Goal: Communication & Community: Answer question/provide support

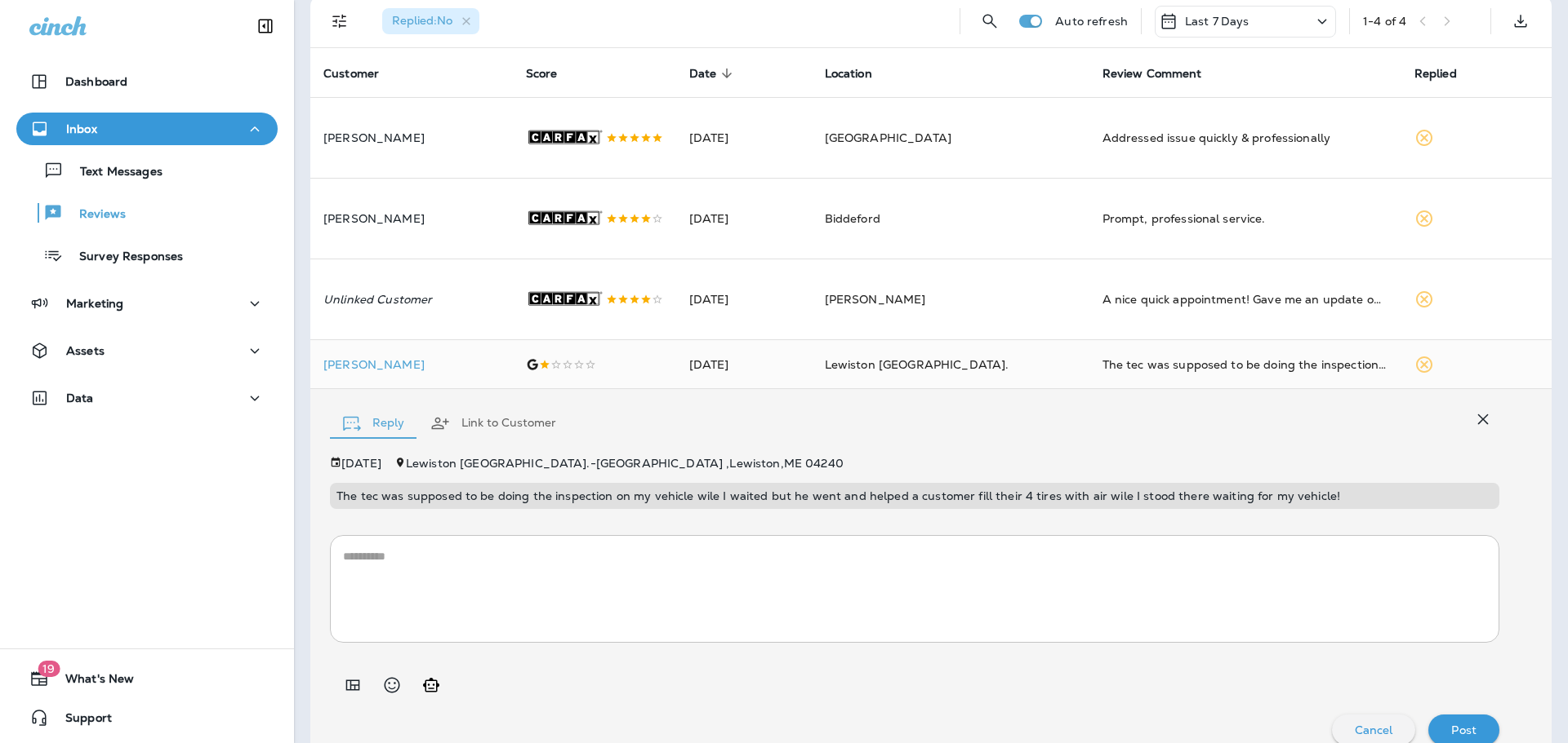
scroll to position [32, 0]
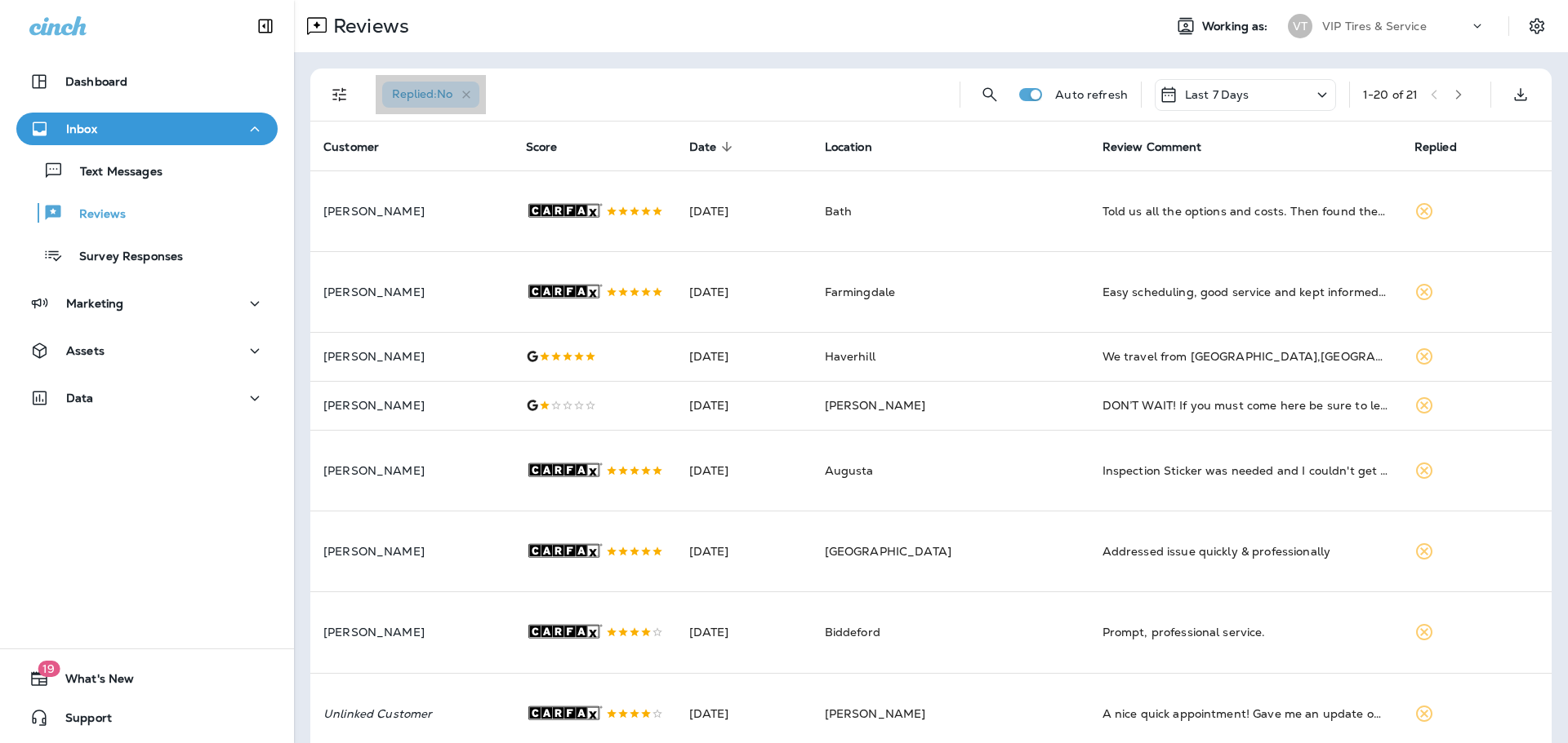
click at [442, 94] on span "Replied : No" at bounding box center [422, 93] width 60 height 15
click at [336, 96] on icon "Filters" at bounding box center [339, 95] width 14 height 14
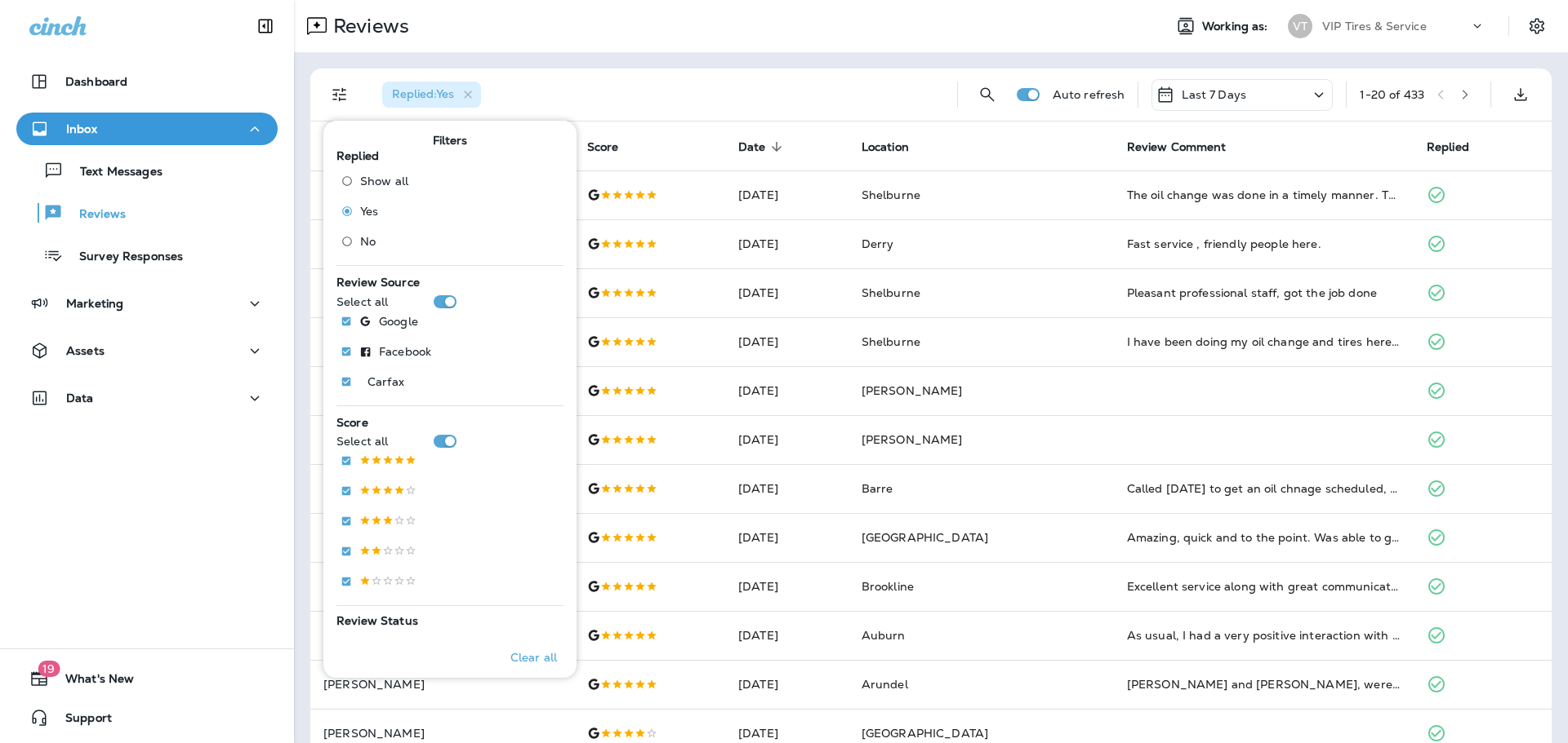
click at [578, 64] on div "Replied : Yes Auto refresh Last 7 Days 1 - 20 of 433 Customer Score Date sorted…" at bounding box center [930, 610] width 1273 height 1115
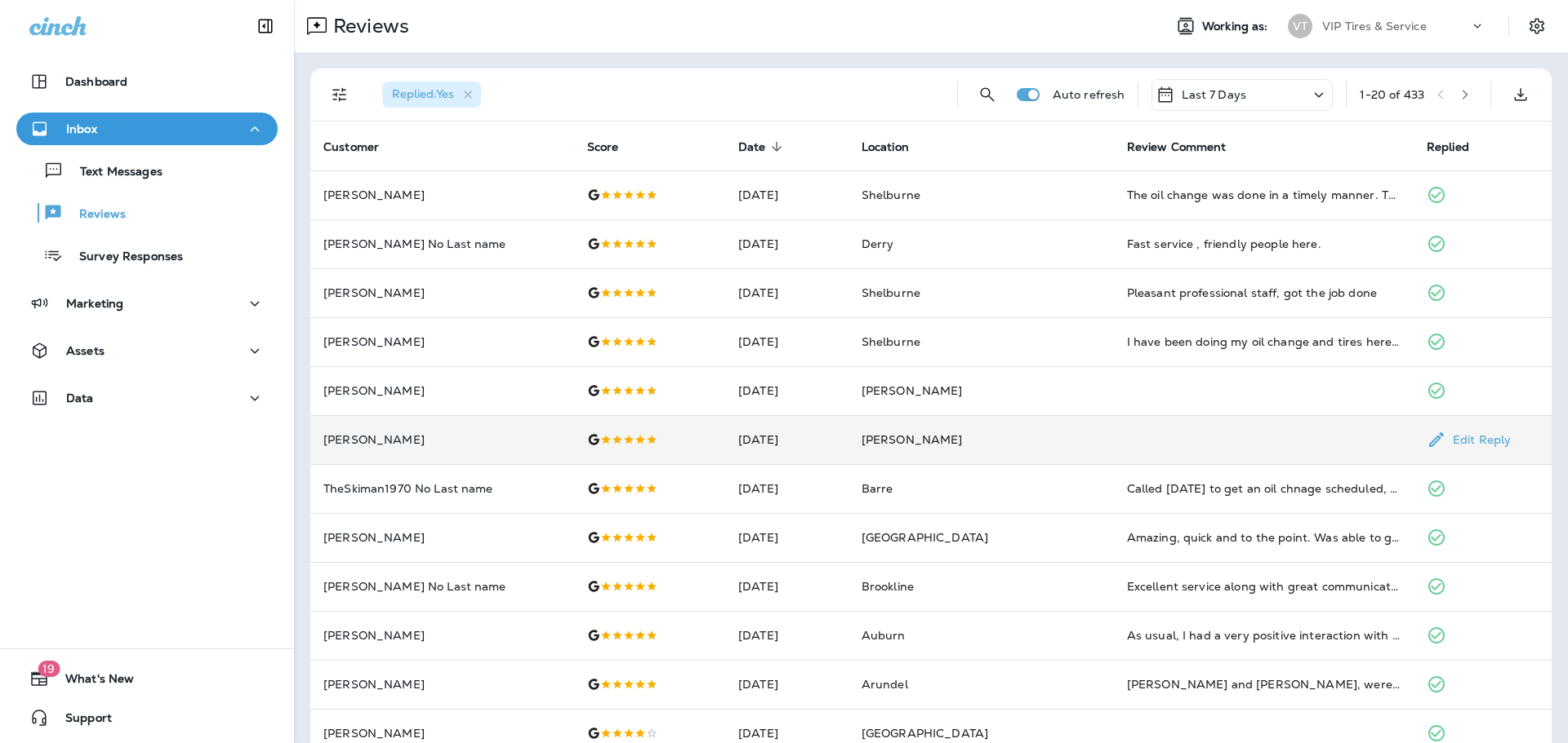
click at [462, 443] on p "[PERSON_NAME]" at bounding box center [442, 439] width 238 height 13
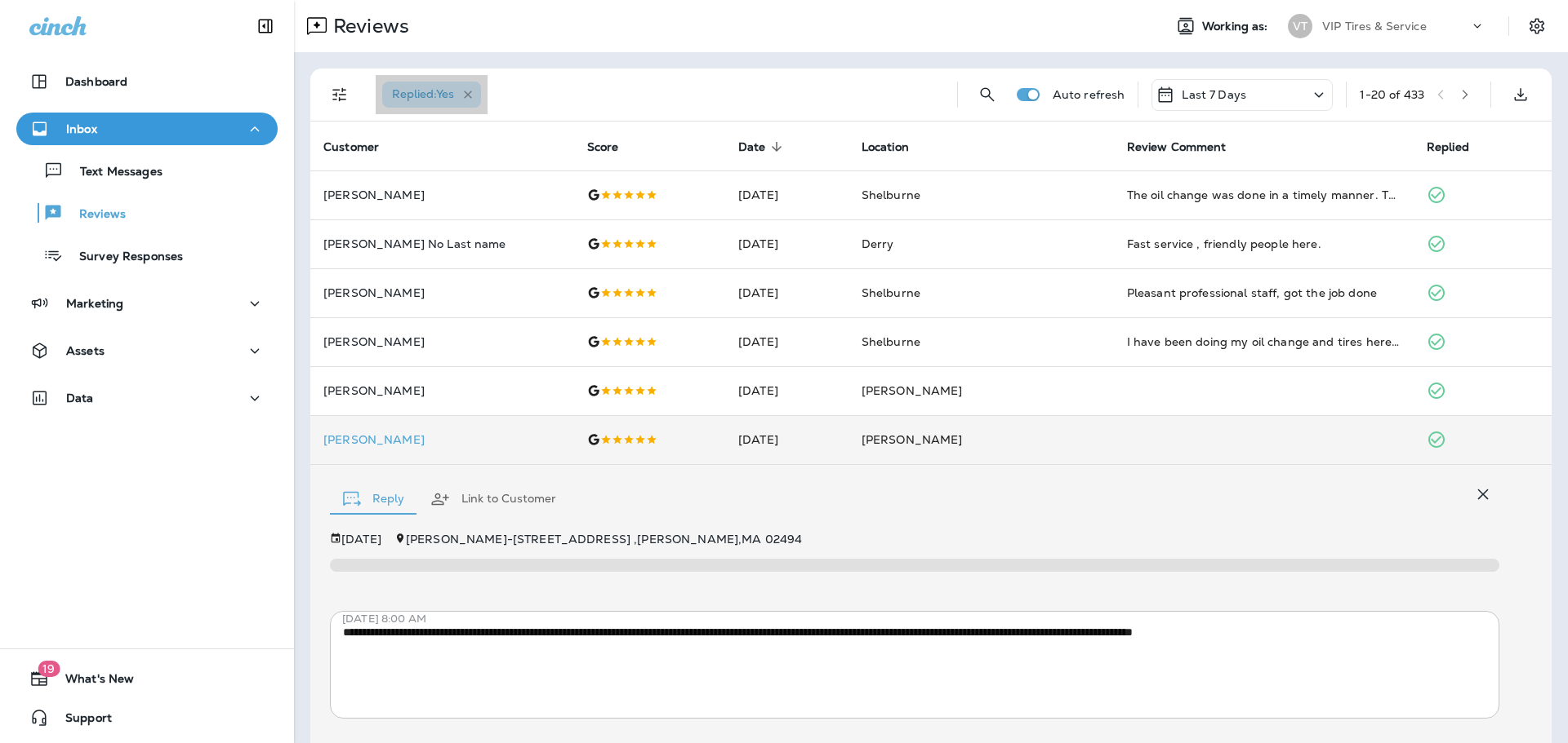
click at [468, 91] on icon "button" at bounding box center [468, 95] width 14 height 14
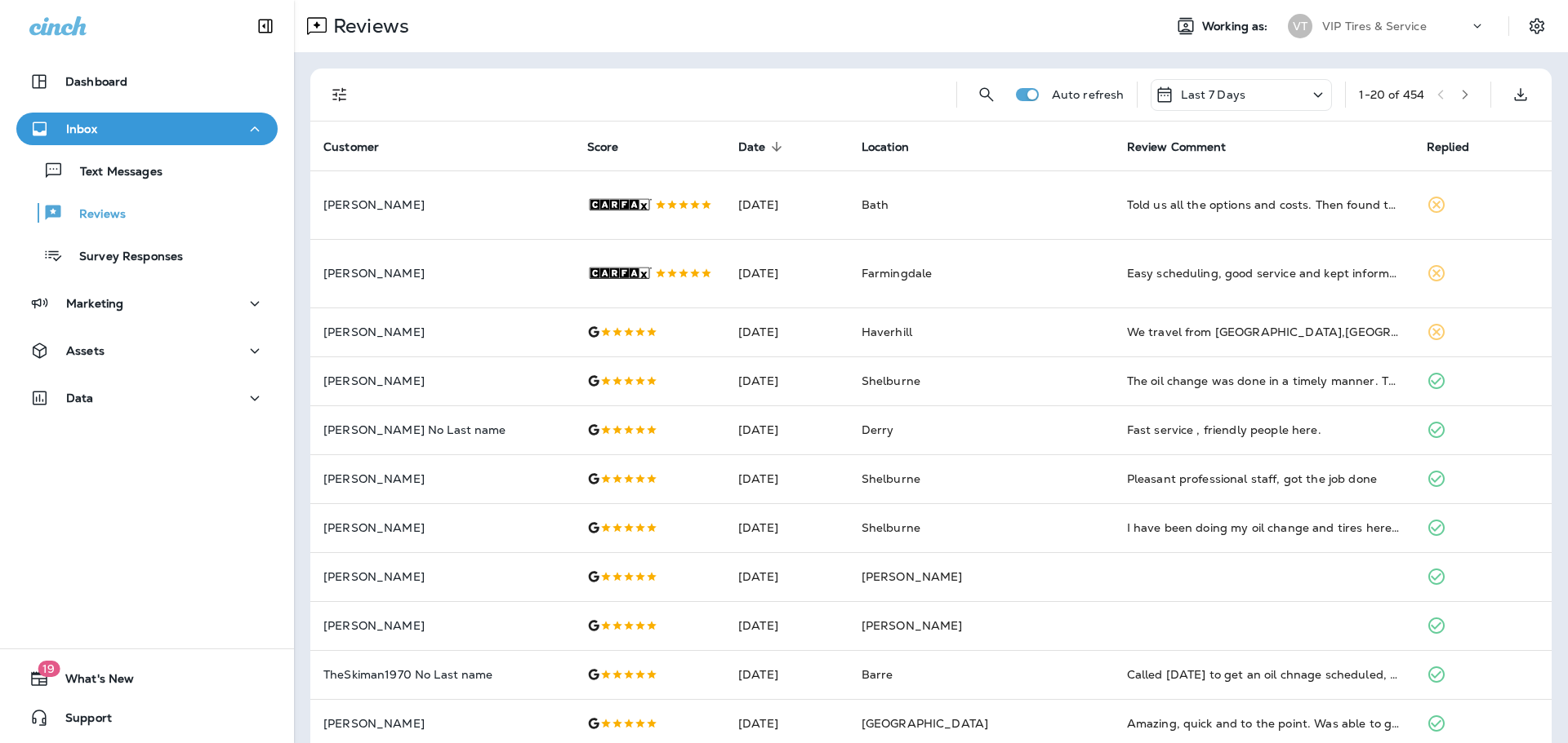
click at [348, 98] on icon "Filters" at bounding box center [339, 94] width 19 height 19
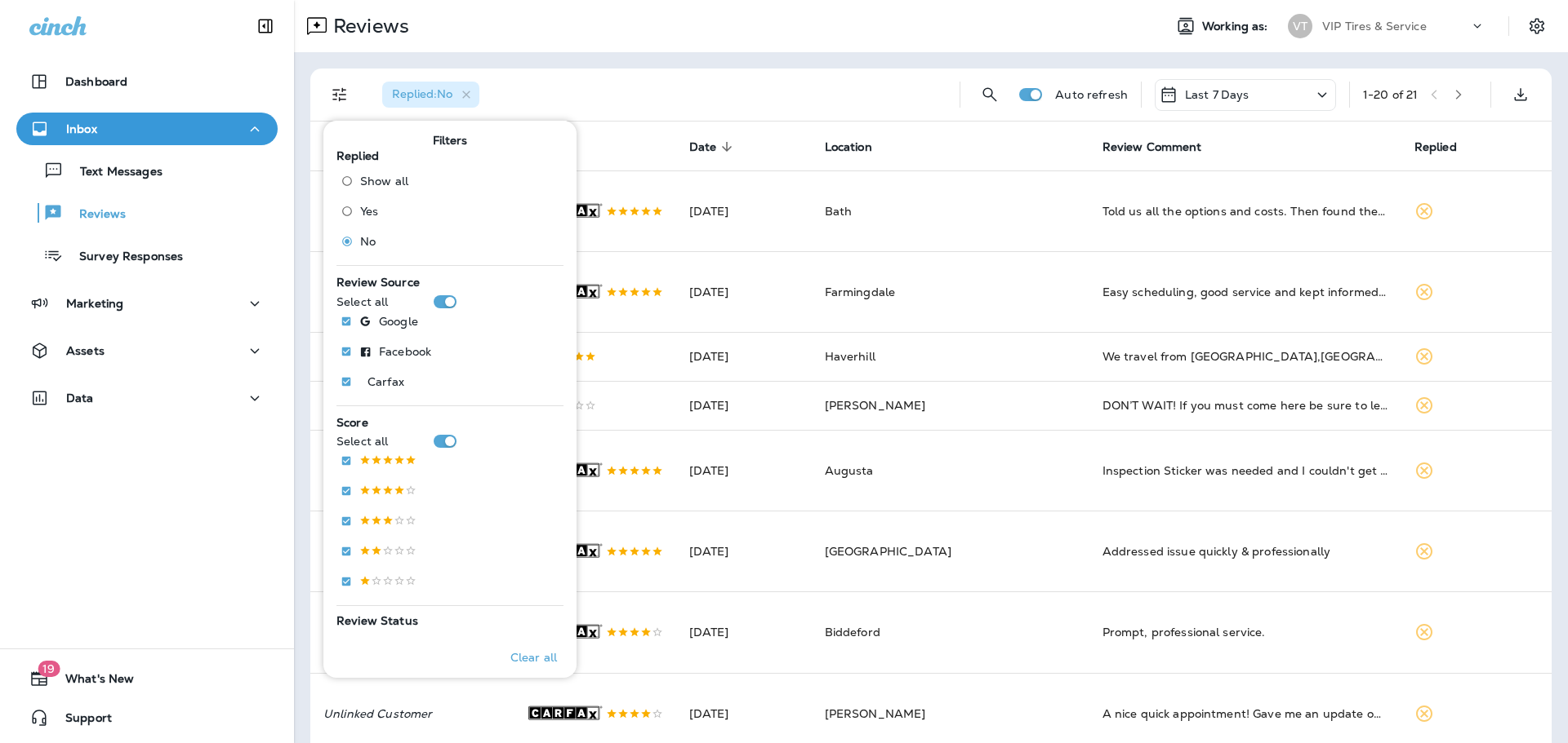
click at [563, 64] on div "Replied : No Auto refresh Last 7 Days 1 - 20 of 21 Customer Score Date sorted d…" at bounding box center [930, 706] width 1273 height 1307
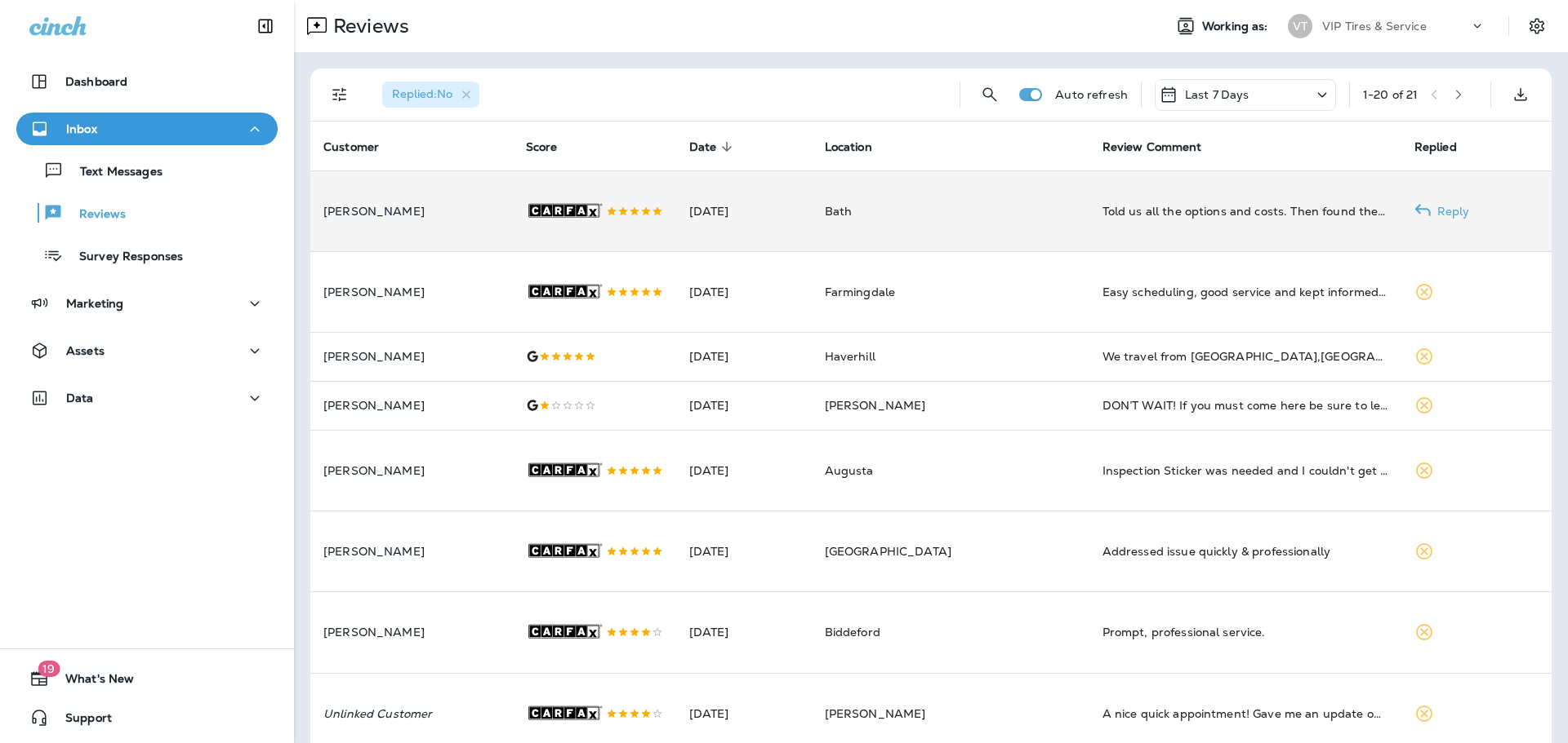
click at [498, 235] on td "[PERSON_NAME]" at bounding box center [411, 211] width 202 height 81
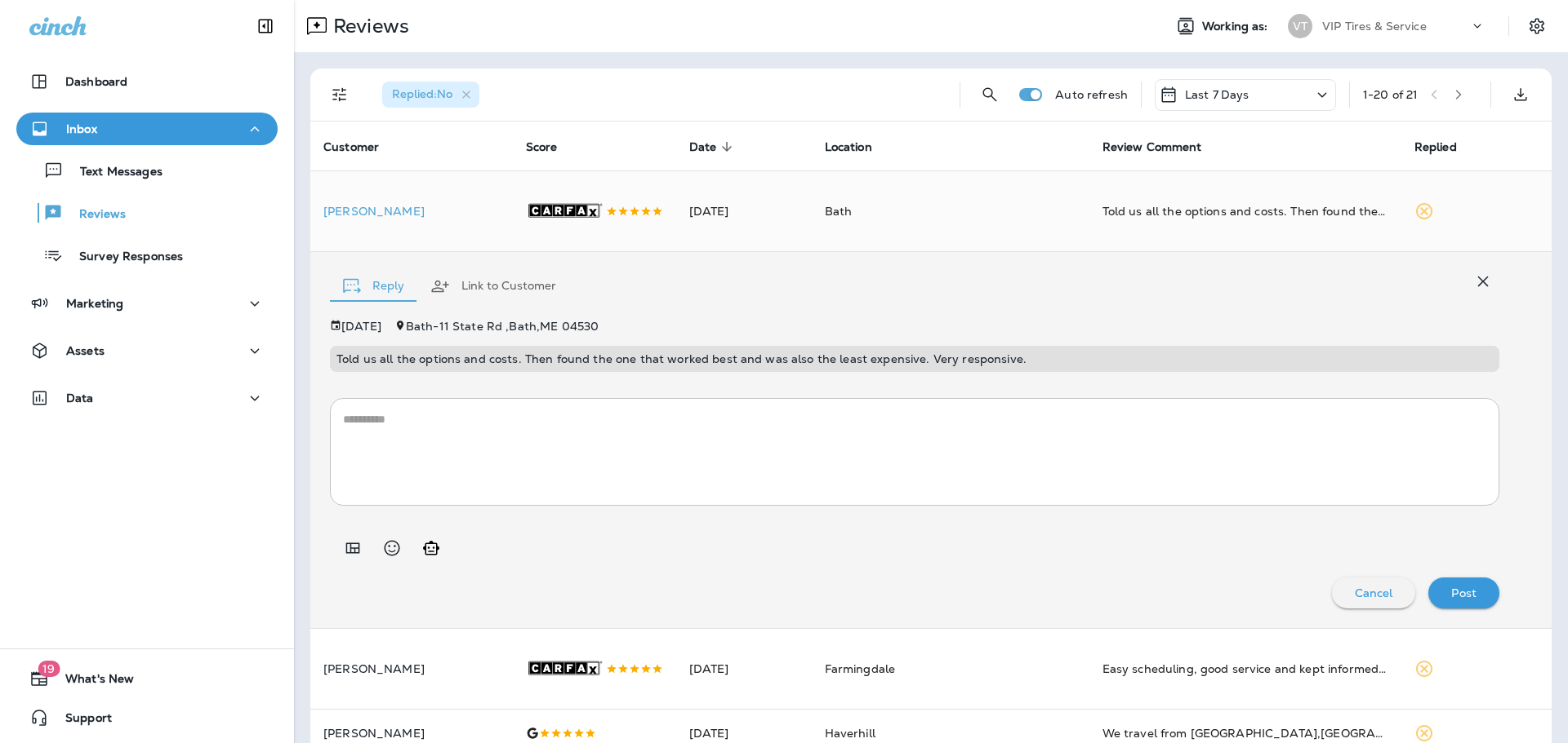
click at [523, 424] on textarea at bounding box center [914, 452] width 1144 height 82
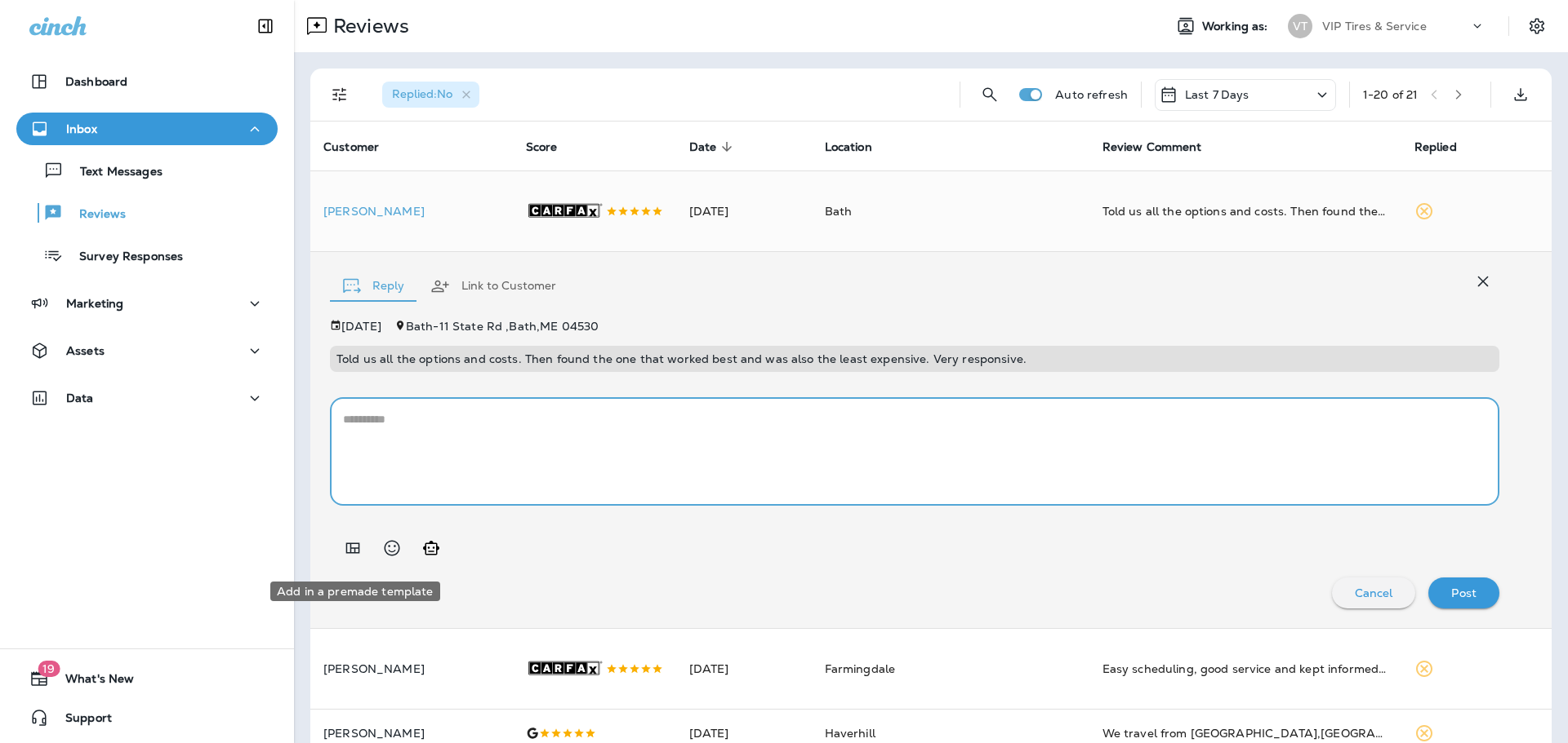
click at [353, 549] on icon "Add in a premade template" at bounding box center [353, 548] width 14 height 10
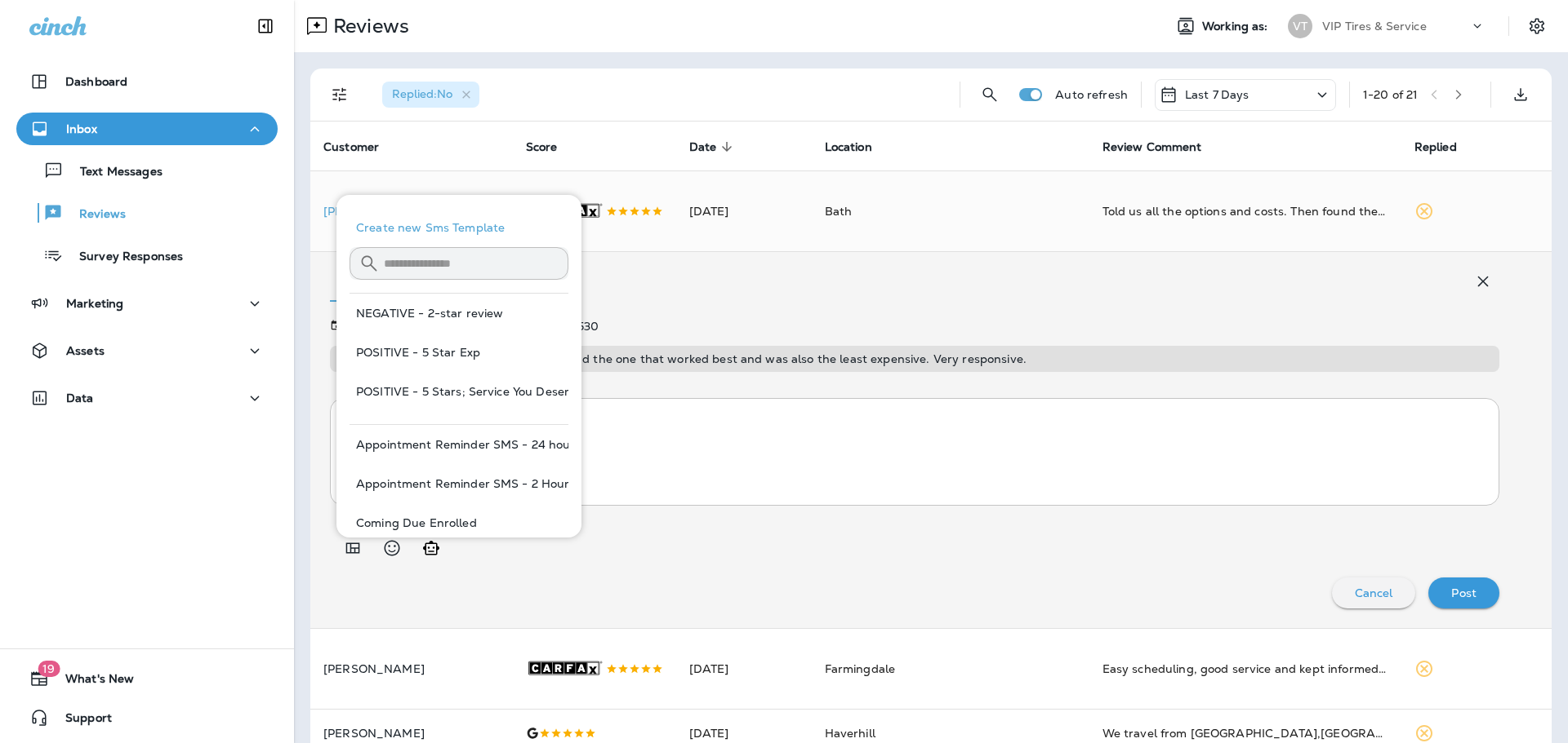
scroll to position [82, 0]
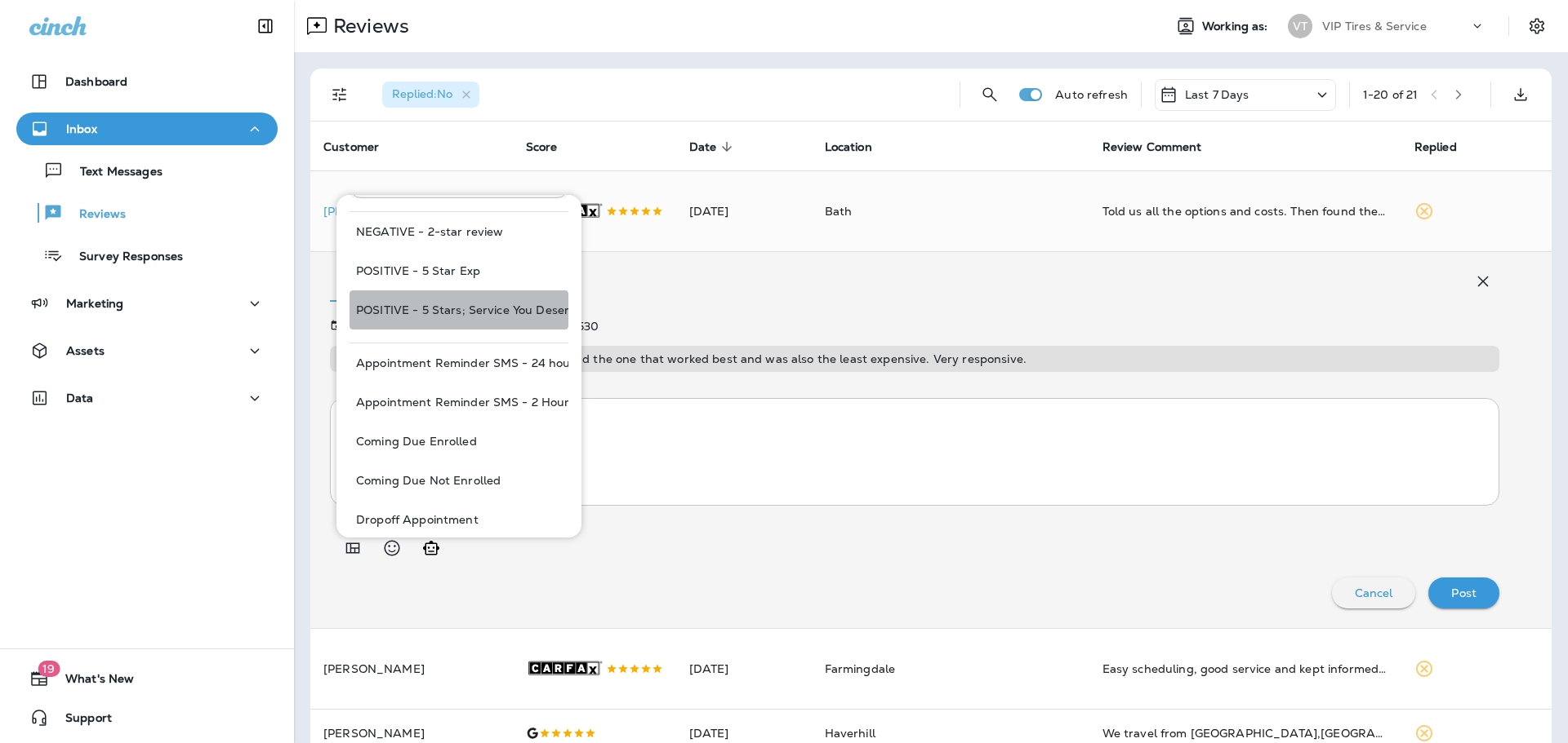
click at [498, 314] on button "POSITIVE - 5 Stars; Service You Deserve" at bounding box center [458, 310] width 219 height 39
type textarea "**********"
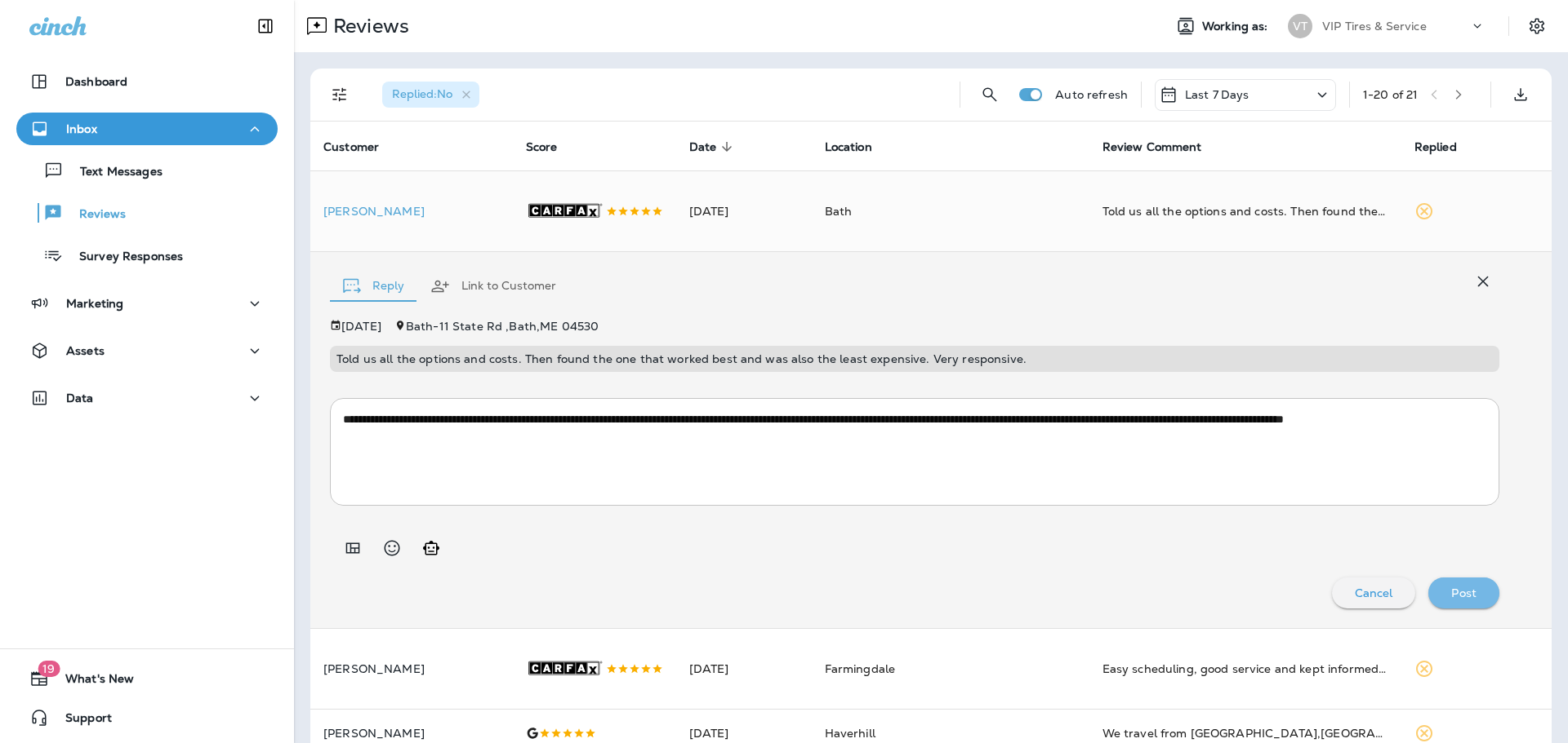
click at [1455, 600] on p "Post" at bounding box center [1463, 593] width 25 height 13
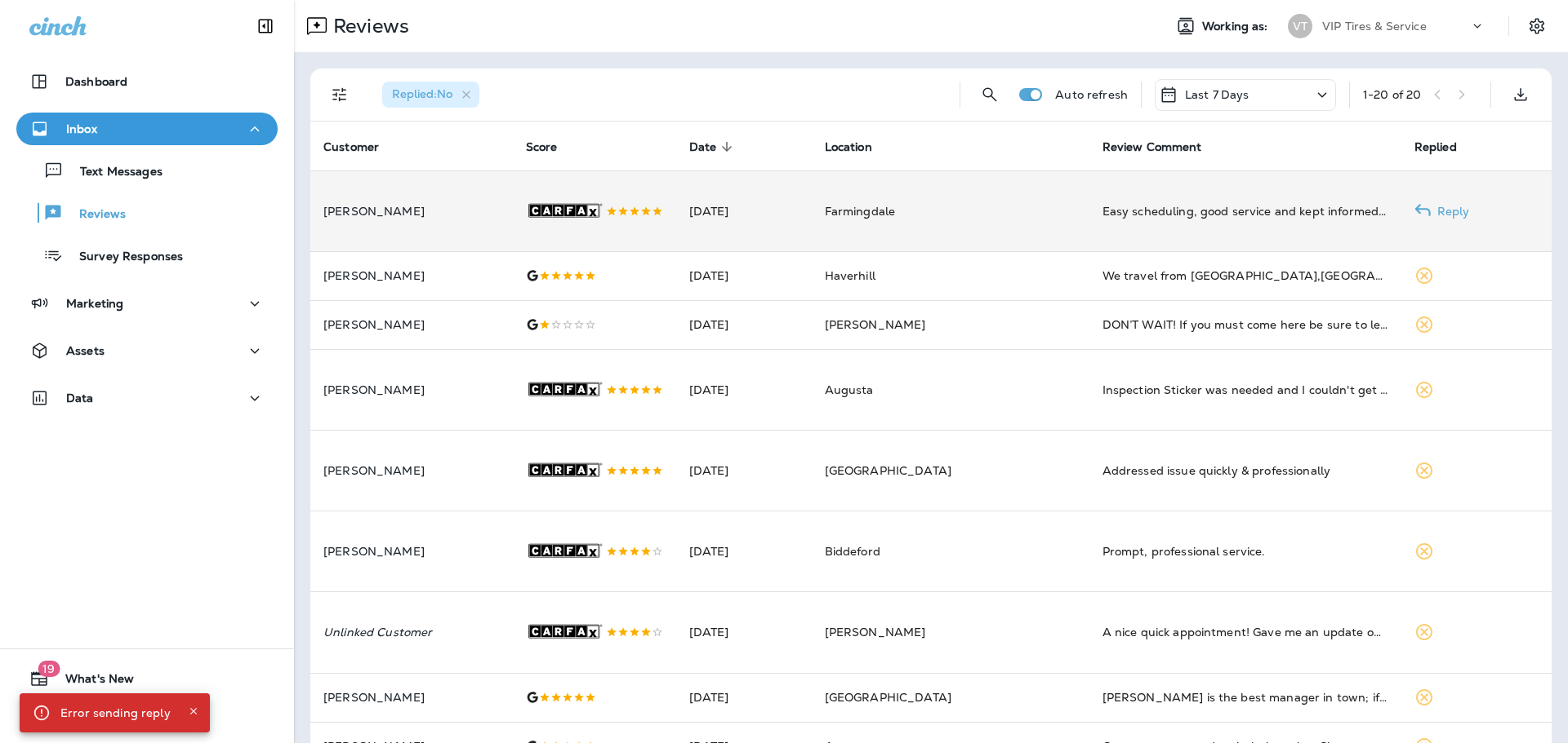
click at [489, 215] on p "[PERSON_NAME]" at bounding box center [411, 211] width 176 height 13
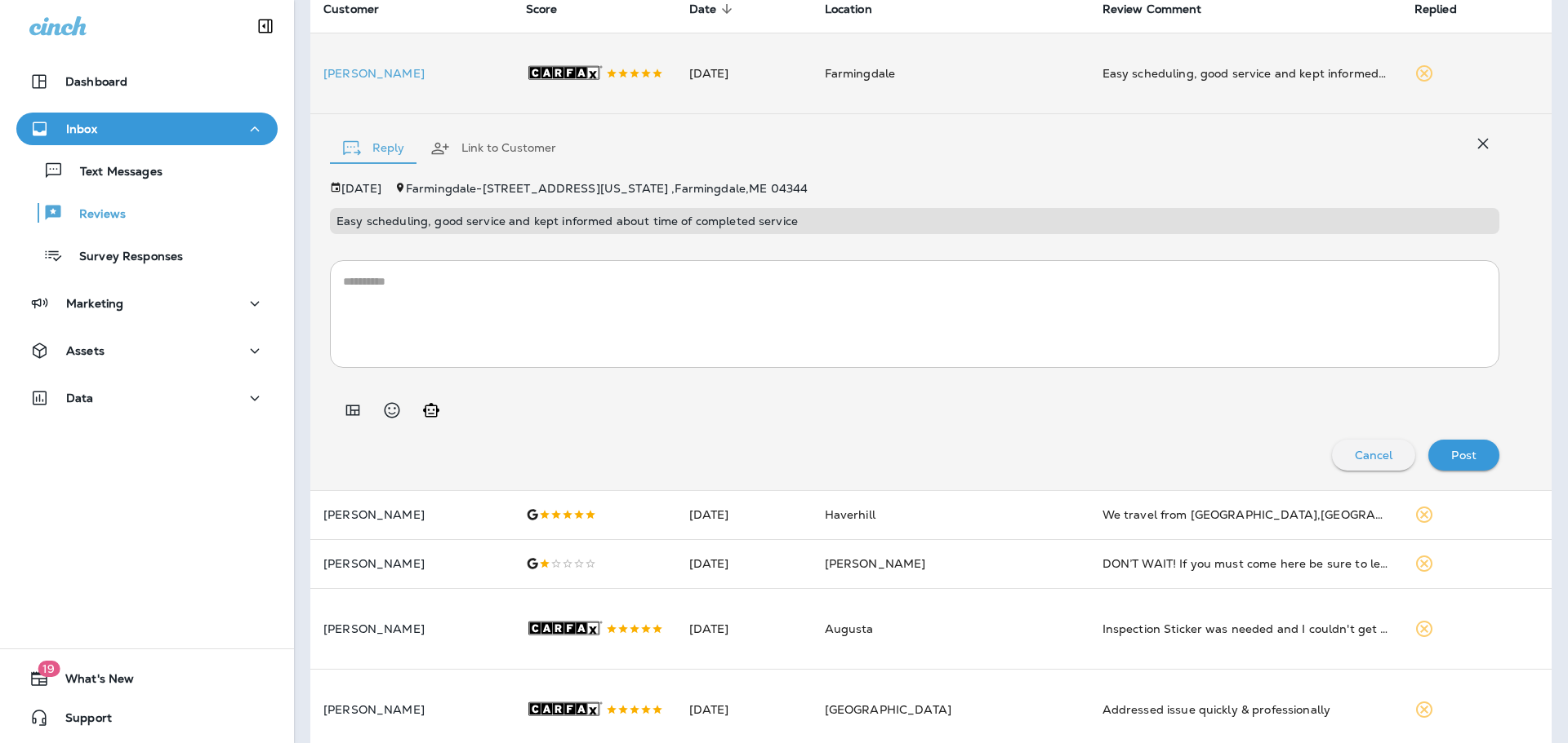
scroll to position [163, 0]
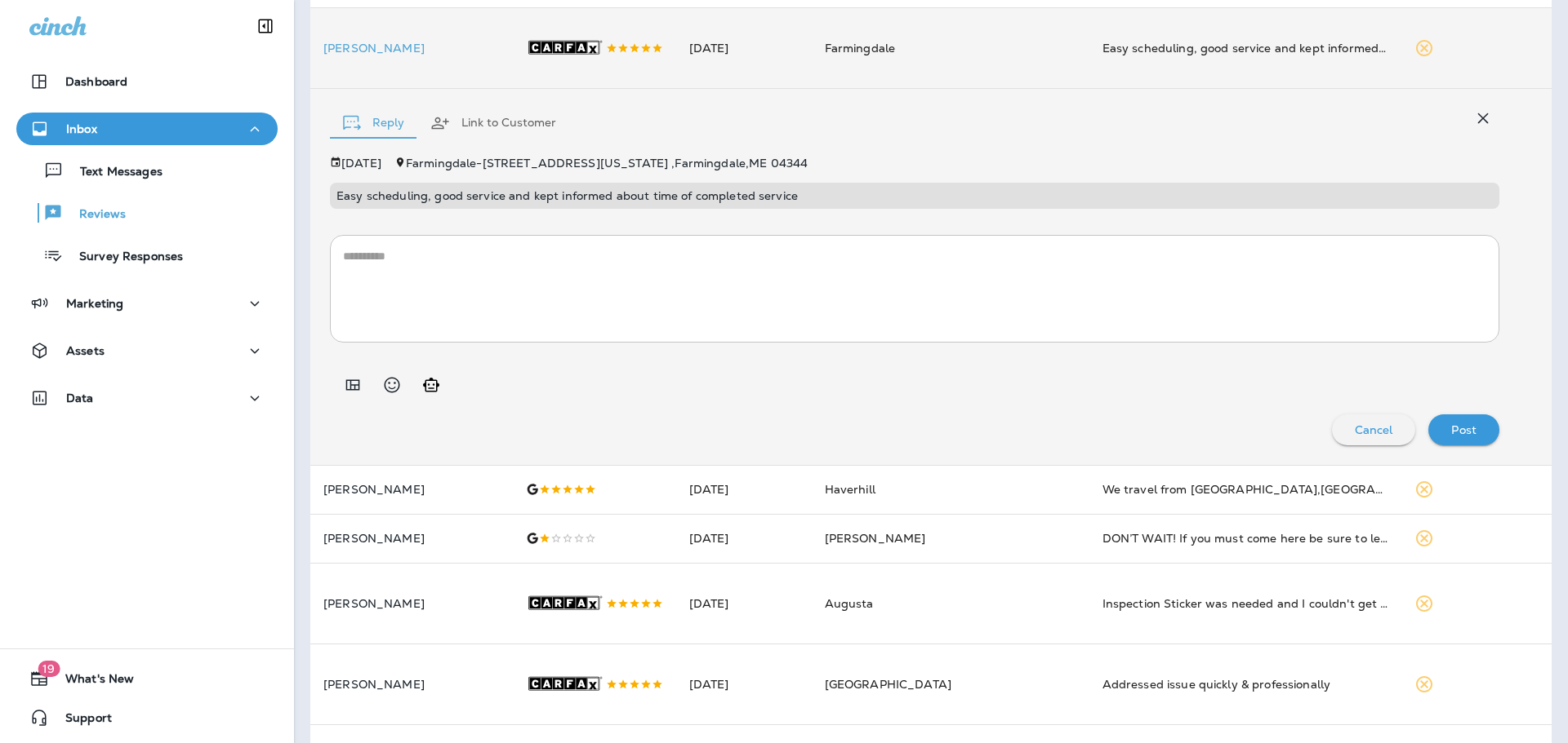
click at [519, 307] on textarea at bounding box center [914, 289] width 1144 height 82
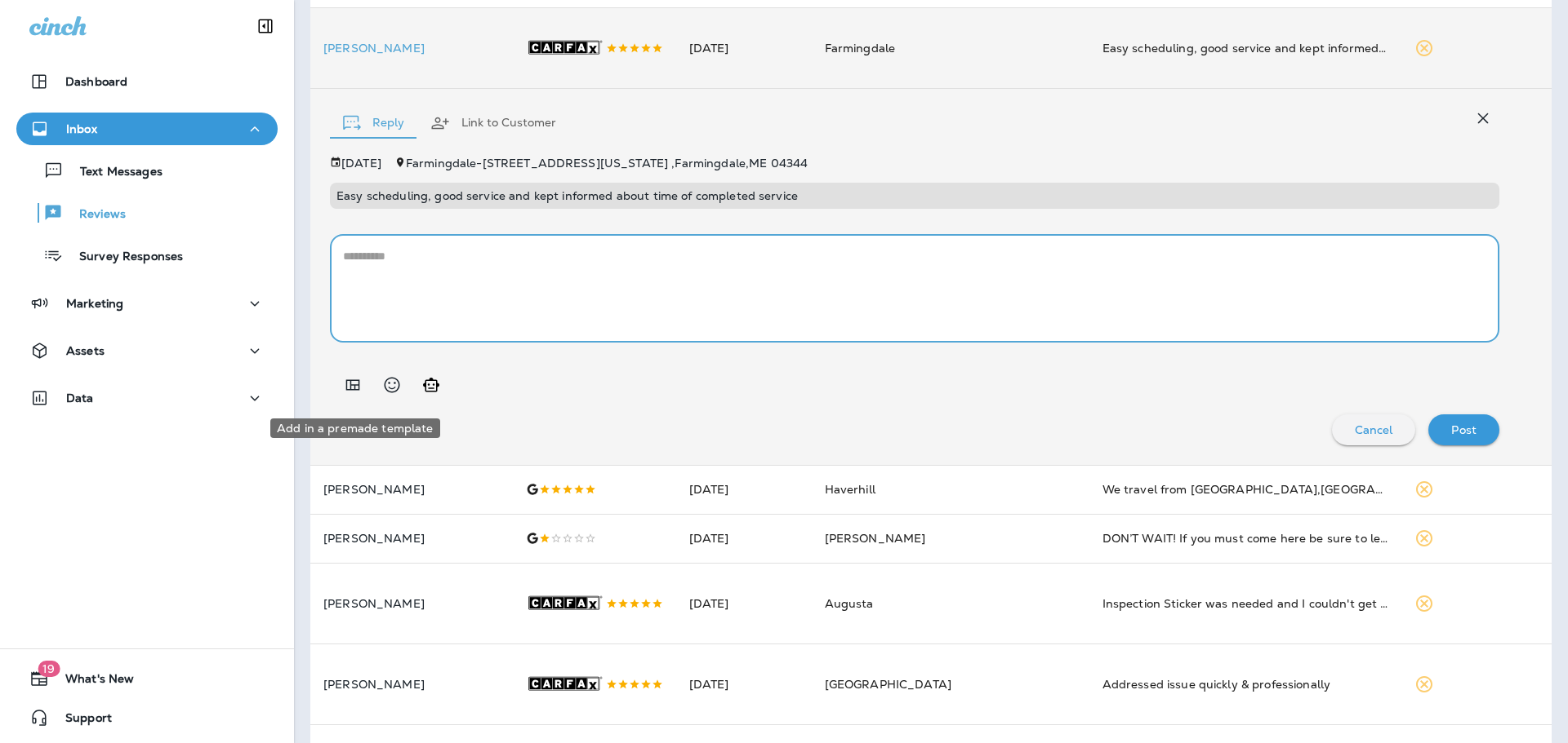
click at [345, 394] on icon "Add in a premade template" at bounding box center [352, 385] width 19 height 19
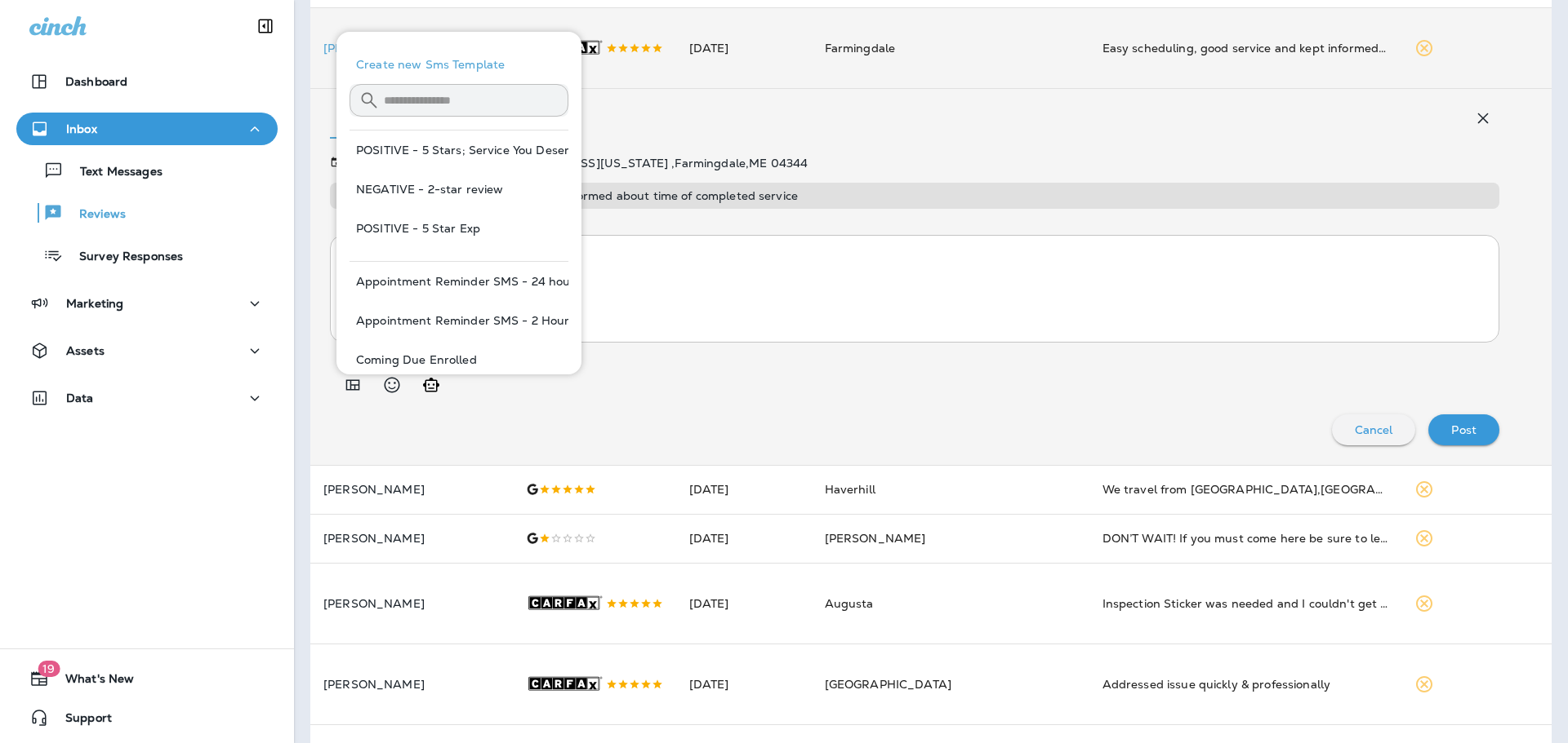
click at [669, 280] on textarea at bounding box center [914, 289] width 1144 height 82
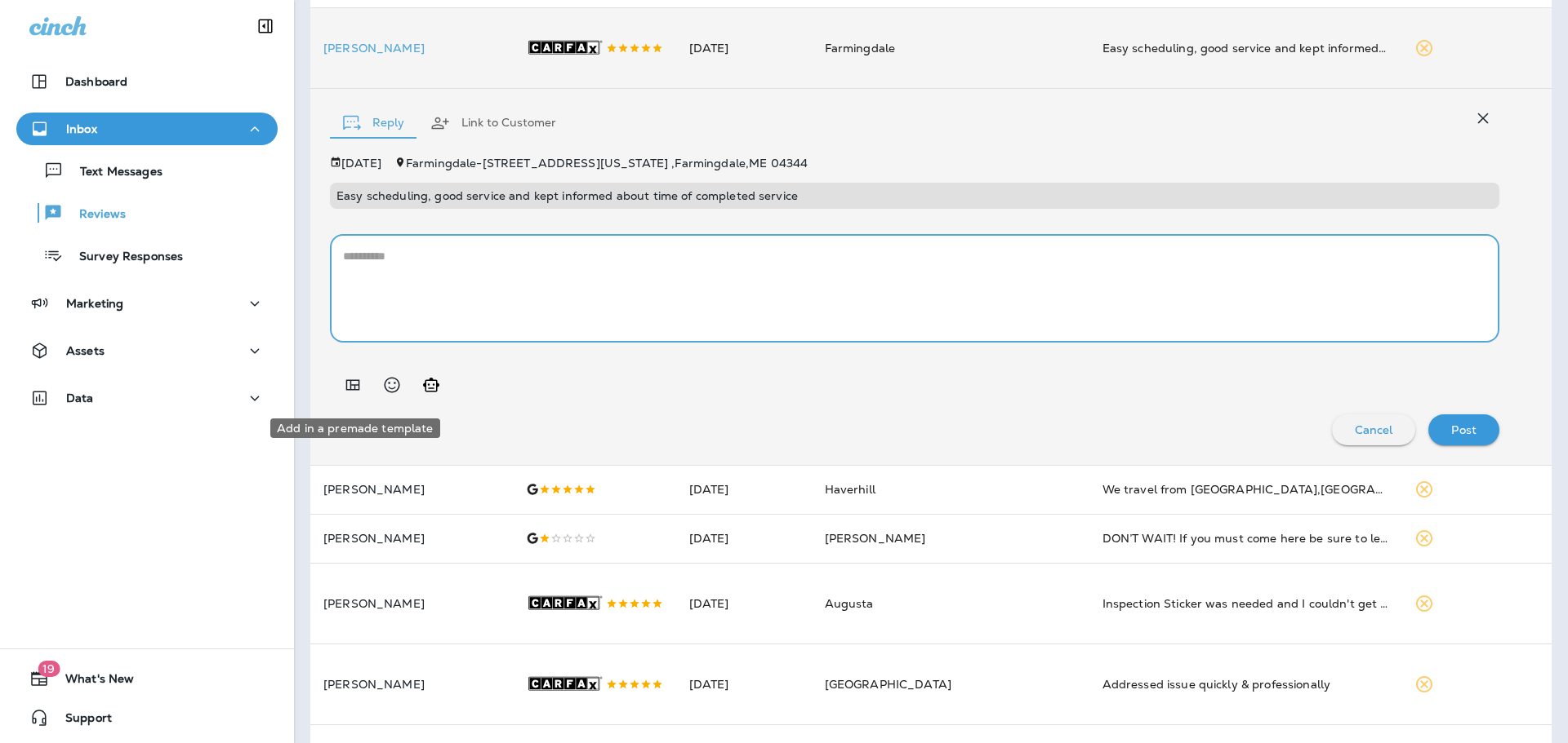
click at [357, 389] on icon "Add in a premade template" at bounding box center [352, 385] width 19 height 19
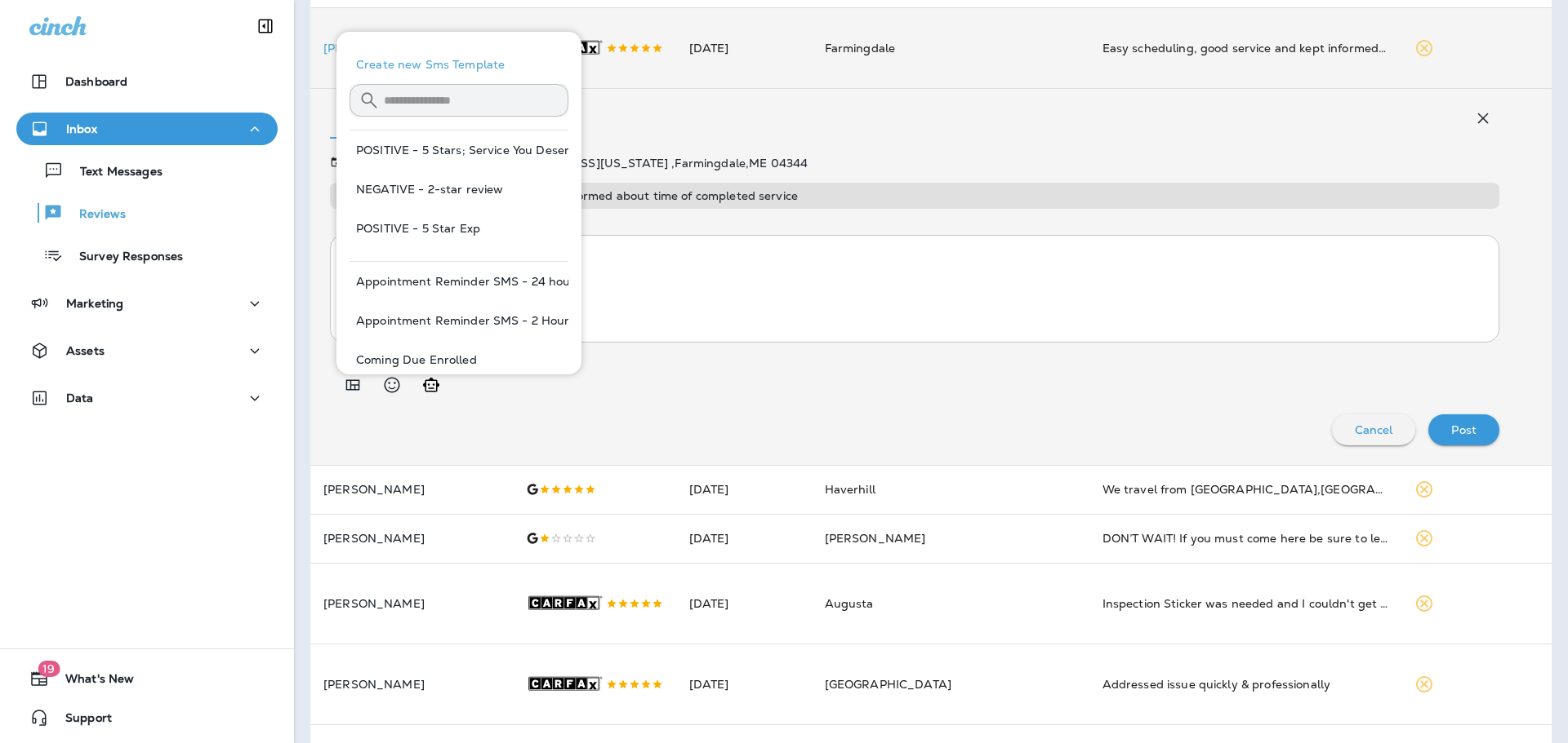
click at [601, 256] on textarea at bounding box center [914, 289] width 1144 height 82
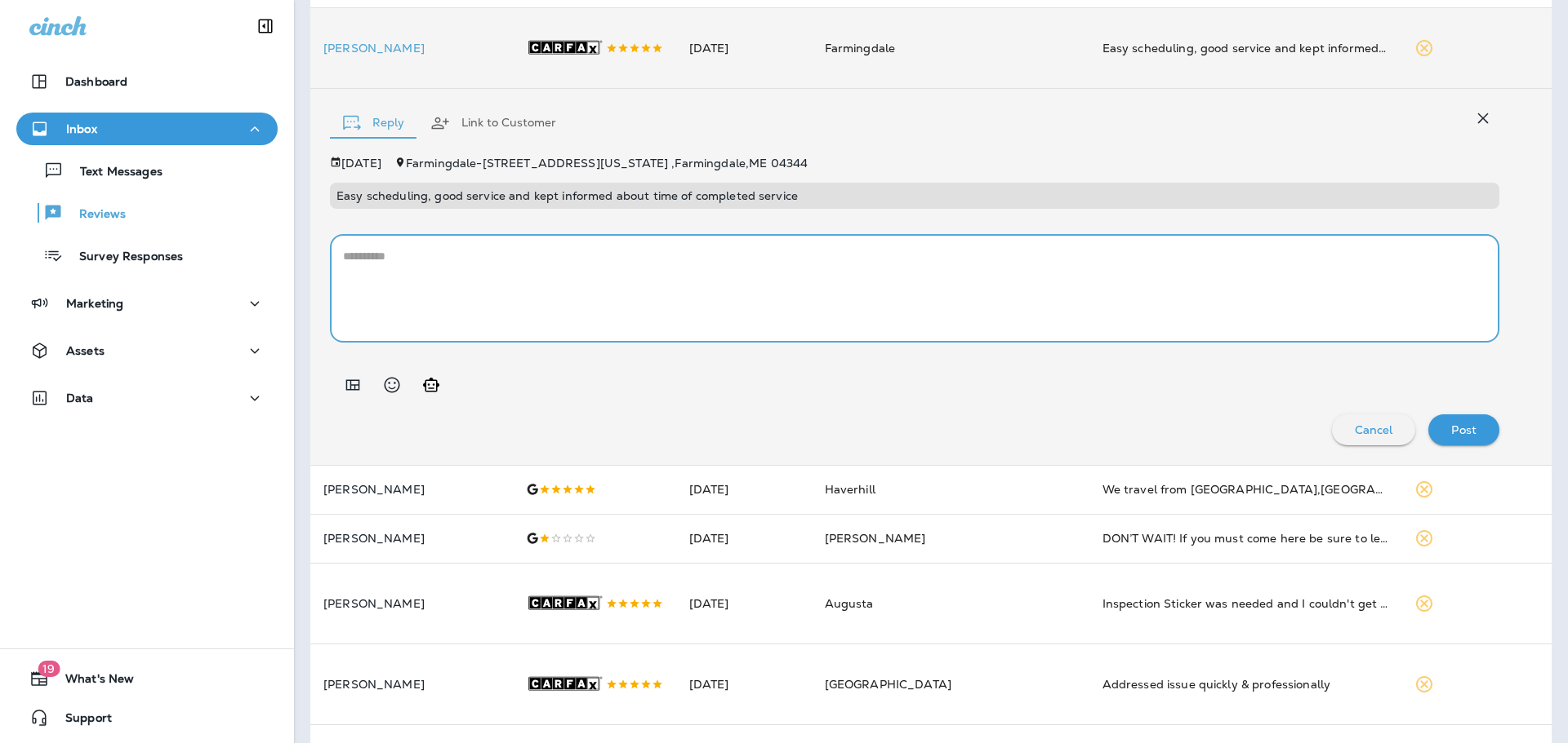
click at [361, 394] on icon "Add in a premade template" at bounding box center [352, 385] width 19 height 19
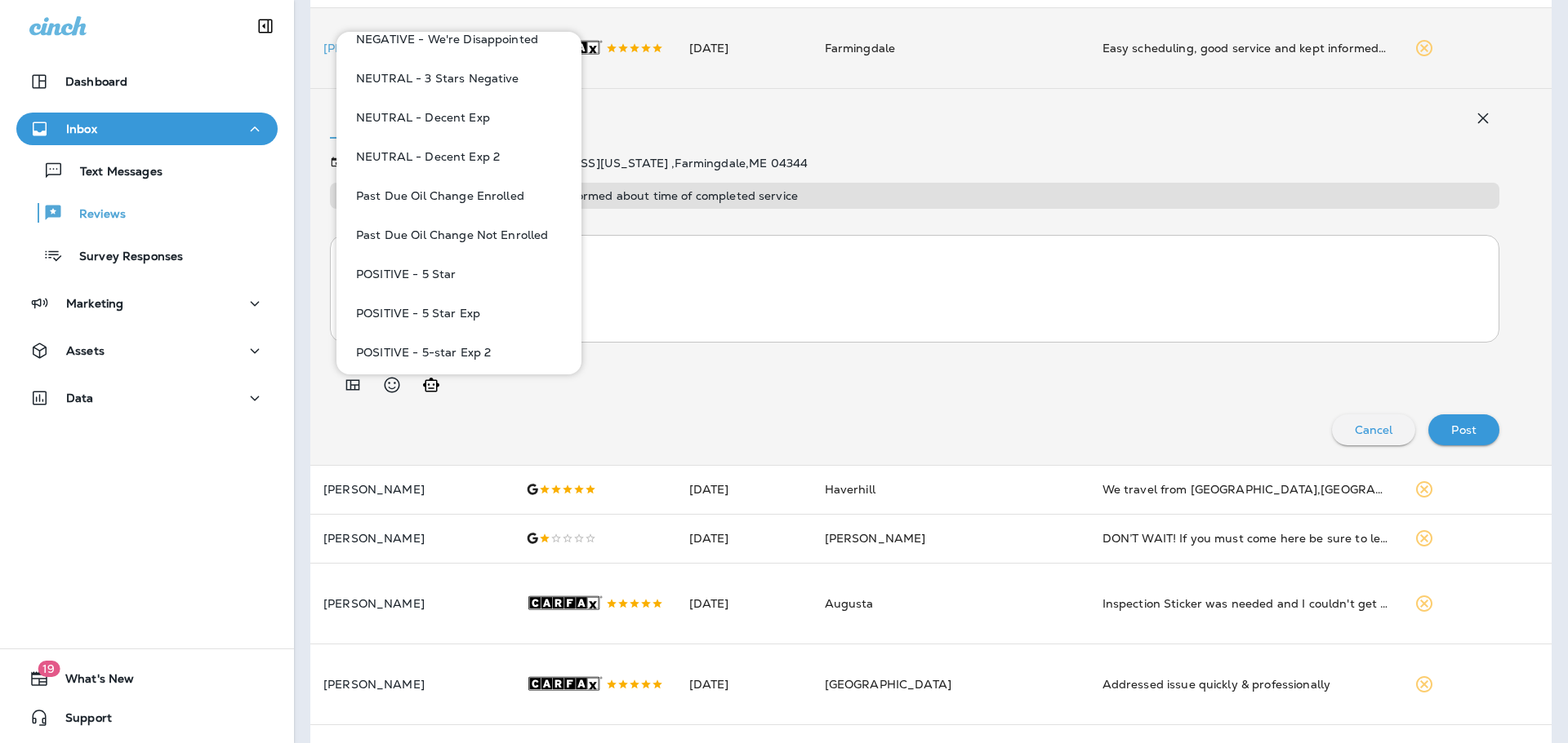
scroll to position [898, 0]
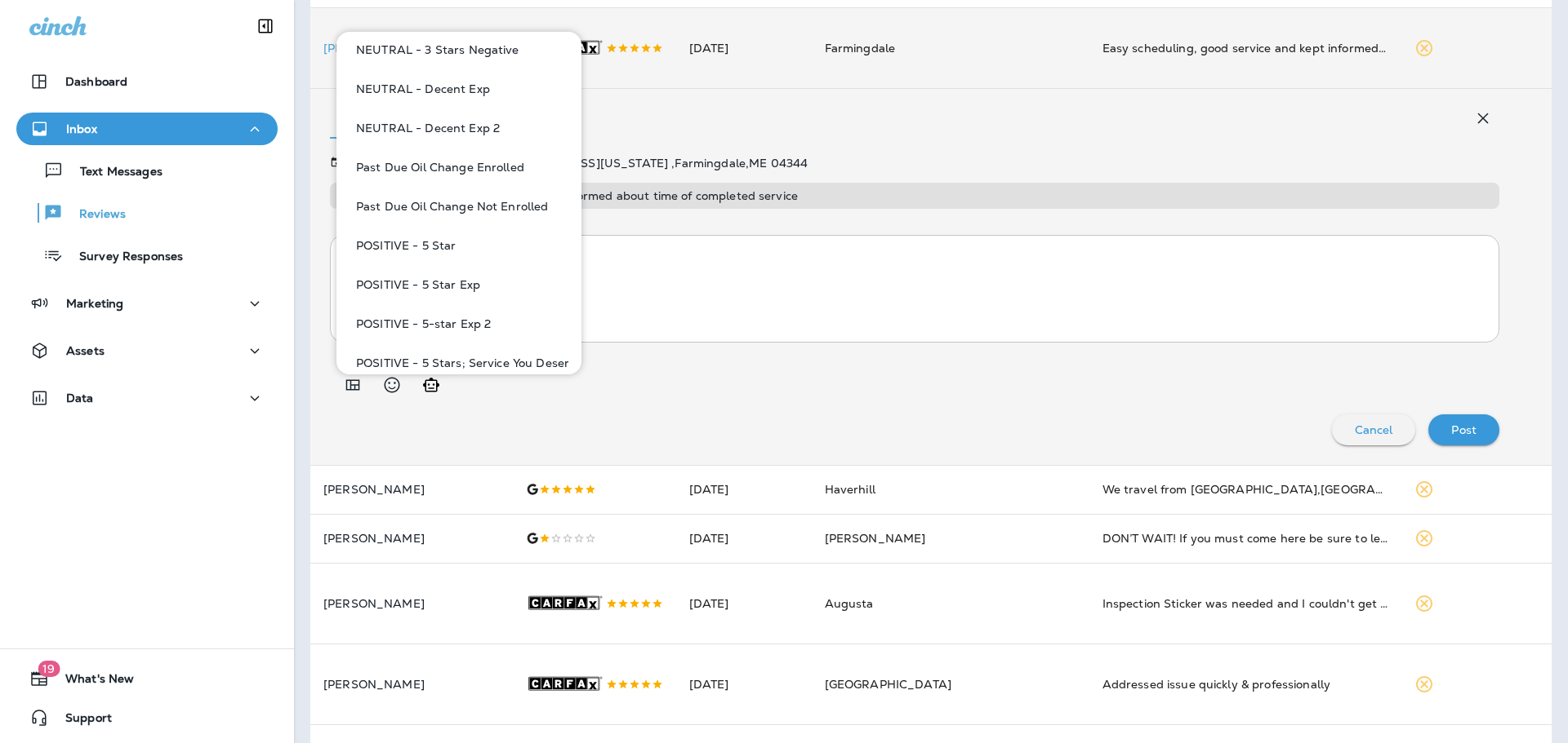
click at [469, 239] on button "POSITIVE - 5 Star" at bounding box center [458, 245] width 219 height 39
type textarea "**********"
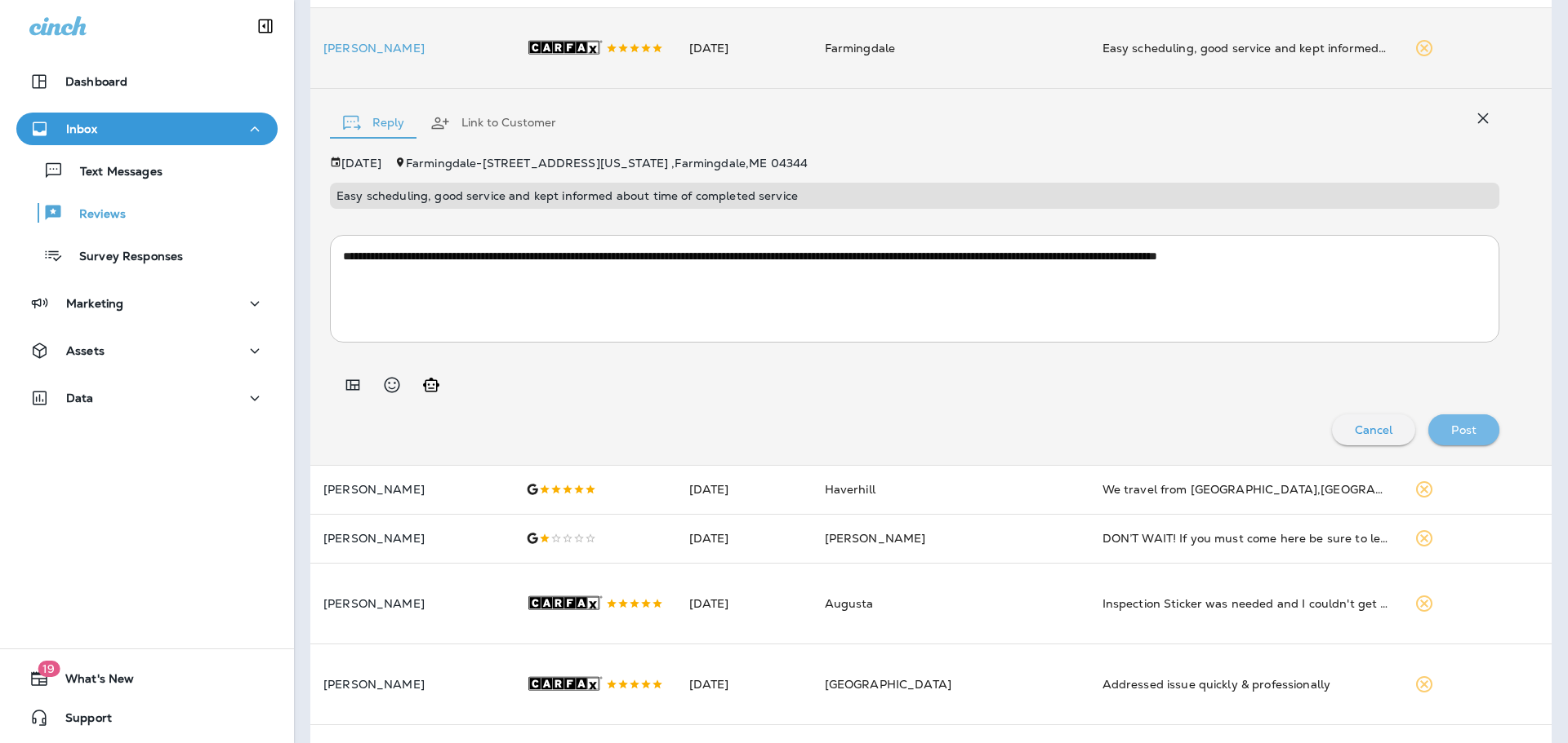
click at [1456, 436] on p "Post" at bounding box center [1463, 429] width 25 height 13
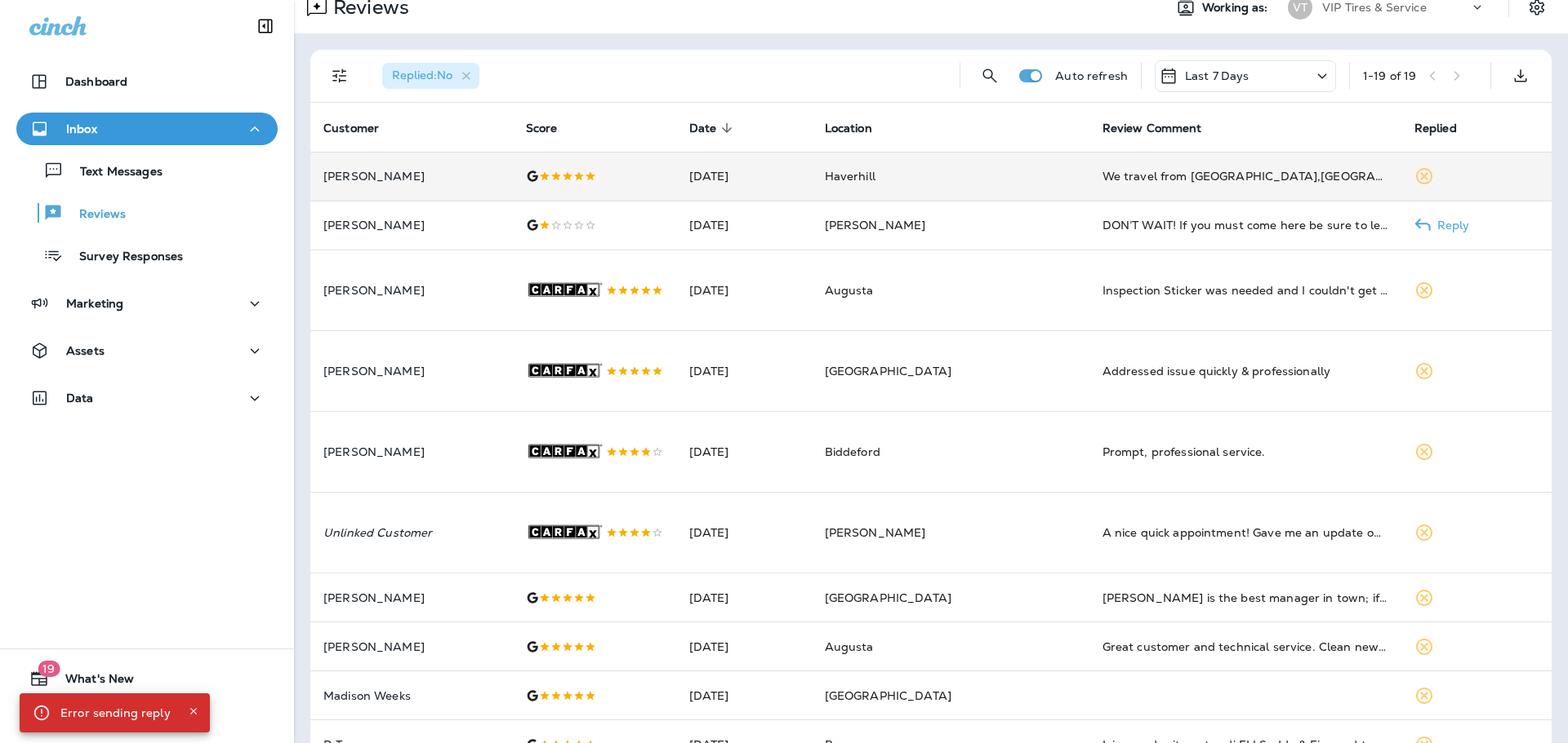
scroll to position [0, 0]
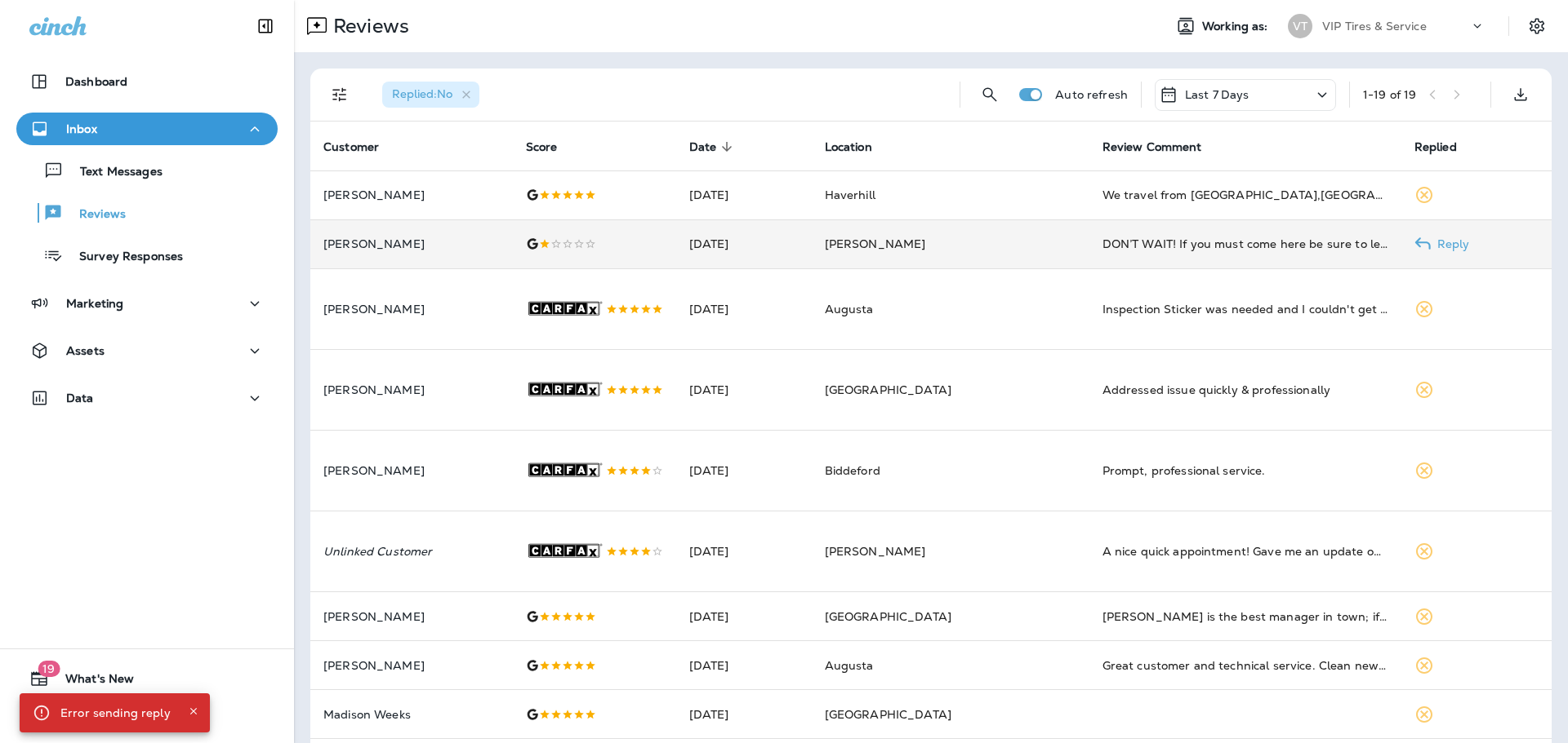
click at [466, 246] on p "[PERSON_NAME]" at bounding box center [411, 244] width 176 height 13
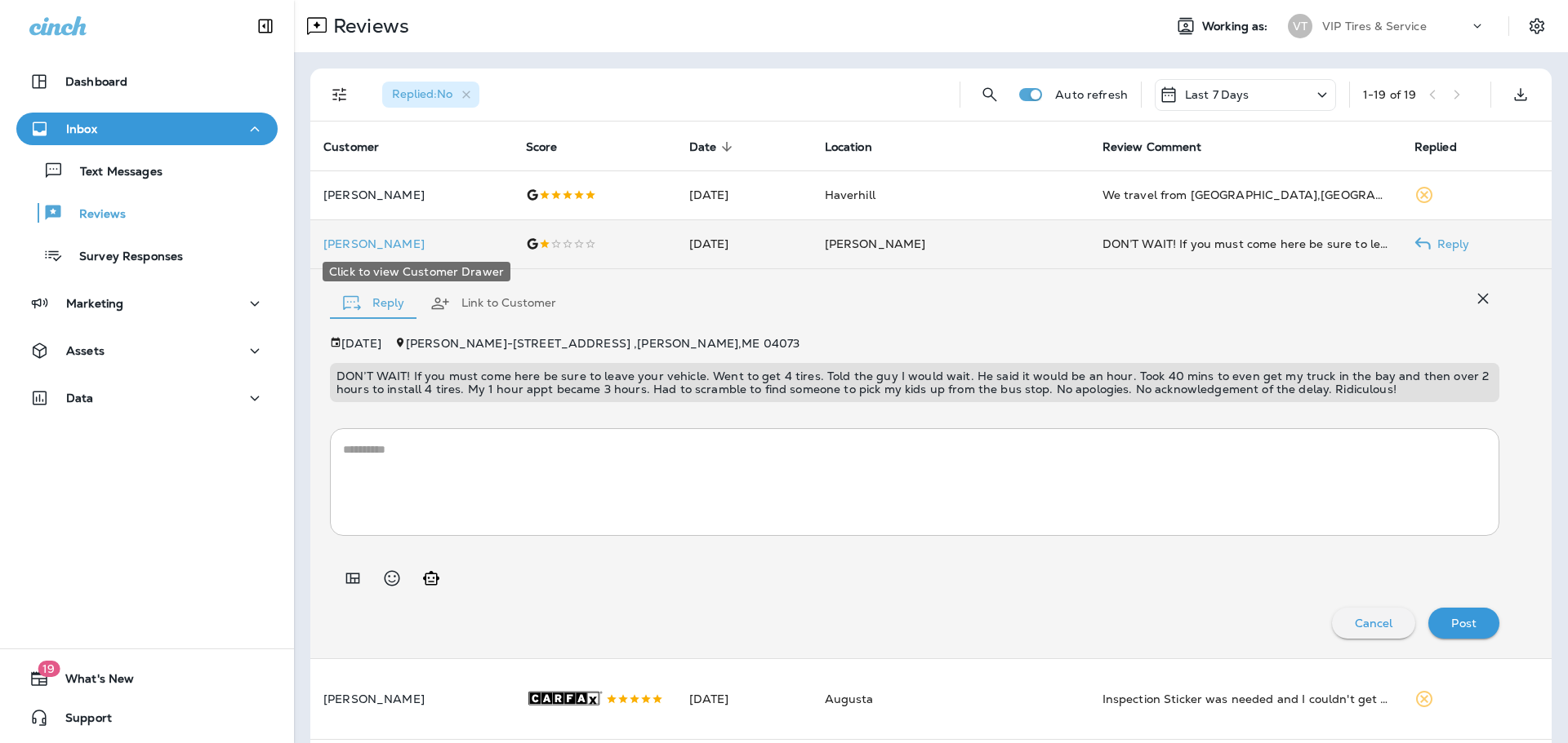
click at [362, 238] on p "[PERSON_NAME]" at bounding box center [411, 244] width 176 height 13
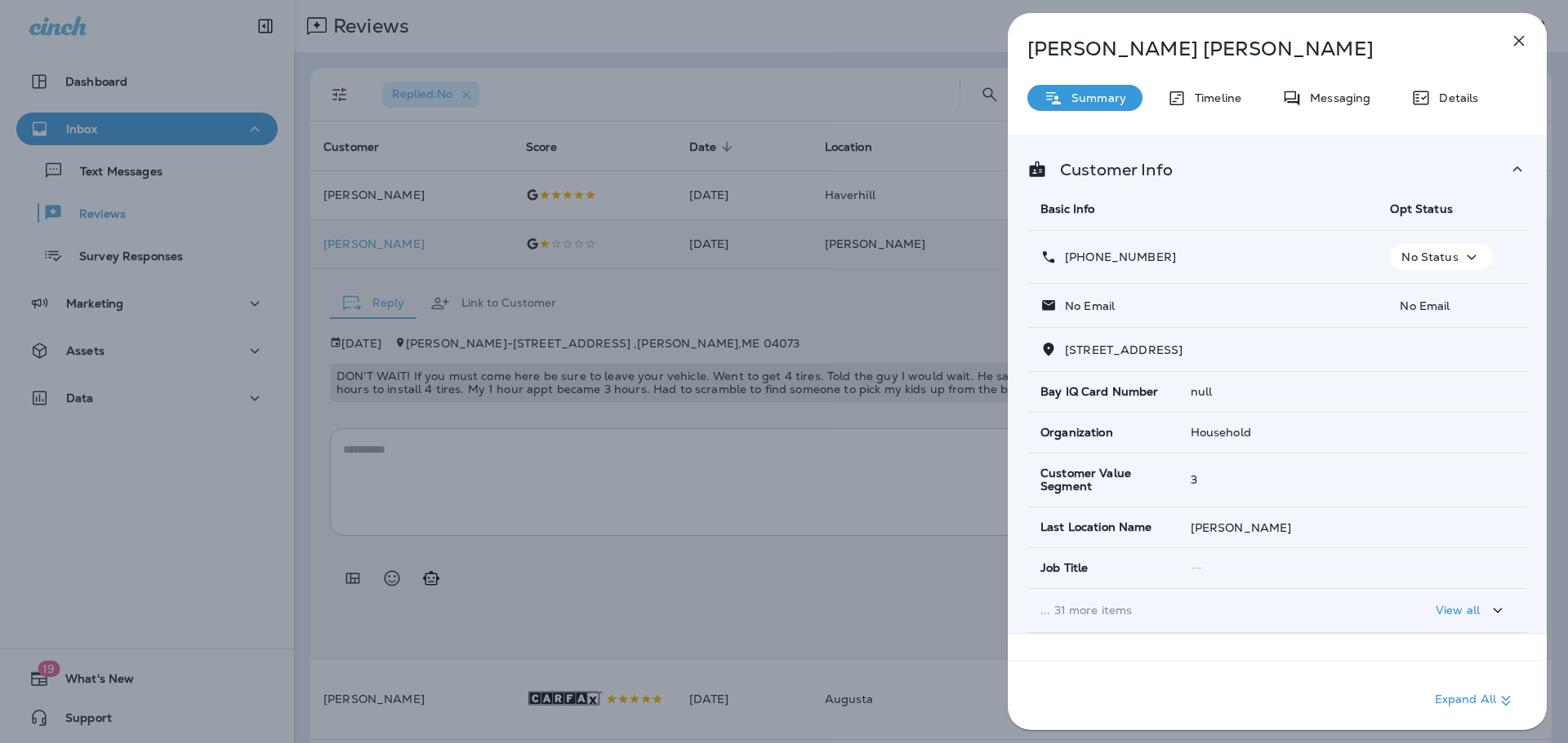
click at [1183, 345] on span "[STREET_ADDRESS]" at bounding box center [1123, 349] width 118 height 15
drag, startPoint x: 1355, startPoint y: 350, endPoint x: 1063, endPoint y: 347, distance: 292.0
click at [1063, 347] on div "[STREET_ADDRESS]" at bounding box center [1277, 350] width 473 height 17
copy span "[STREET_ADDRESS]"
click at [1183, 344] on span "[STREET_ADDRESS]" at bounding box center [1123, 349] width 118 height 15
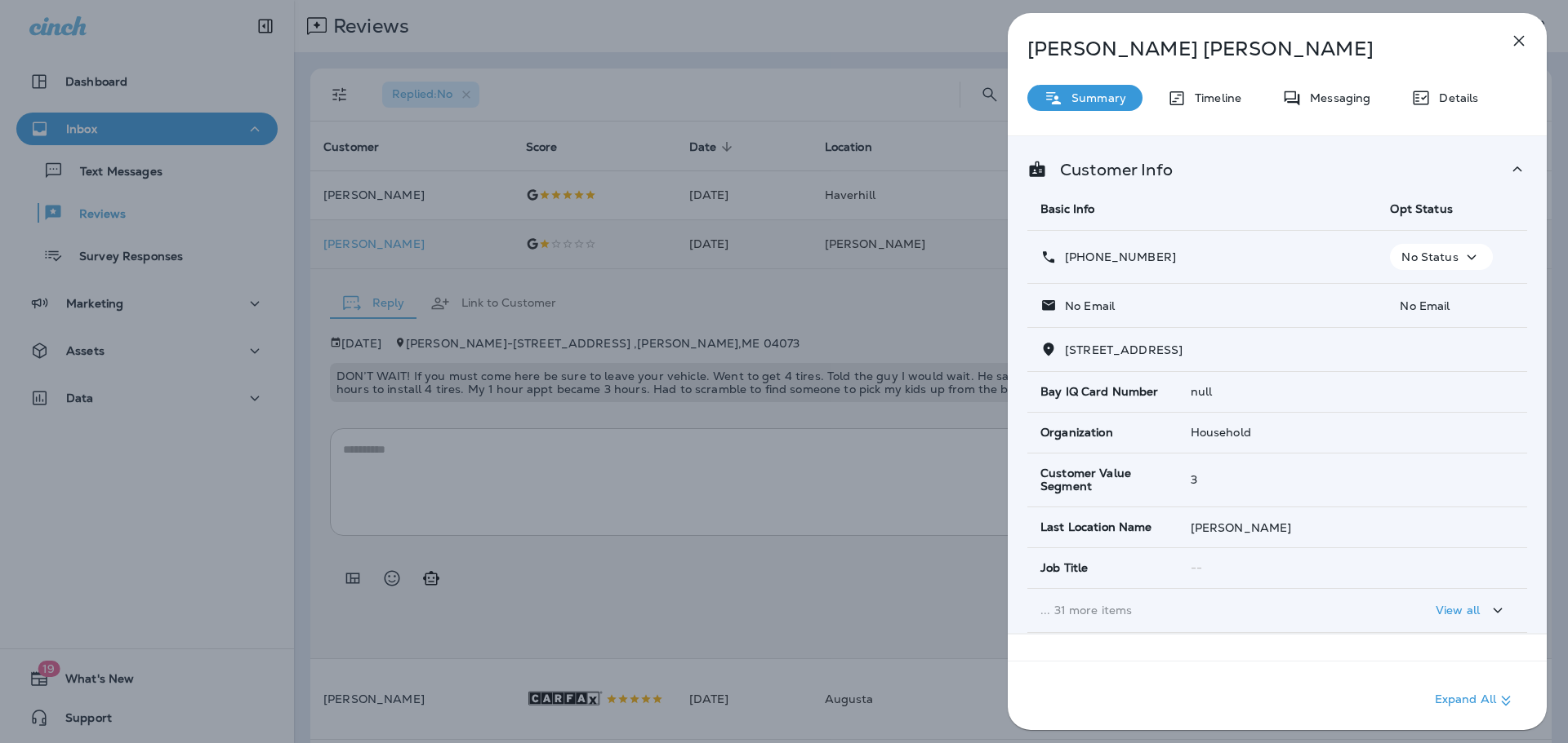
drag, startPoint x: 1221, startPoint y: 353, endPoint x: 1064, endPoint y: 342, distance: 157.4
click at [1064, 342] on div "[STREET_ADDRESS]" at bounding box center [1277, 350] width 473 height 17
copy span "[STREET_ADDRESS]"
drag, startPoint x: 1170, startPoint y: 253, endPoint x: 1079, endPoint y: 260, distance: 91.3
click at [1079, 260] on div "[PHONE_NUMBER]" at bounding box center [1202, 258] width 323 height 17
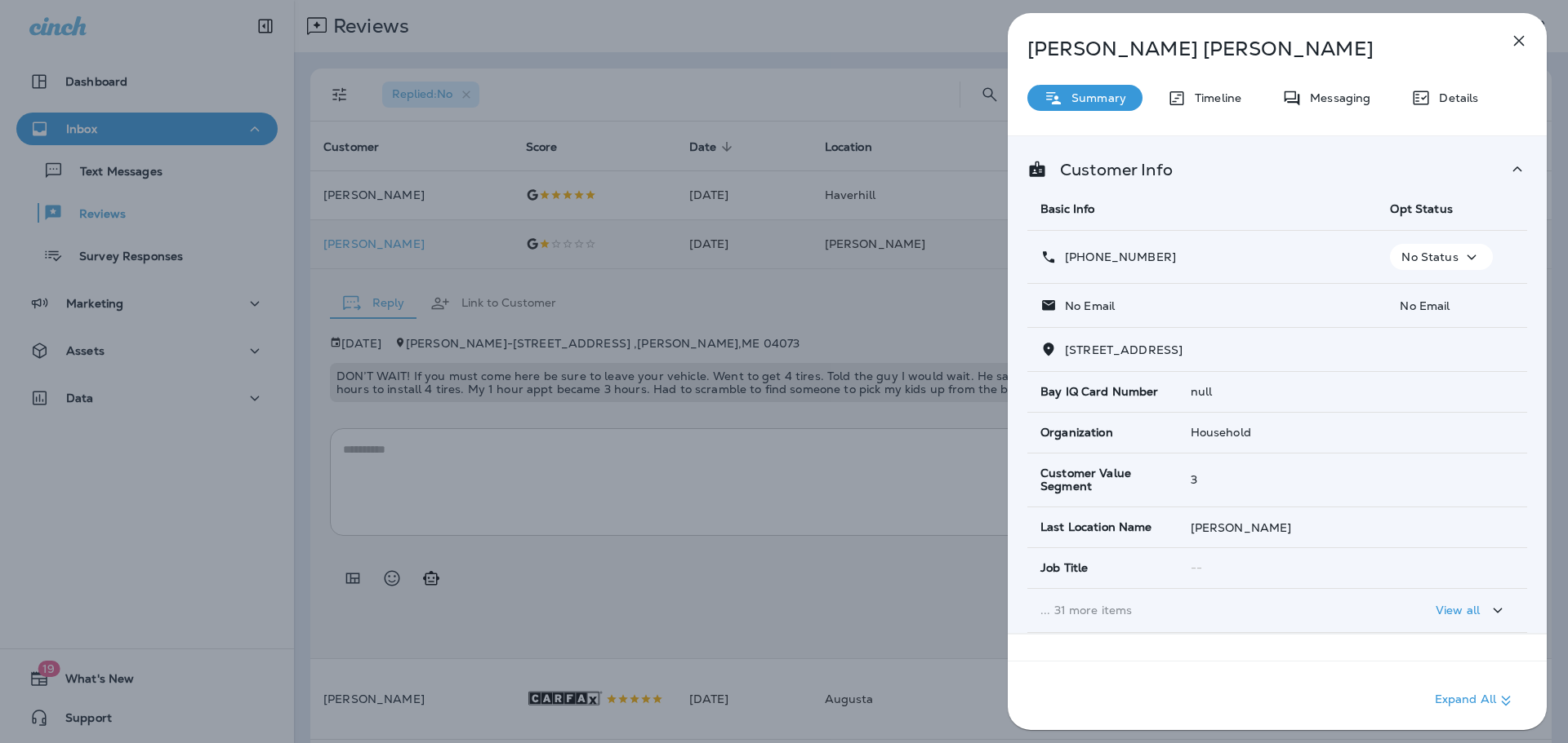
copy p "[PHONE_NUMBER]"
click at [1518, 43] on icon "button" at bounding box center [1519, 41] width 10 height 10
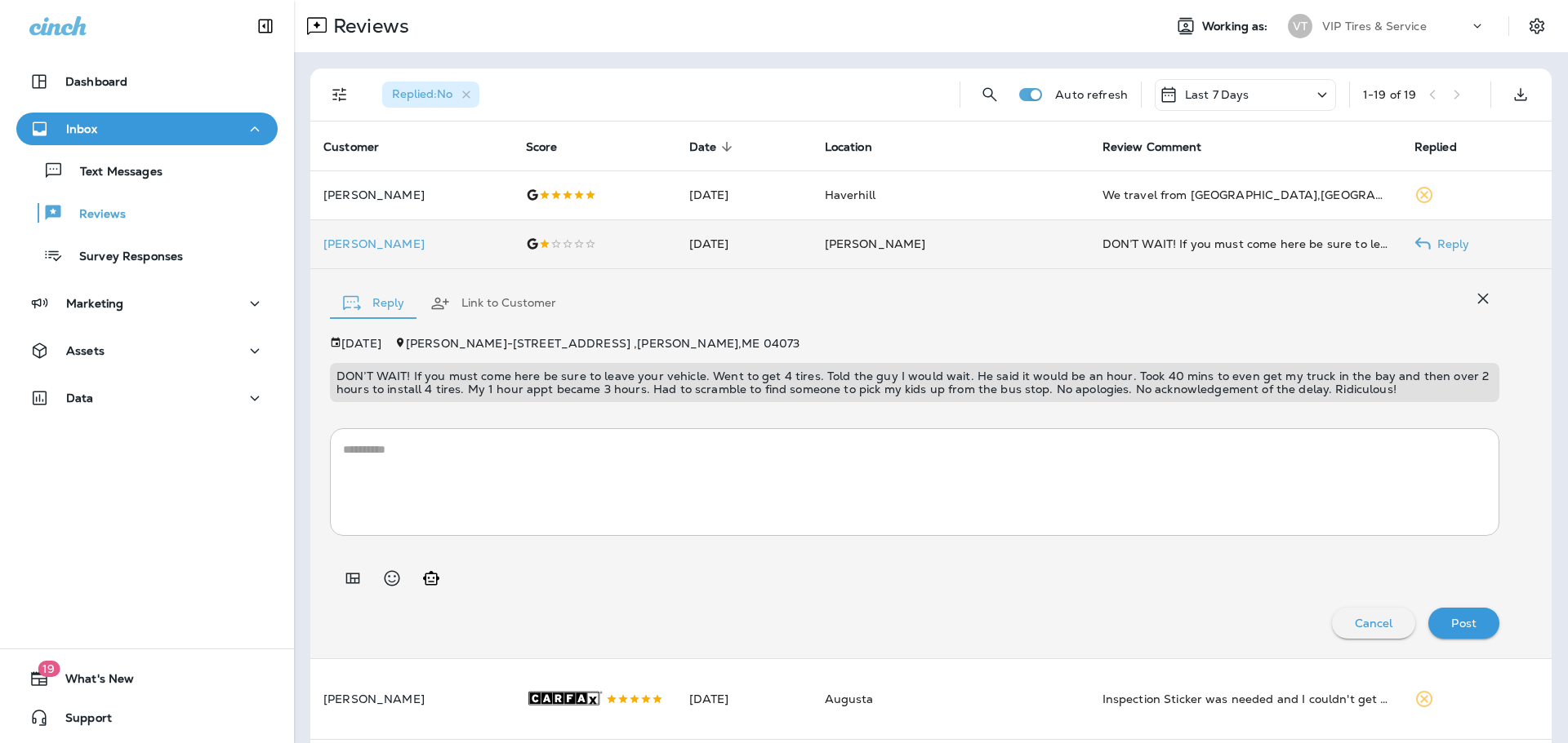
click at [573, 406] on div "[DATE][STREET_ADDRESS] DON’T WAIT! If you must come here be sure to leave your …" at bounding box center [914, 488] width 1170 height 302
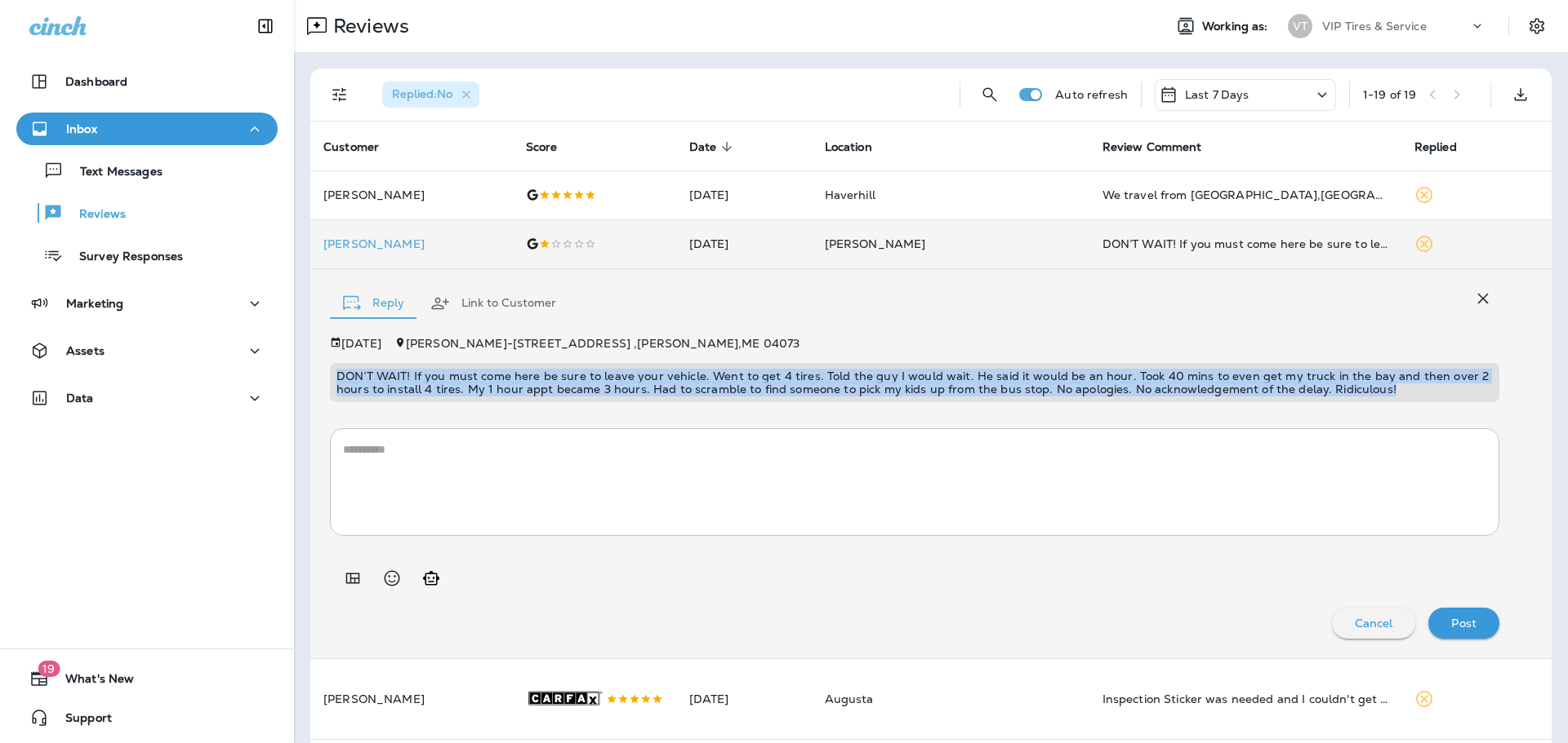
drag, startPoint x: 1401, startPoint y: 391, endPoint x: 336, endPoint y: 376, distance: 1065.1
click at [336, 376] on p "DON’T WAIT! If you must come here be sure to leave your vehicle. Went to get 4 …" at bounding box center [914, 382] width 1157 height 26
copy p "DON’T WAIT! If you must come here be sure to leave your vehicle. Went to get 4 …"
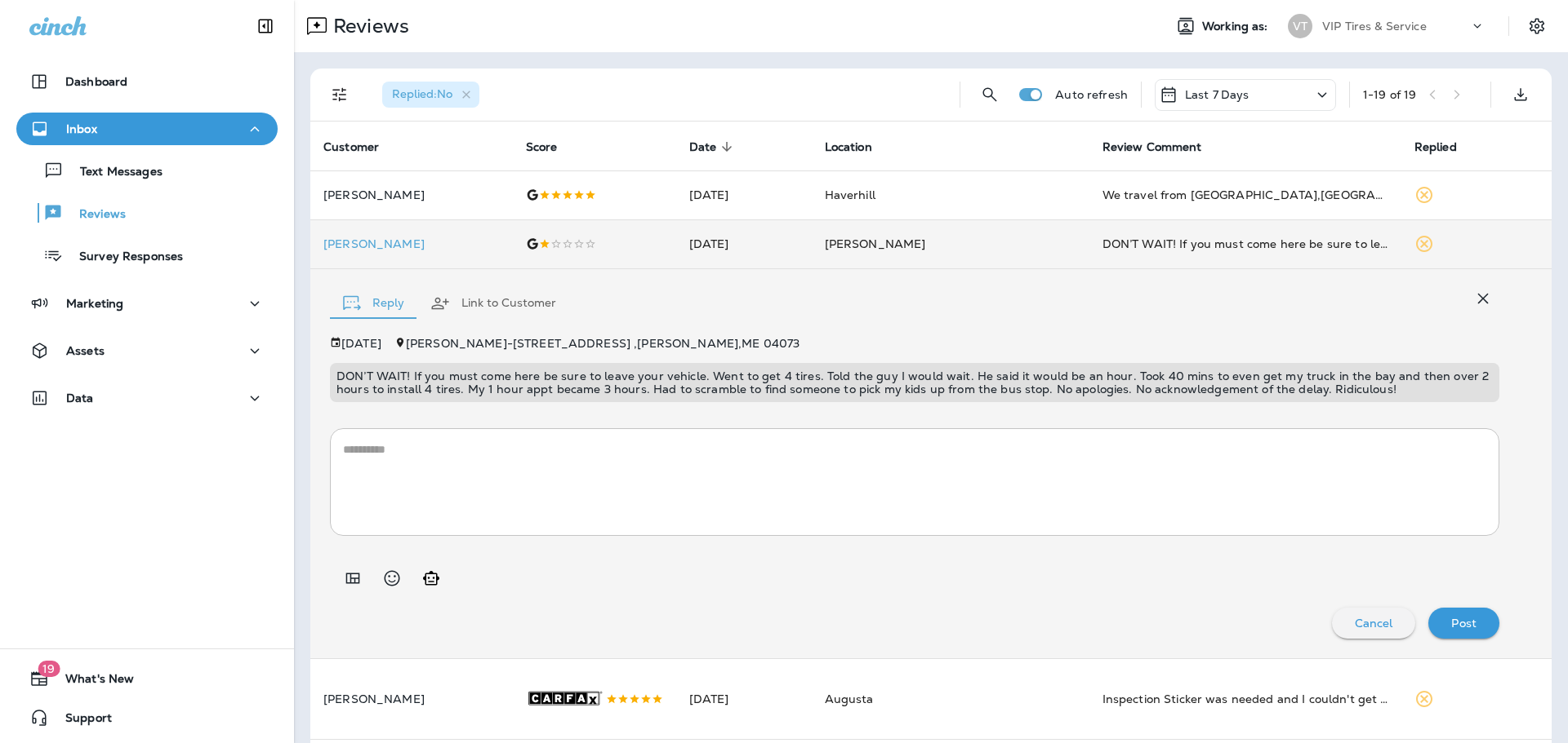
click at [481, 482] on textarea at bounding box center [914, 483] width 1144 height 82
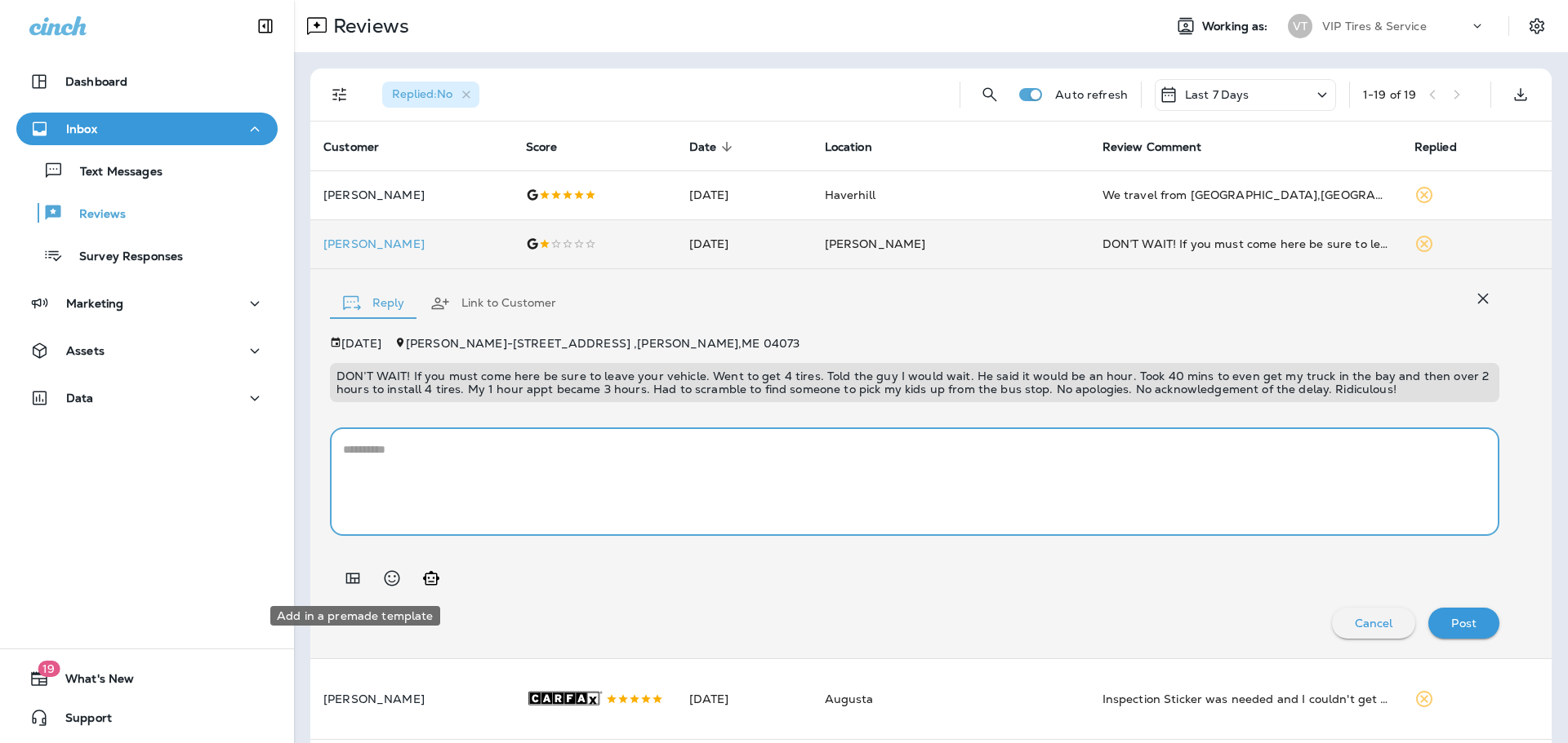
click at [355, 581] on icon "Add in a premade template" at bounding box center [353, 578] width 14 height 10
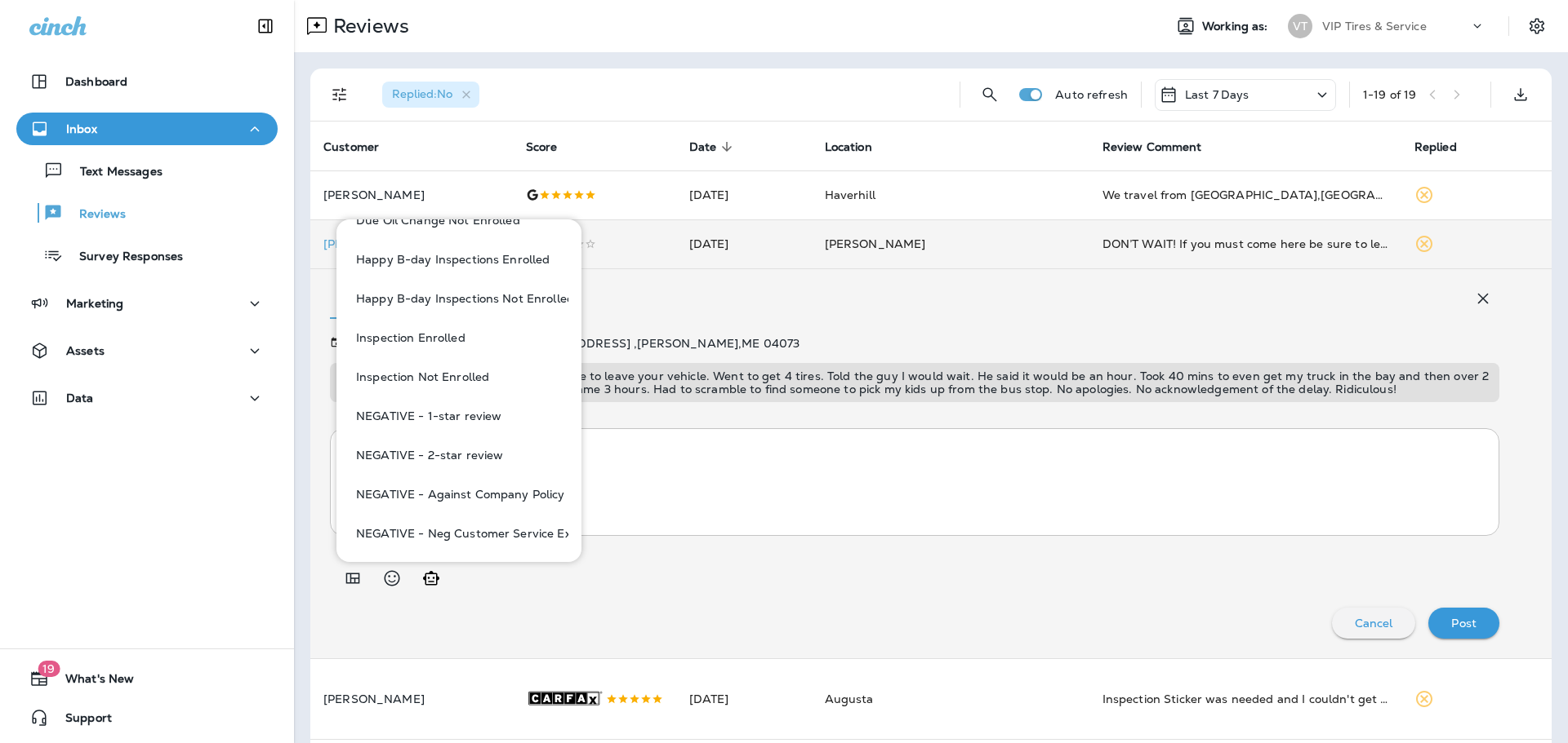
scroll to position [490, 0]
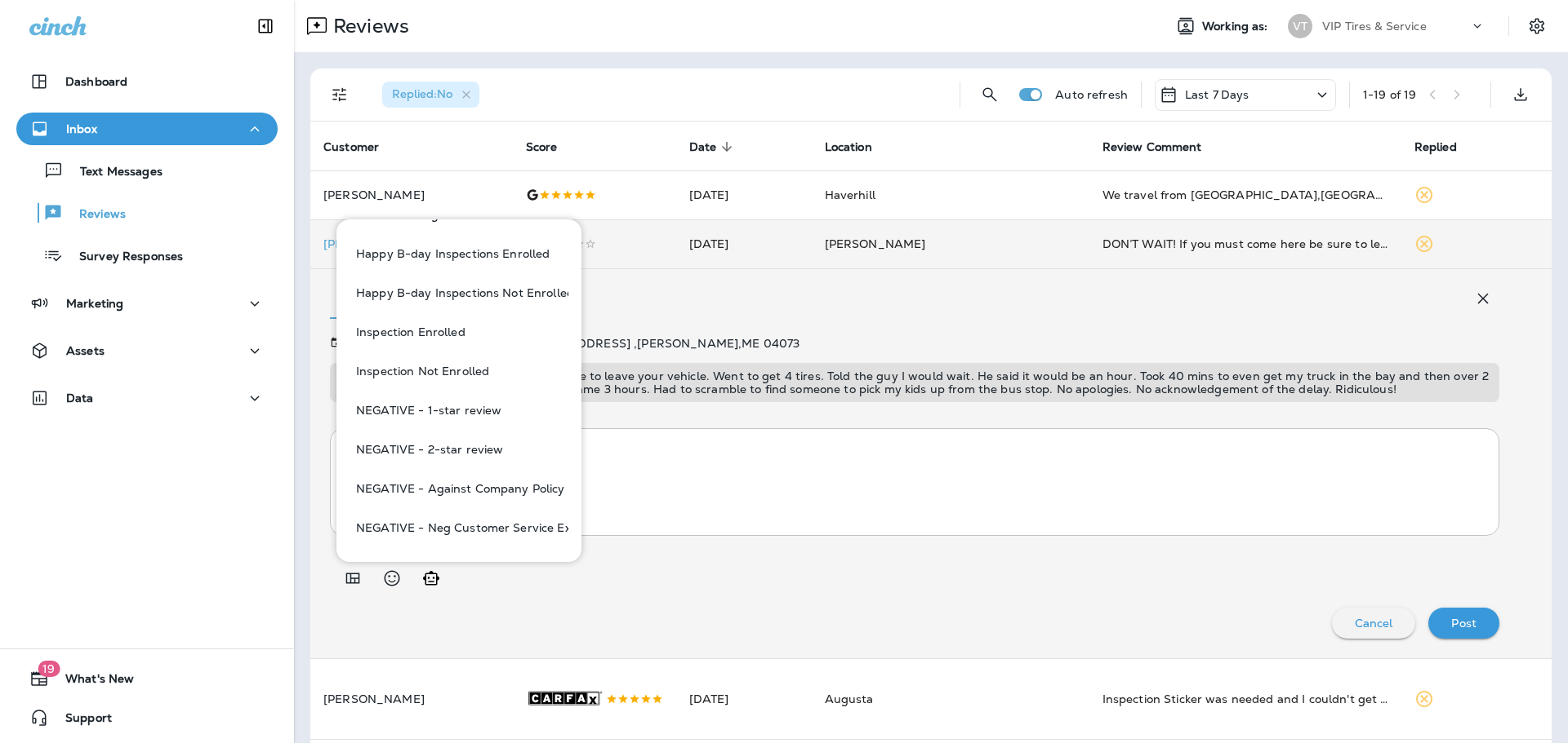
click at [503, 402] on button "NEGATIVE - 1-star review" at bounding box center [458, 410] width 219 height 39
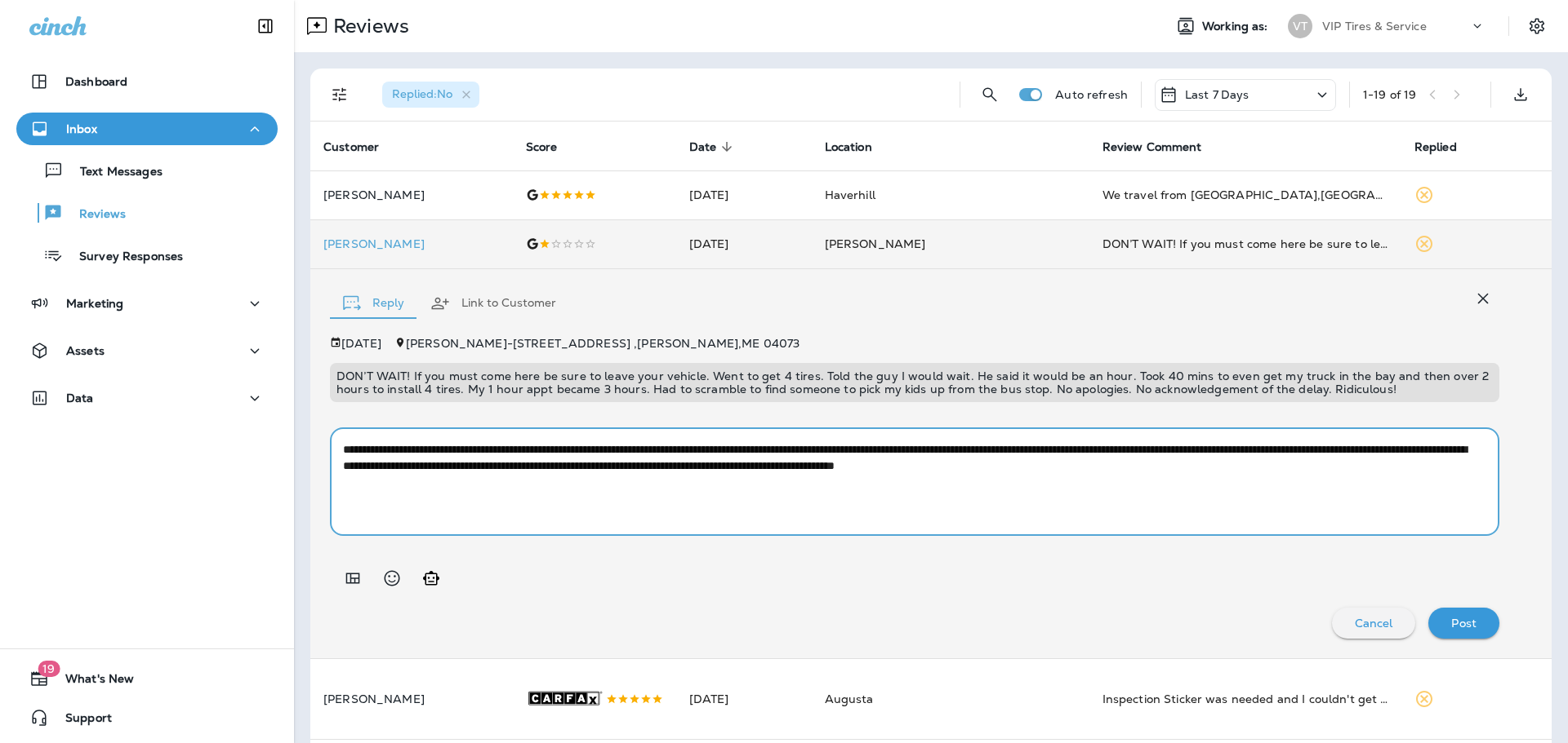
drag, startPoint x: 738, startPoint y: 465, endPoint x: 689, endPoint y: 469, distance: 49.2
click at [689, 469] on textarea "**********" at bounding box center [907, 483] width 1130 height 82
type textarea "**********"
click at [1473, 623] on div "Post" at bounding box center [1463, 624] width 45 height 21
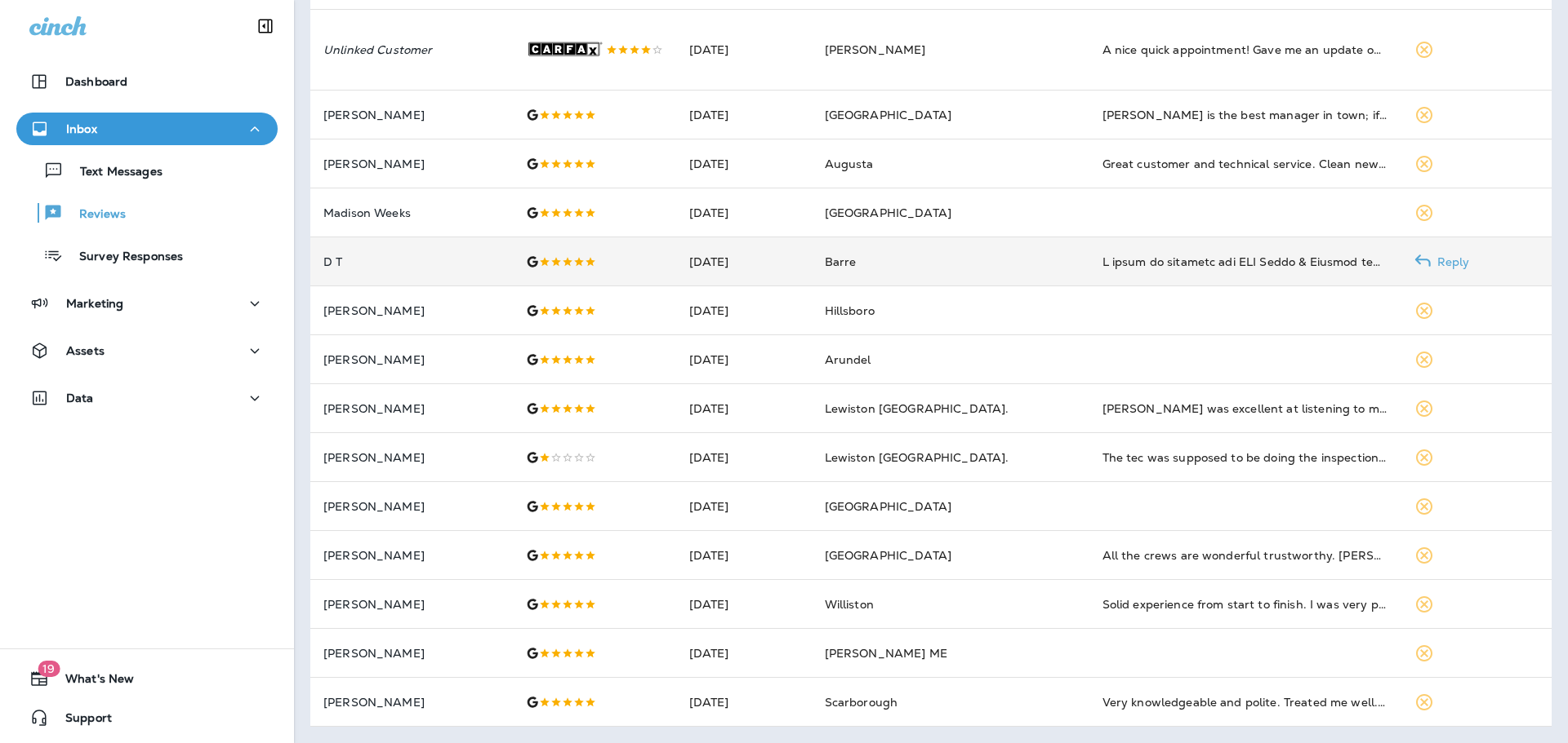
scroll to position [478, 0]
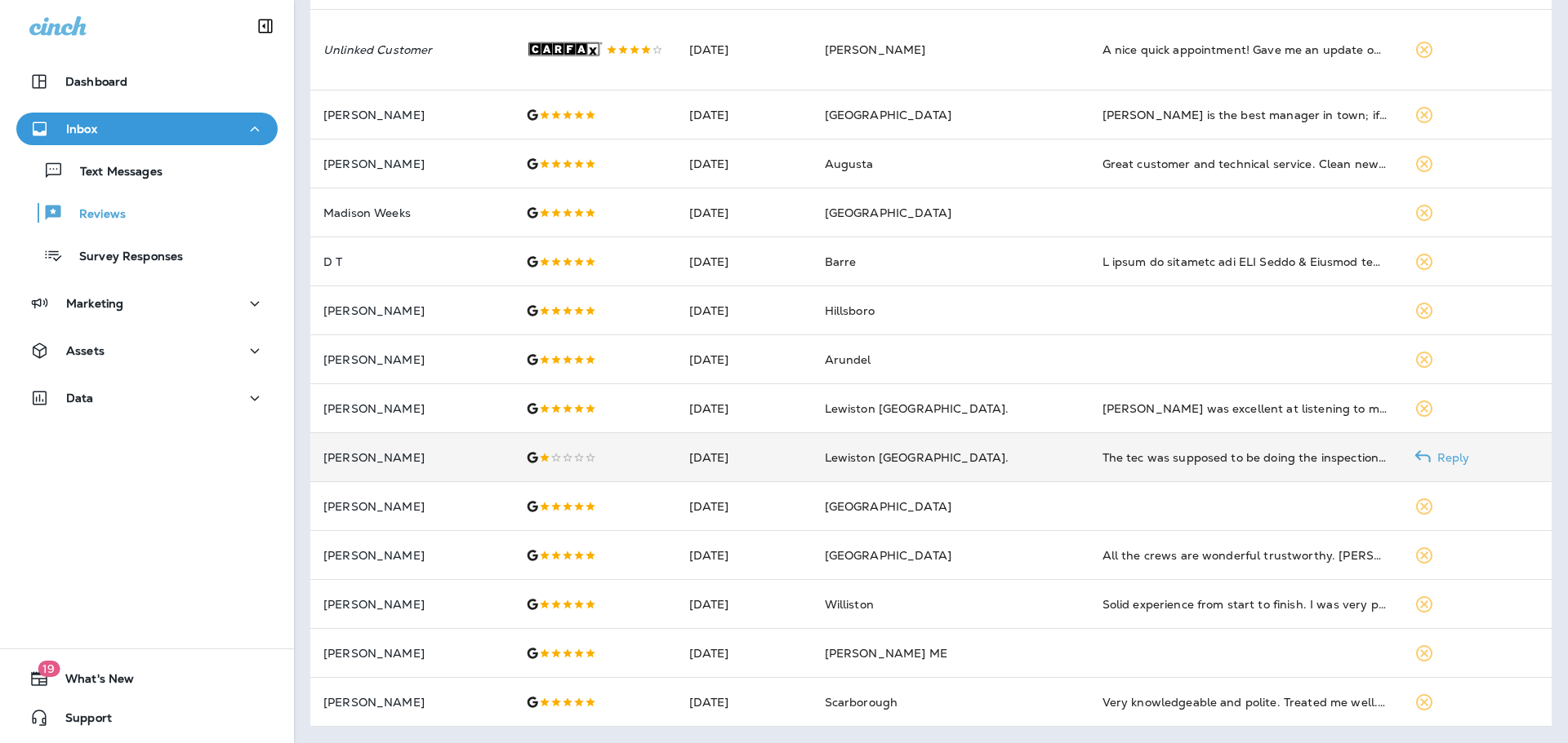
click at [457, 462] on p "[PERSON_NAME]" at bounding box center [411, 457] width 176 height 13
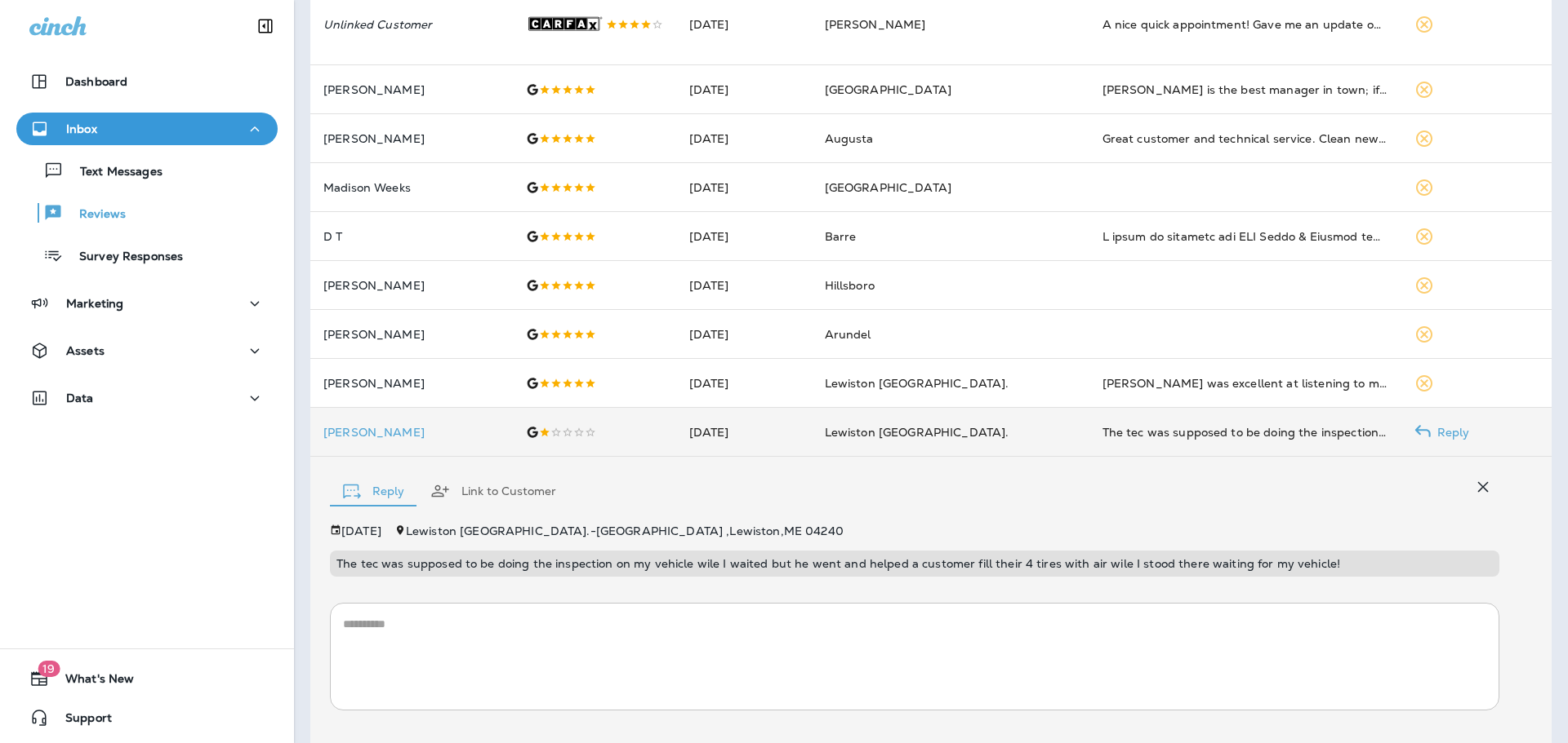
scroll to position [593, 0]
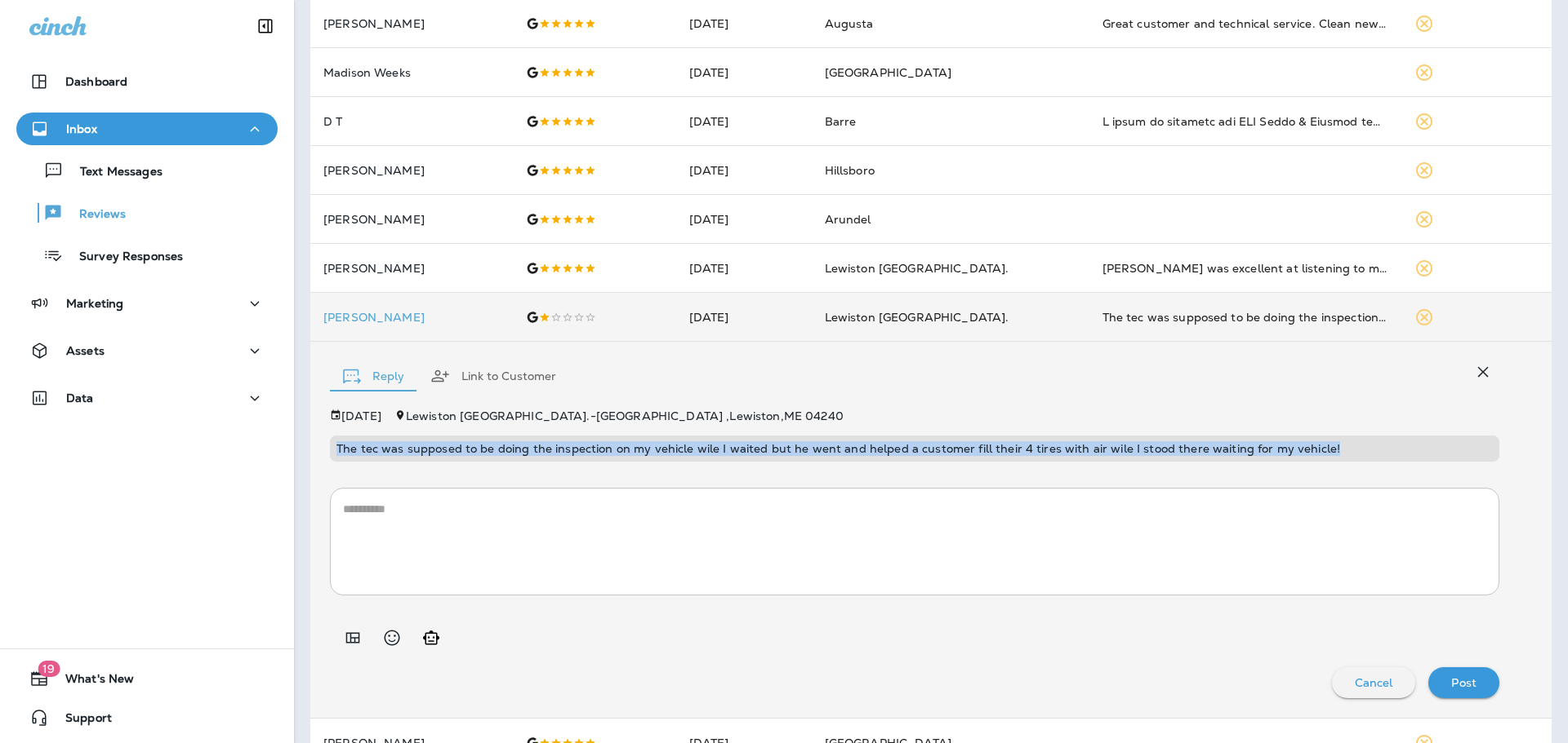
drag, startPoint x: 1325, startPoint y: 471, endPoint x: 336, endPoint y: 471, distance: 989.0
click at [336, 456] on p "The tec was supposed to be doing the inspection on my vehicle wile I waited but…" at bounding box center [914, 449] width 1157 height 13
copy p "The tec was supposed to be doing the inspection on my vehicle wile I waited but…"
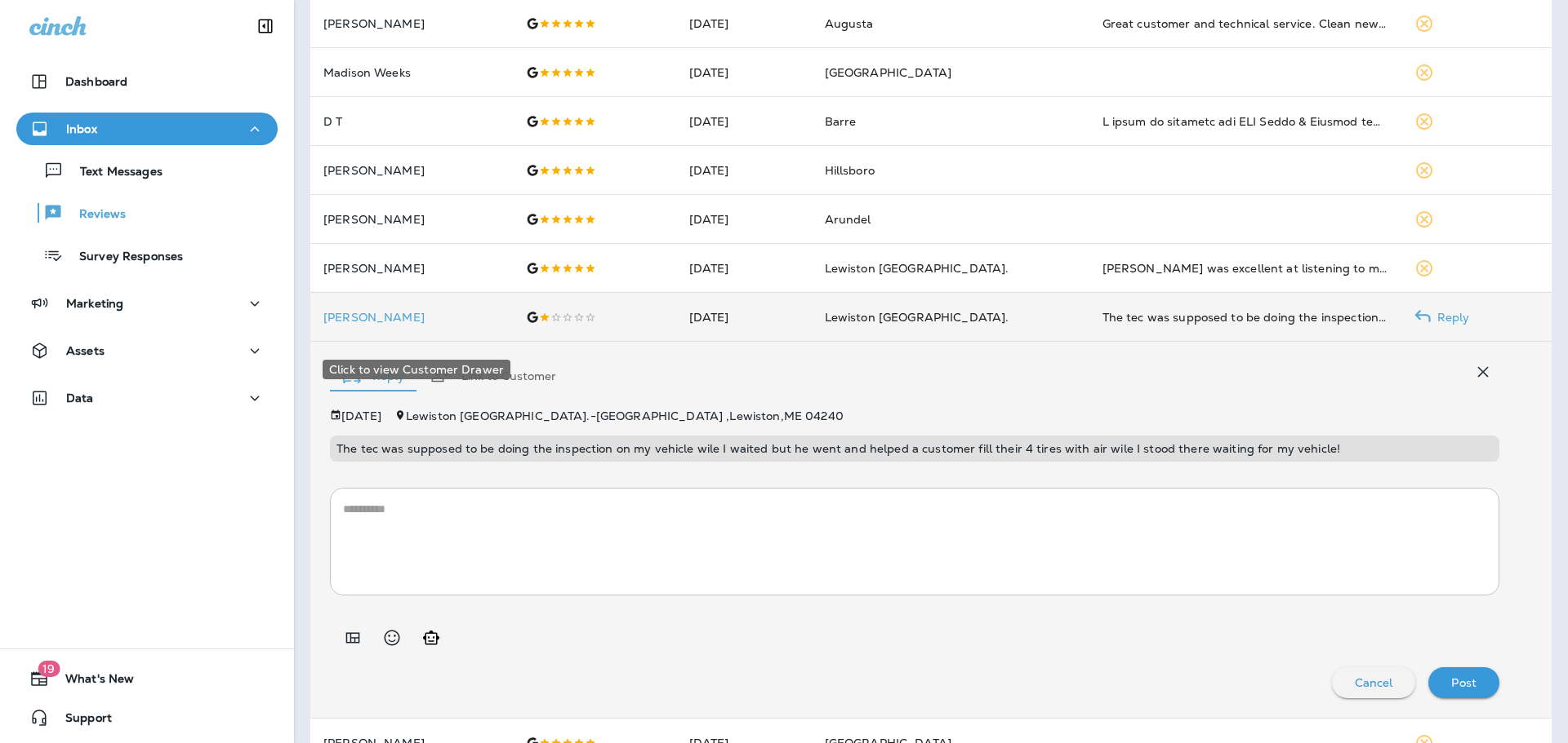
click at [448, 324] on p "[PERSON_NAME]" at bounding box center [411, 317] width 176 height 13
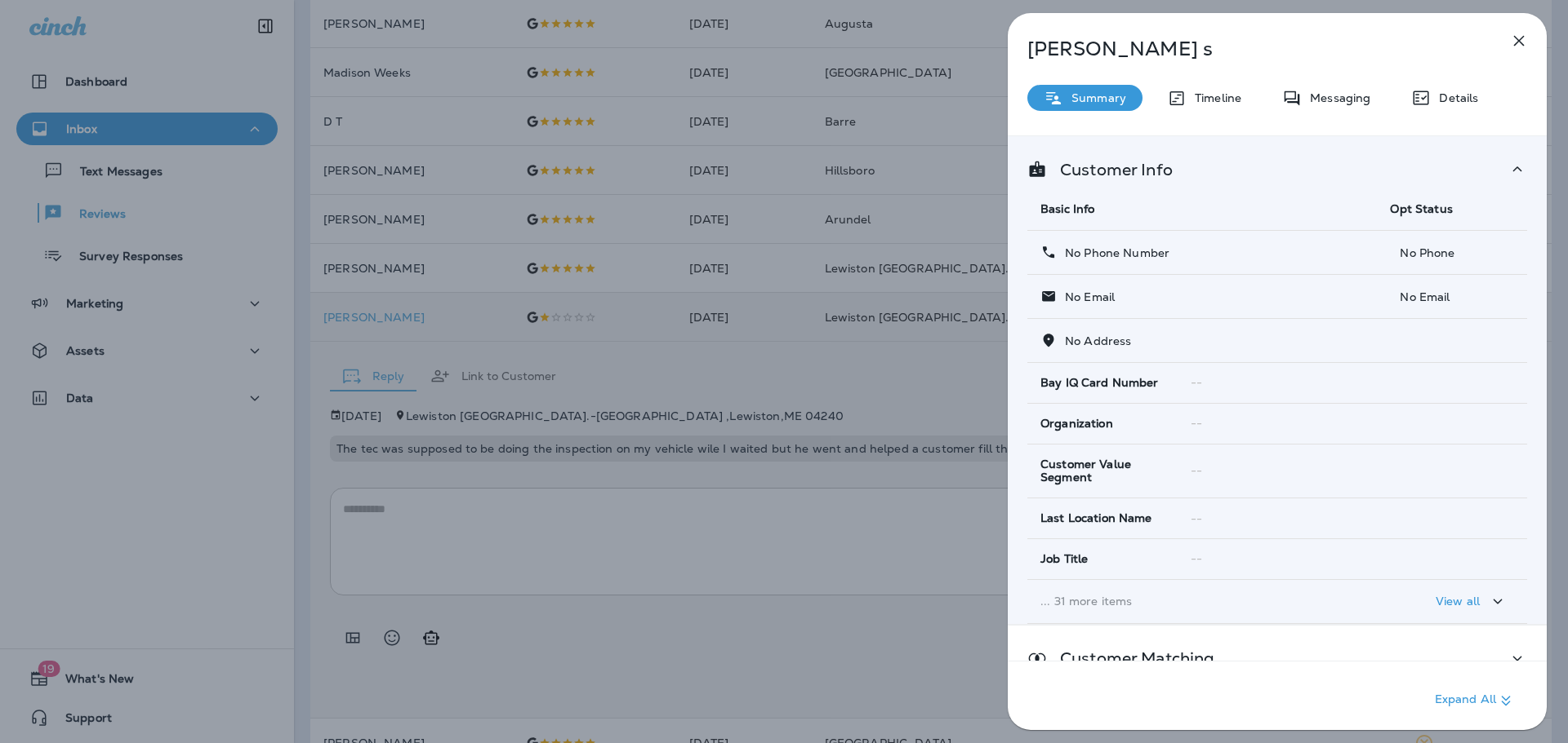
click at [1519, 43] on icon "button" at bounding box center [1519, 41] width 10 height 10
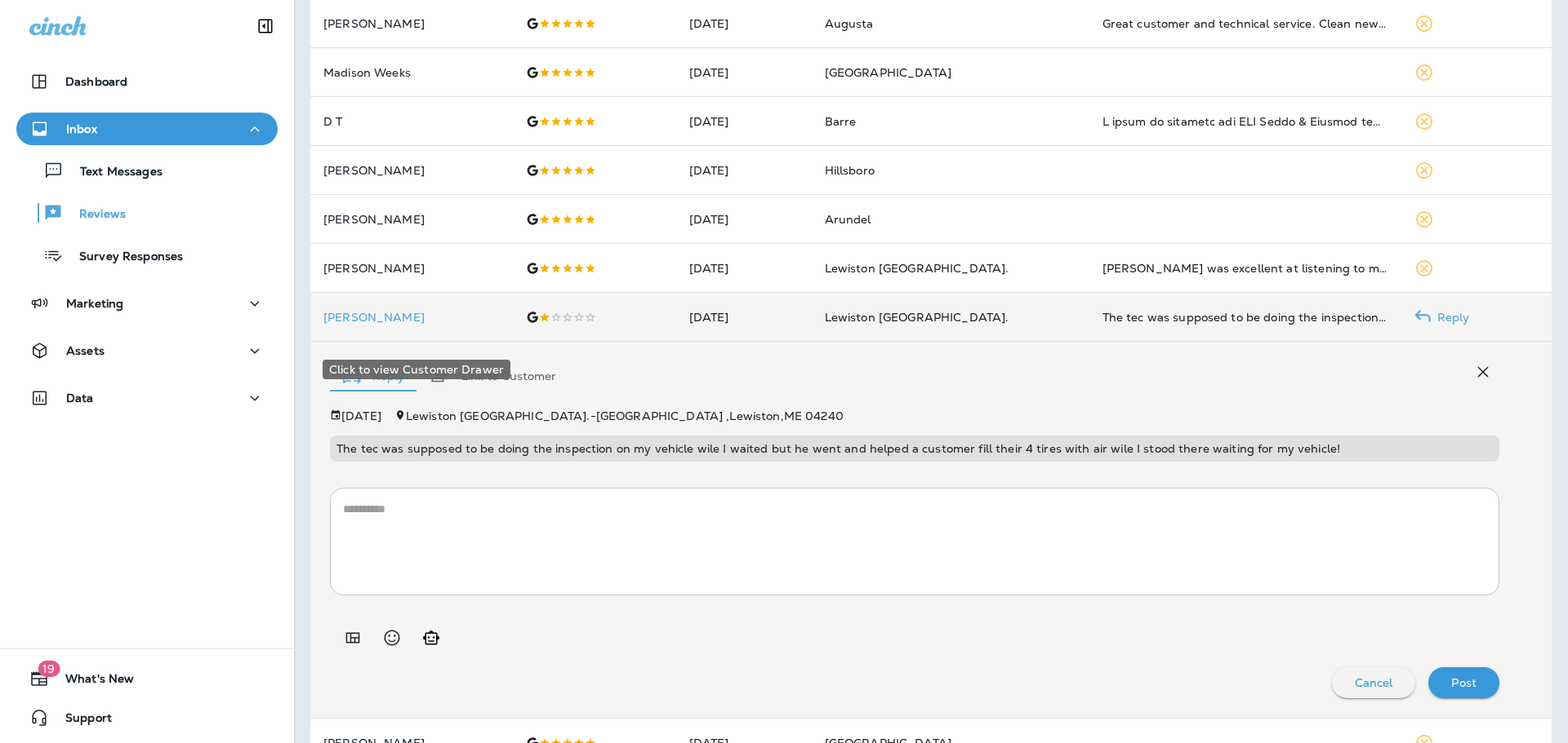
click at [326, 324] on p "[PERSON_NAME]" at bounding box center [411, 317] width 176 height 13
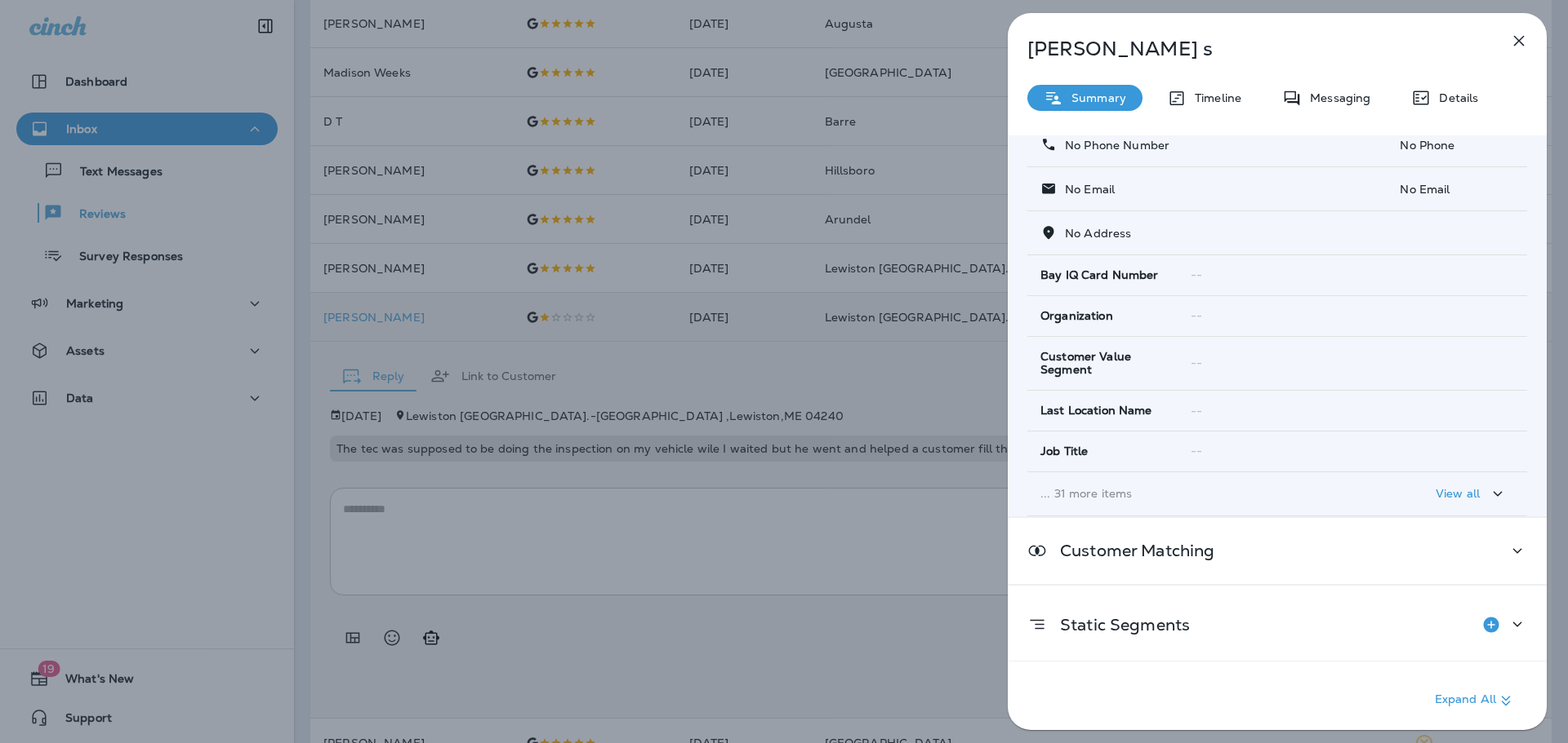
scroll to position [111, 0]
click at [852, 575] on div "[PERSON_NAME] s Summary Timeline Messaging Details Customer Info Basic Info Opt…" at bounding box center [784, 371] width 1568 height 743
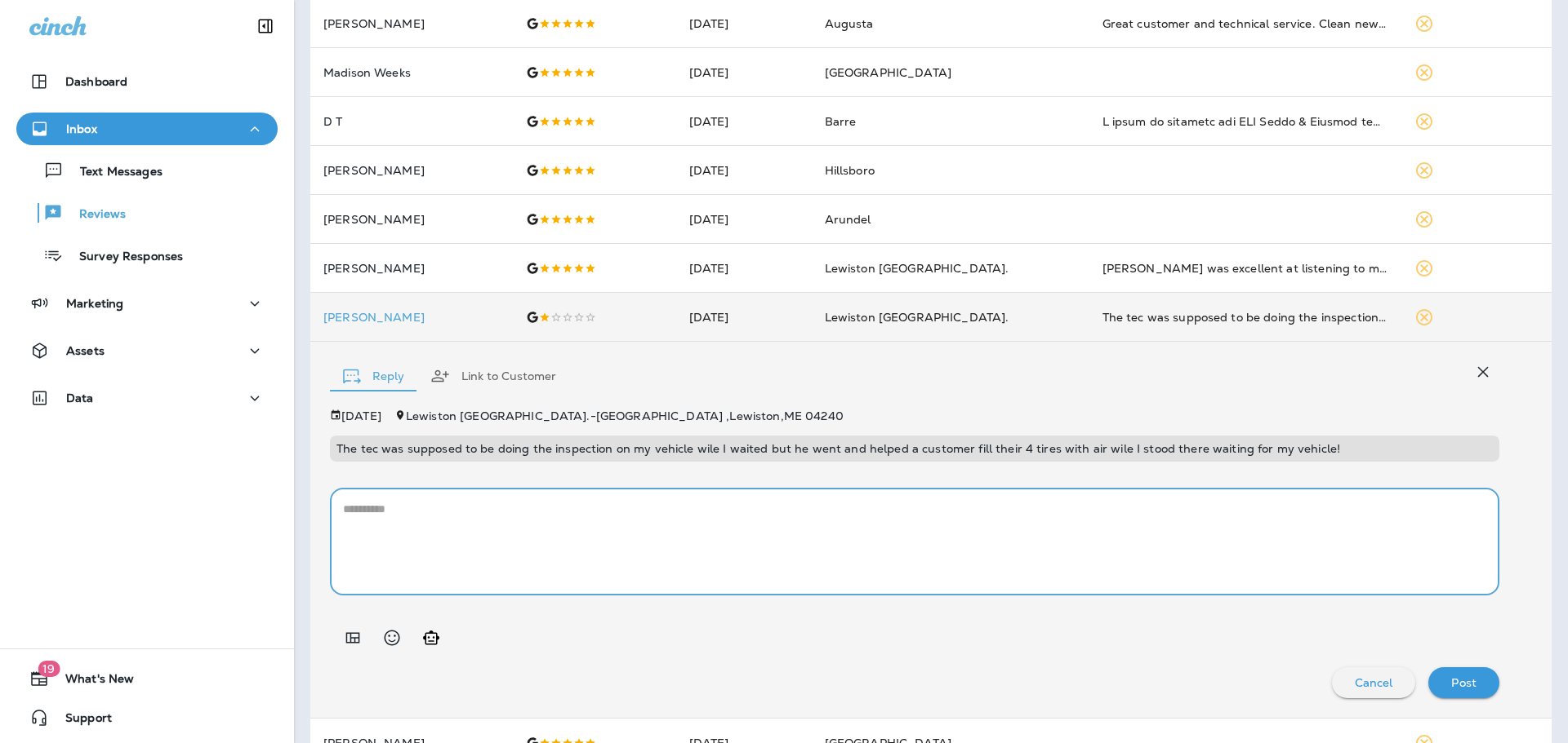
click at [446, 569] on textarea at bounding box center [914, 542] width 1144 height 82
click at [354, 648] on icon "Add in a premade template" at bounding box center [352, 638] width 19 height 19
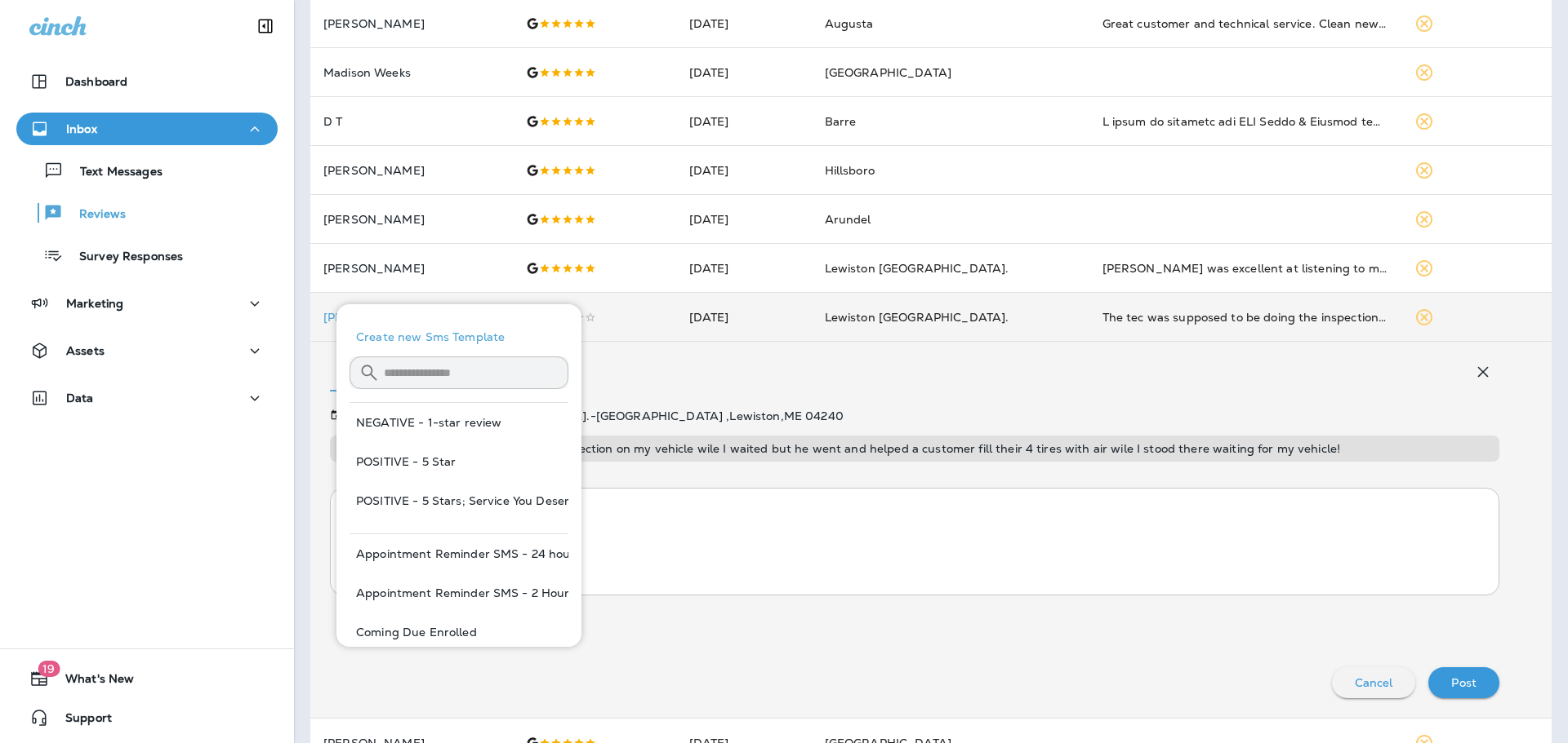
click at [465, 428] on button "NEGATIVE - 1-star review" at bounding box center [458, 422] width 219 height 39
type textarea "**********"
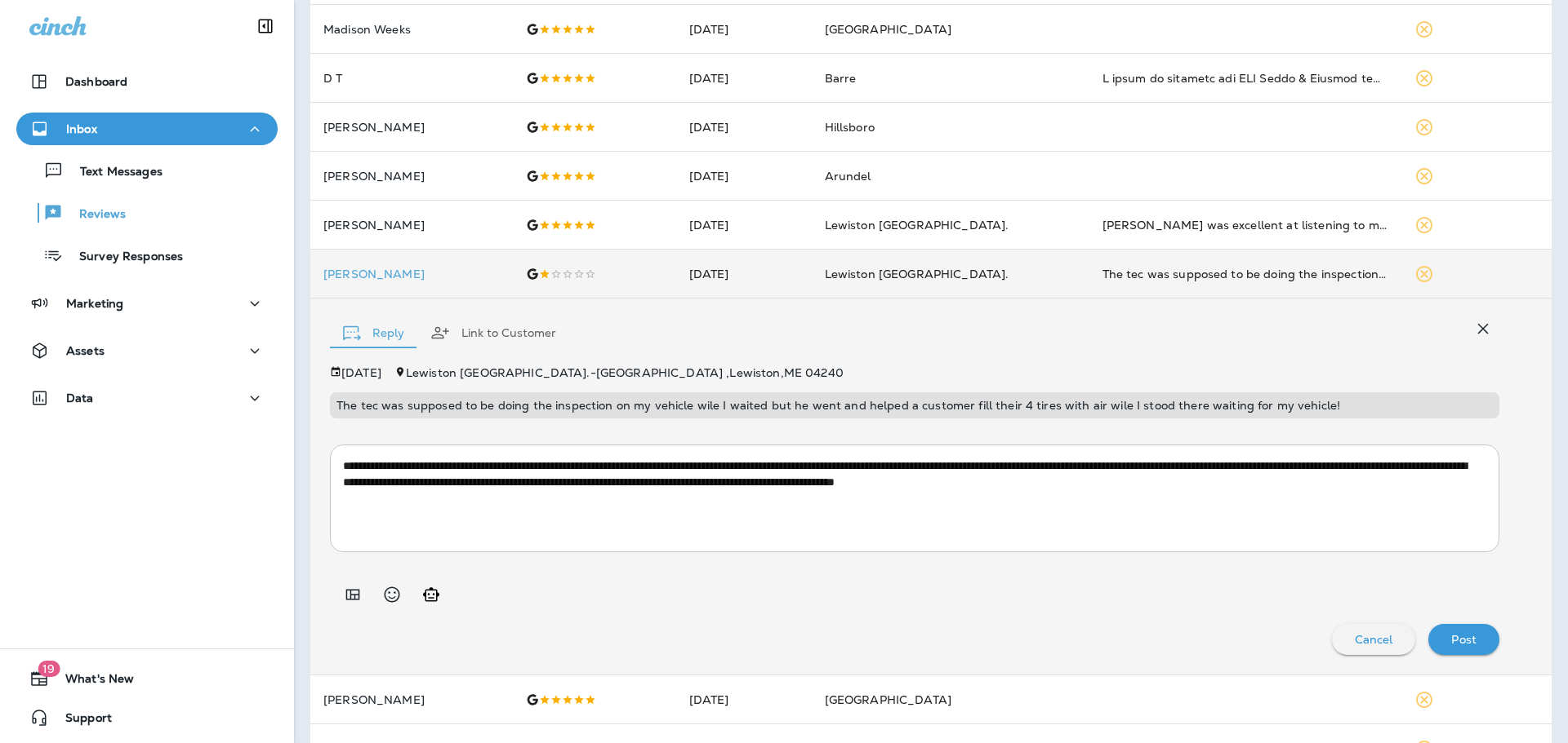
scroll to position [756, 0]
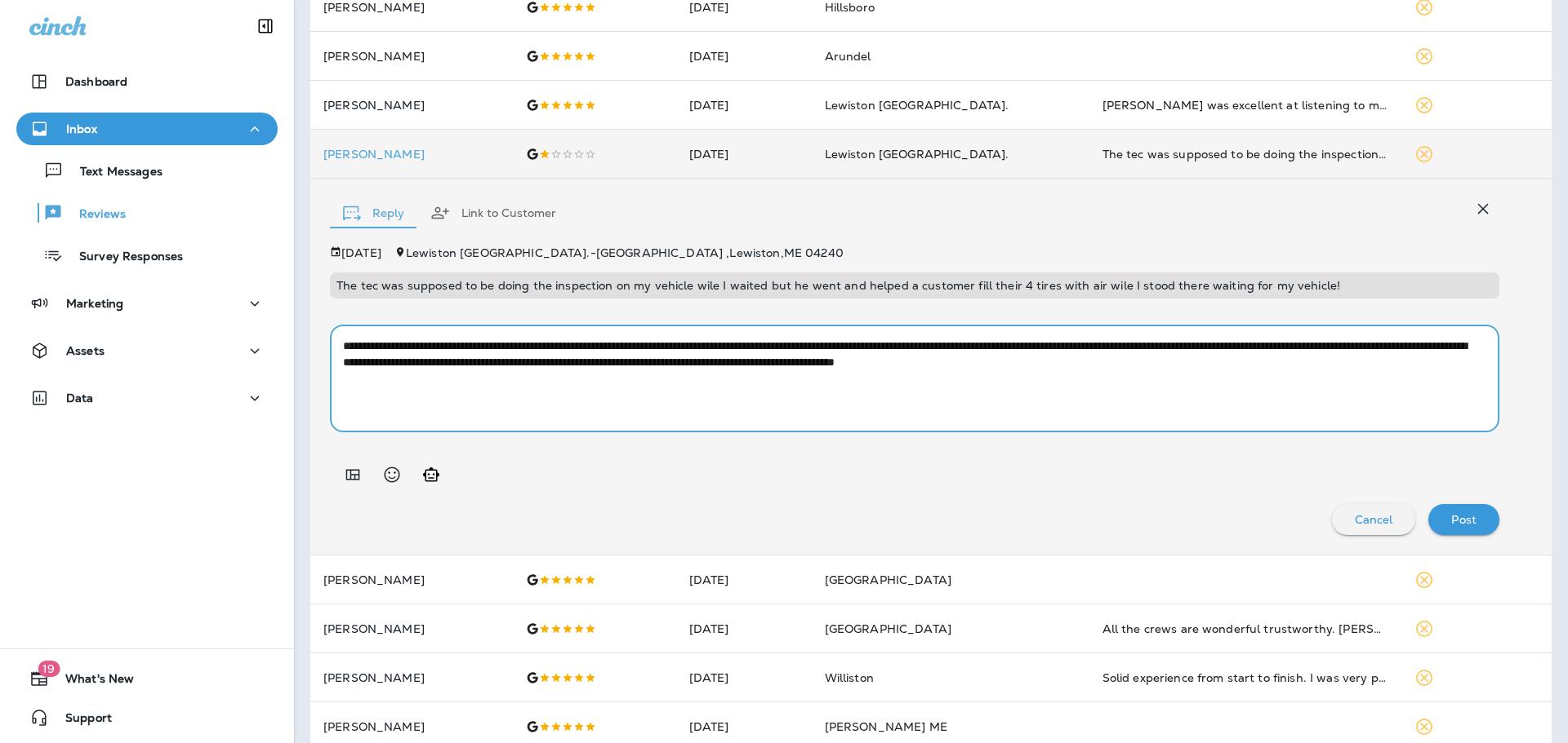
drag, startPoint x: 1420, startPoint y: 395, endPoint x: 0, endPoint y: 353, distance: 1420.6
click at [0, 353] on div "Dashboard Inbox Text Messages Reviews Survey Responses Marketing Assets Data 19…" at bounding box center [784, 371] width 1568 height 743
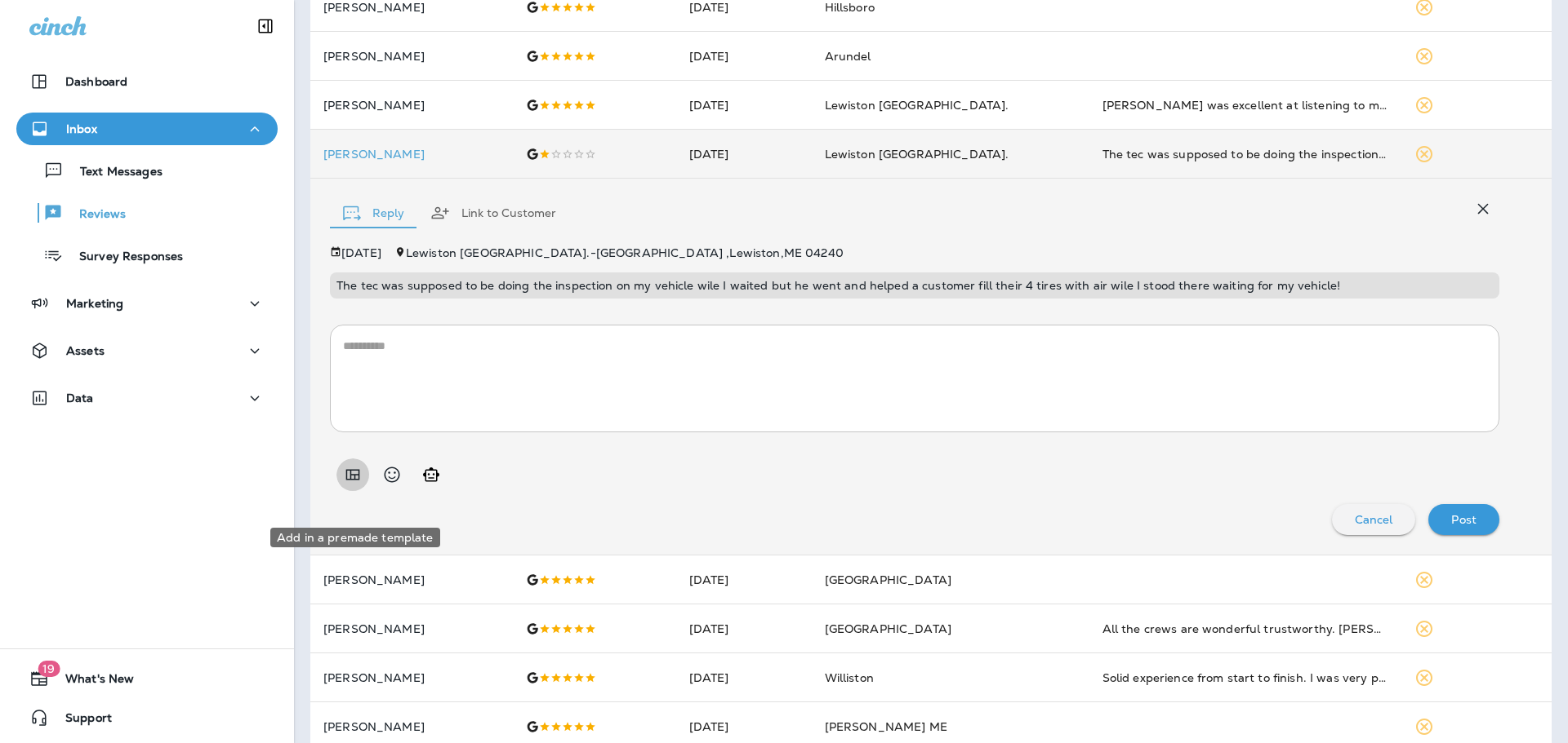
click at [343, 484] on icon "Add in a premade template" at bounding box center [352, 475] width 19 height 19
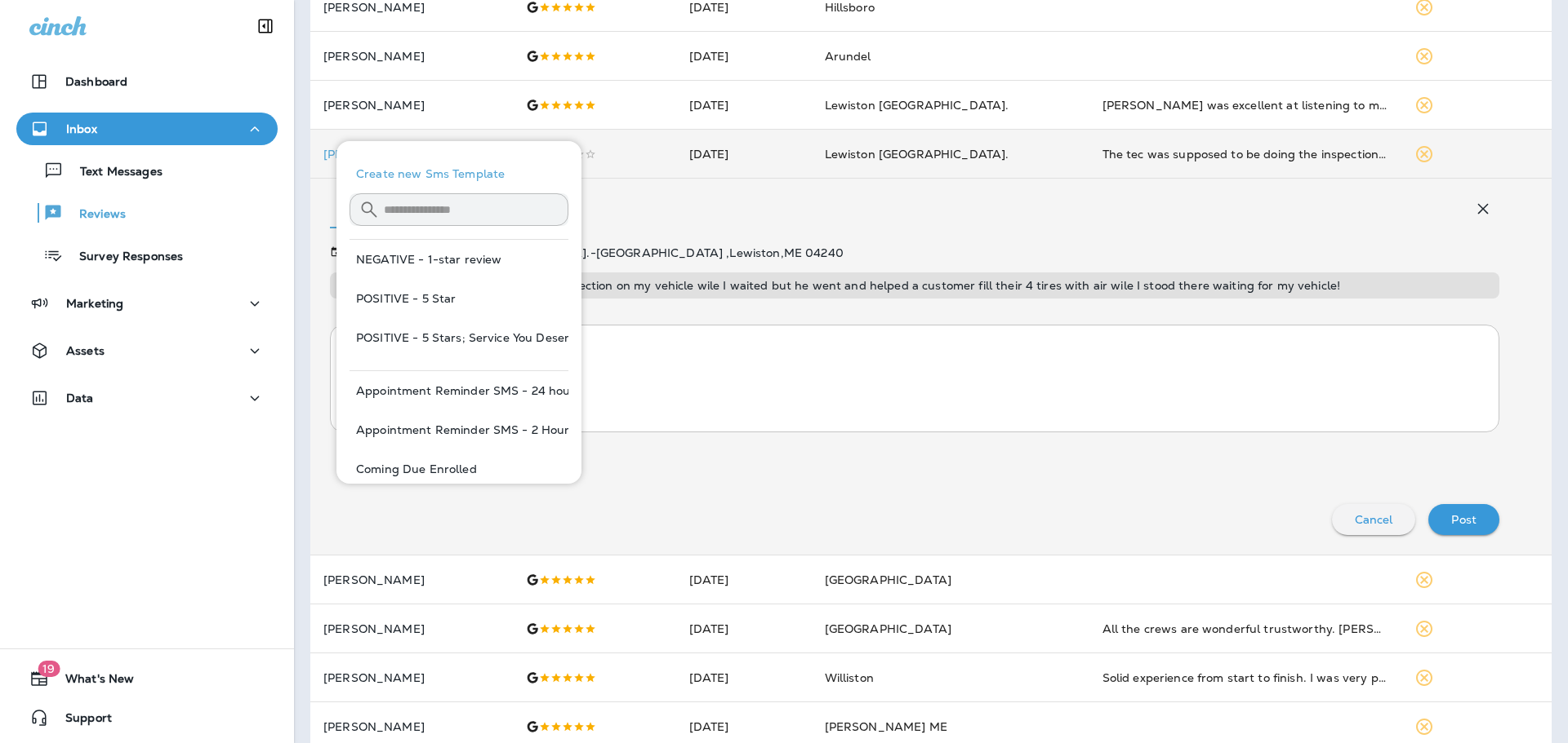
click at [441, 211] on input "text" at bounding box center [476, 209] width 185 height 44
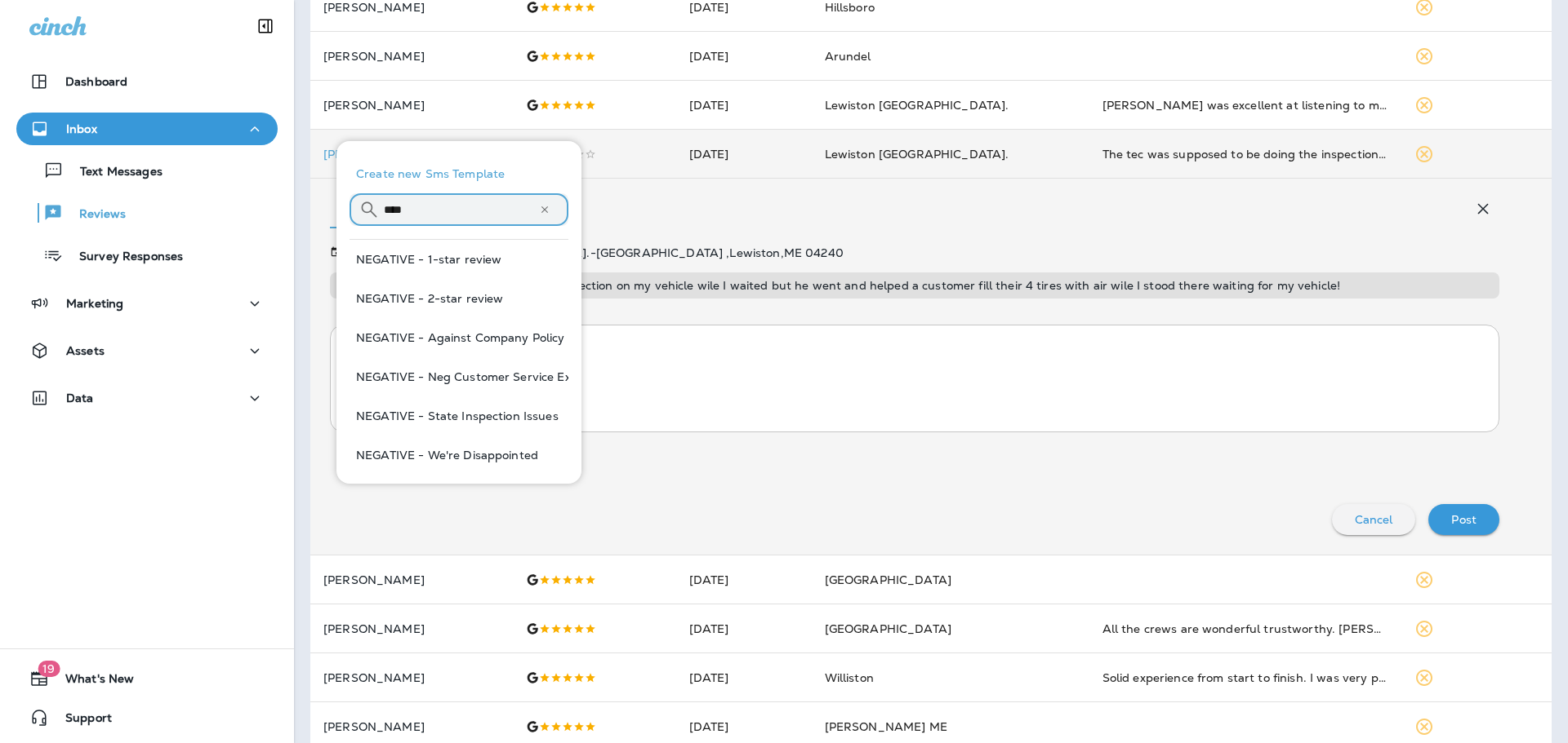
type input "****"
click at [450, 368] on button "NEGATIVE - Neg Customer Service Exp" at bounding box center [458, 376] width 219 height 39
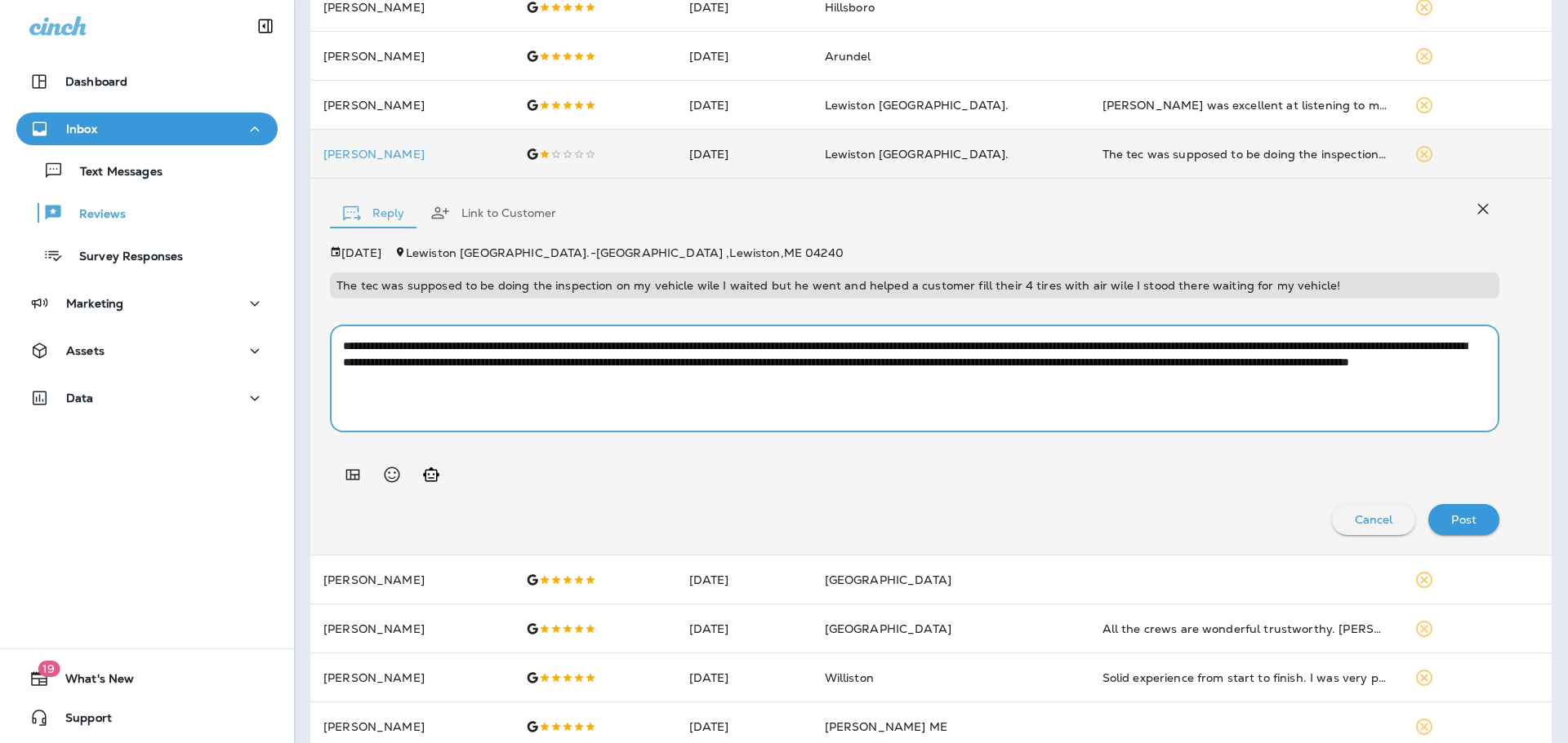
drag, startPoint x: 1200, startPoint y: 393, endPoint x: 1156, endPoint y: 394, distance: 44.0
click at [1156, 394] on textarea "**********" at bounding box center [907, 379] width 1130 height 82
click at [1032, 420] on textarea "**********" at bounding box center [907, 379] width 1130 height 82
type textarea "**********"
click at [1451, 526] on p "Post" at bounding box center [1463, 519] width 25 height 13
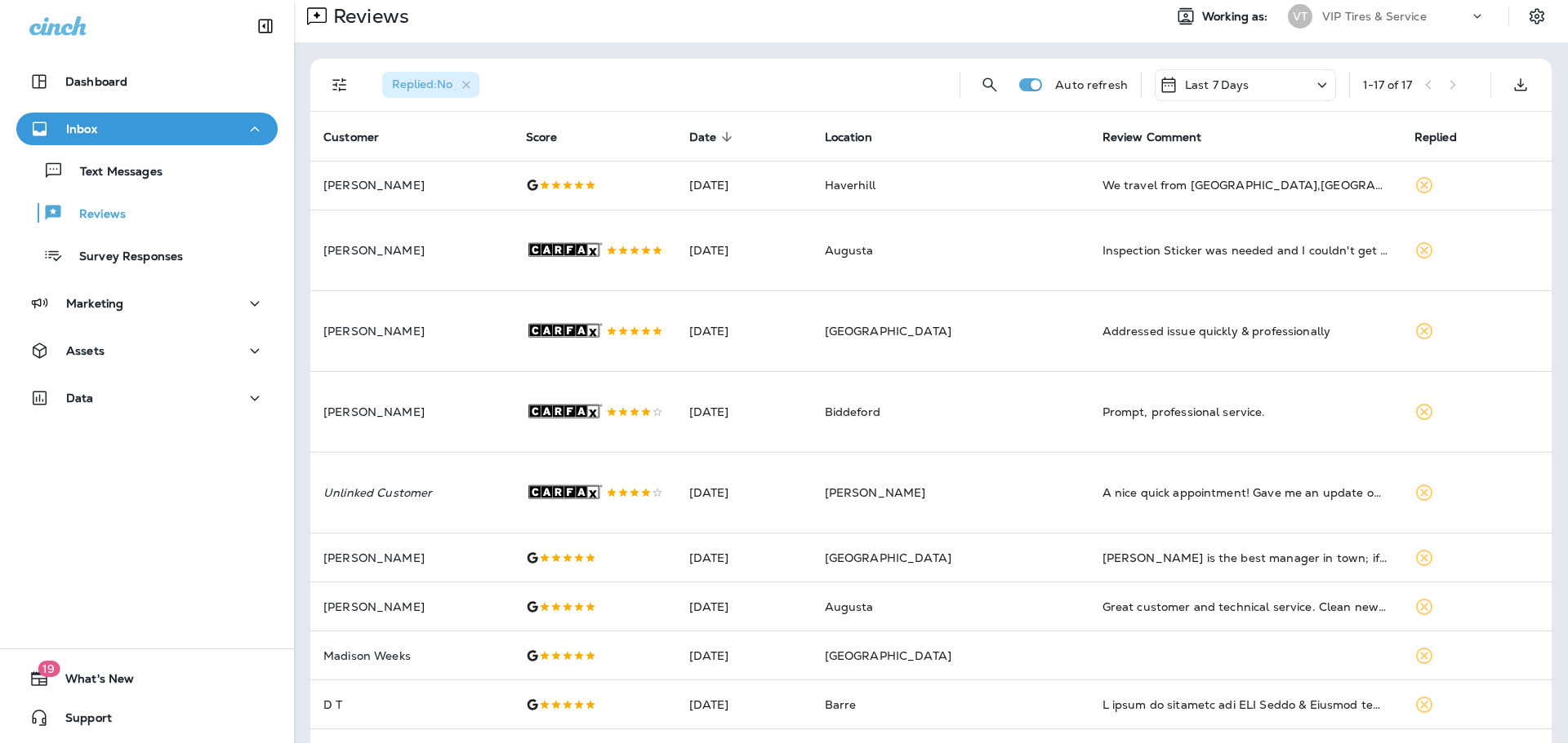
scroll to position [0, 0]
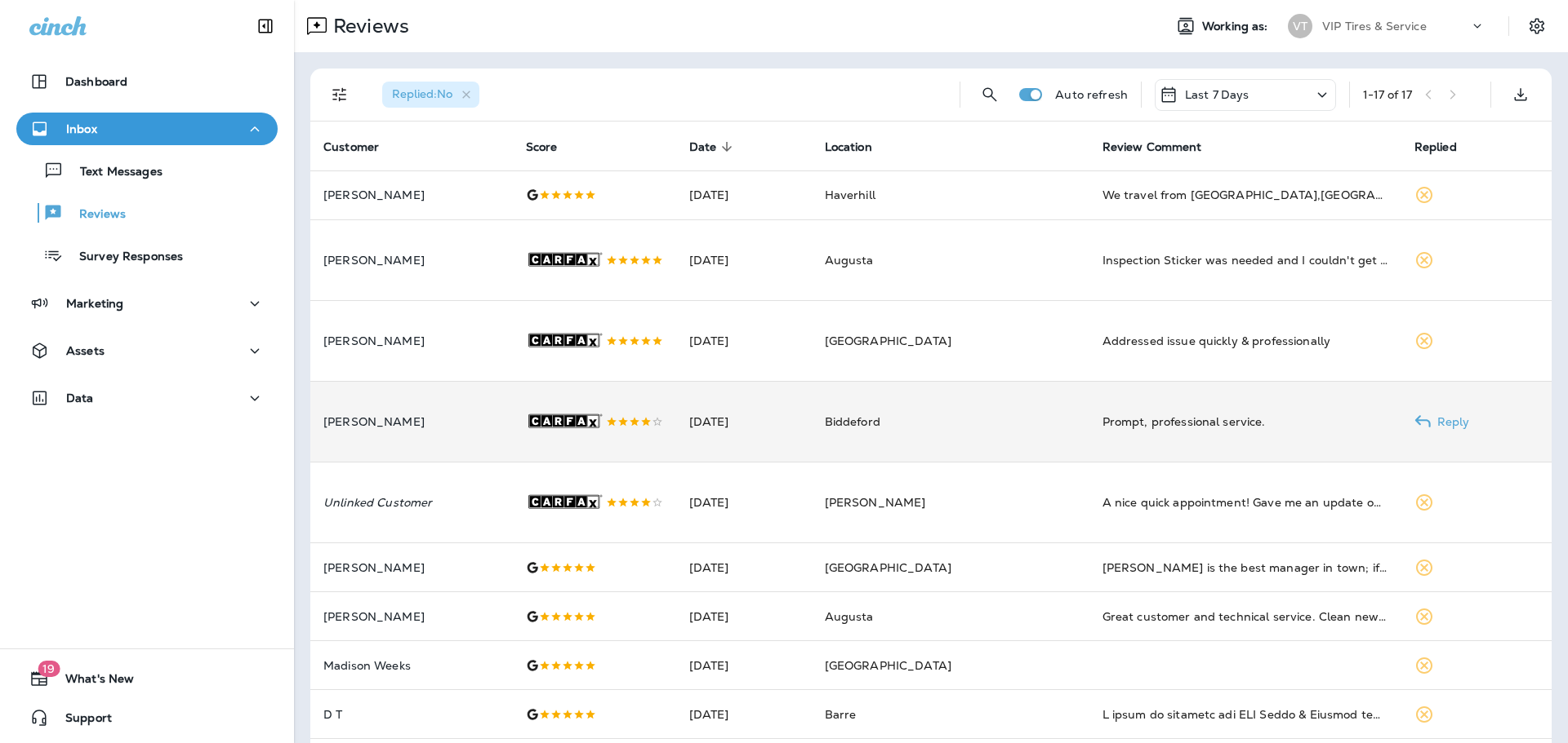
click at [474, 429] on p "[PERSON_NAME]" at bounding box center [411, 422] width 176 height 13
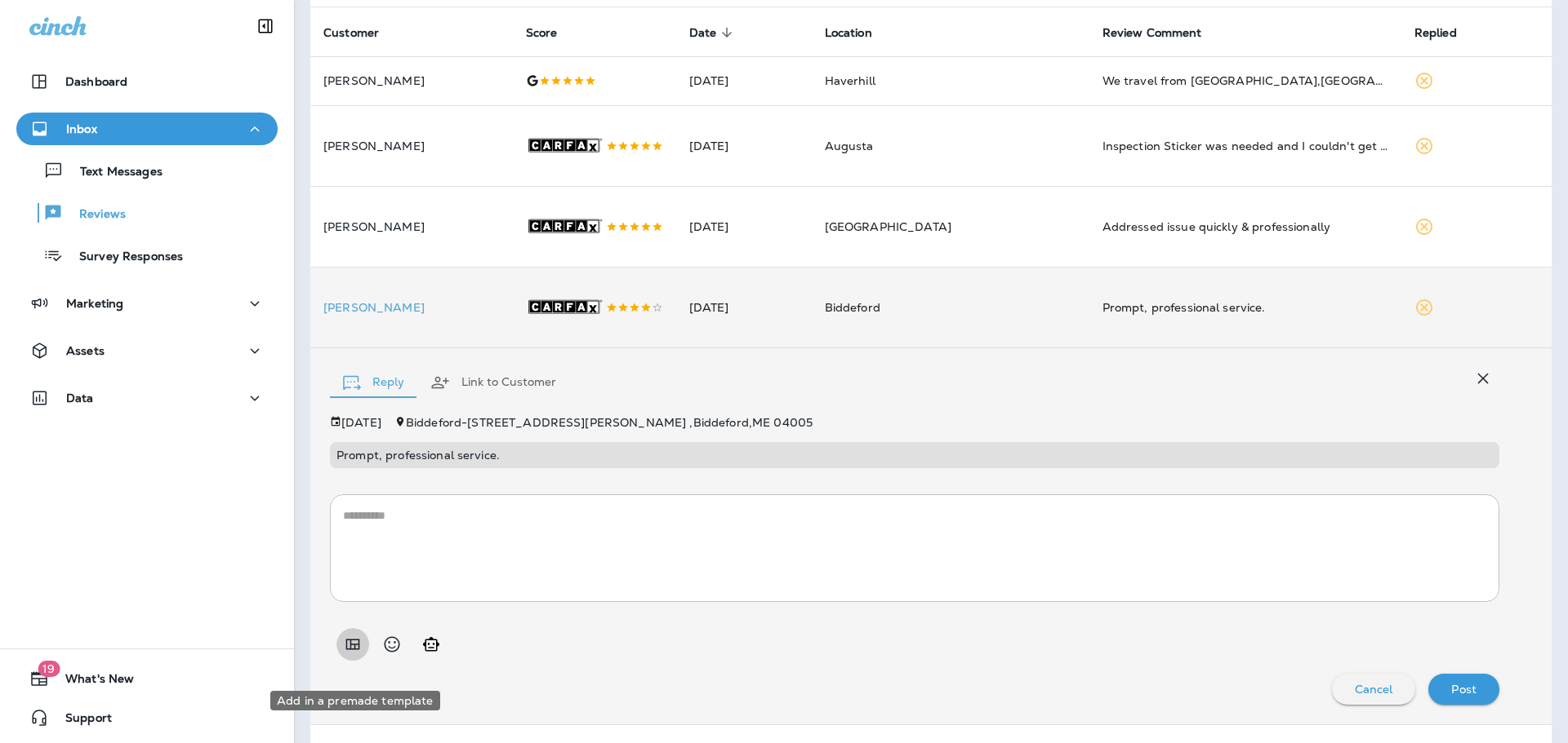
click at [352, 654] on icon "Add in a premade template" at bounding box center [352, 645] width 19 height 19
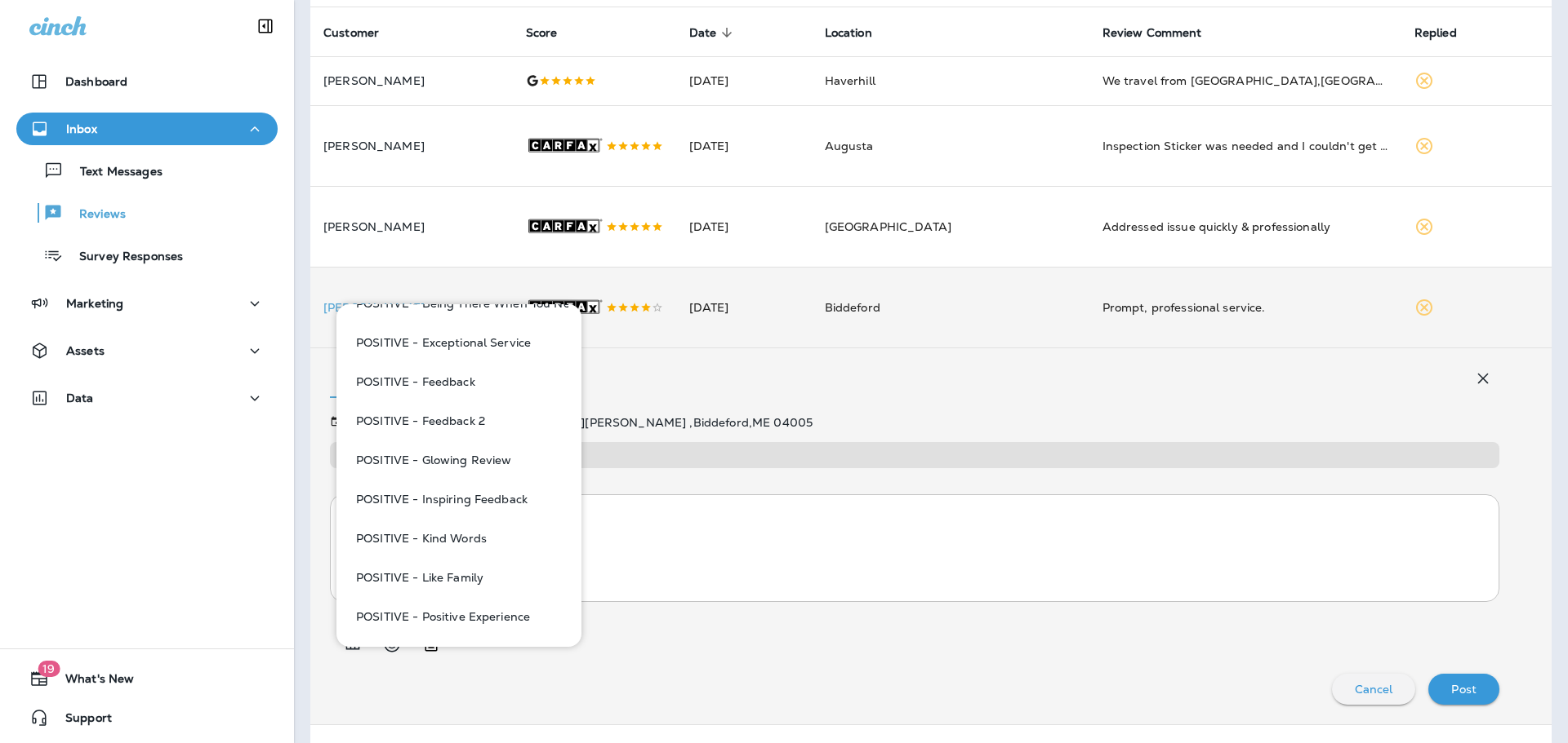
scroll to position [1306, 0]
click at [492, 614] on button "POSITIVE - Thanks for Sharing" at bounding box center [458, 619] width 219 height 39
type textarea "**********"
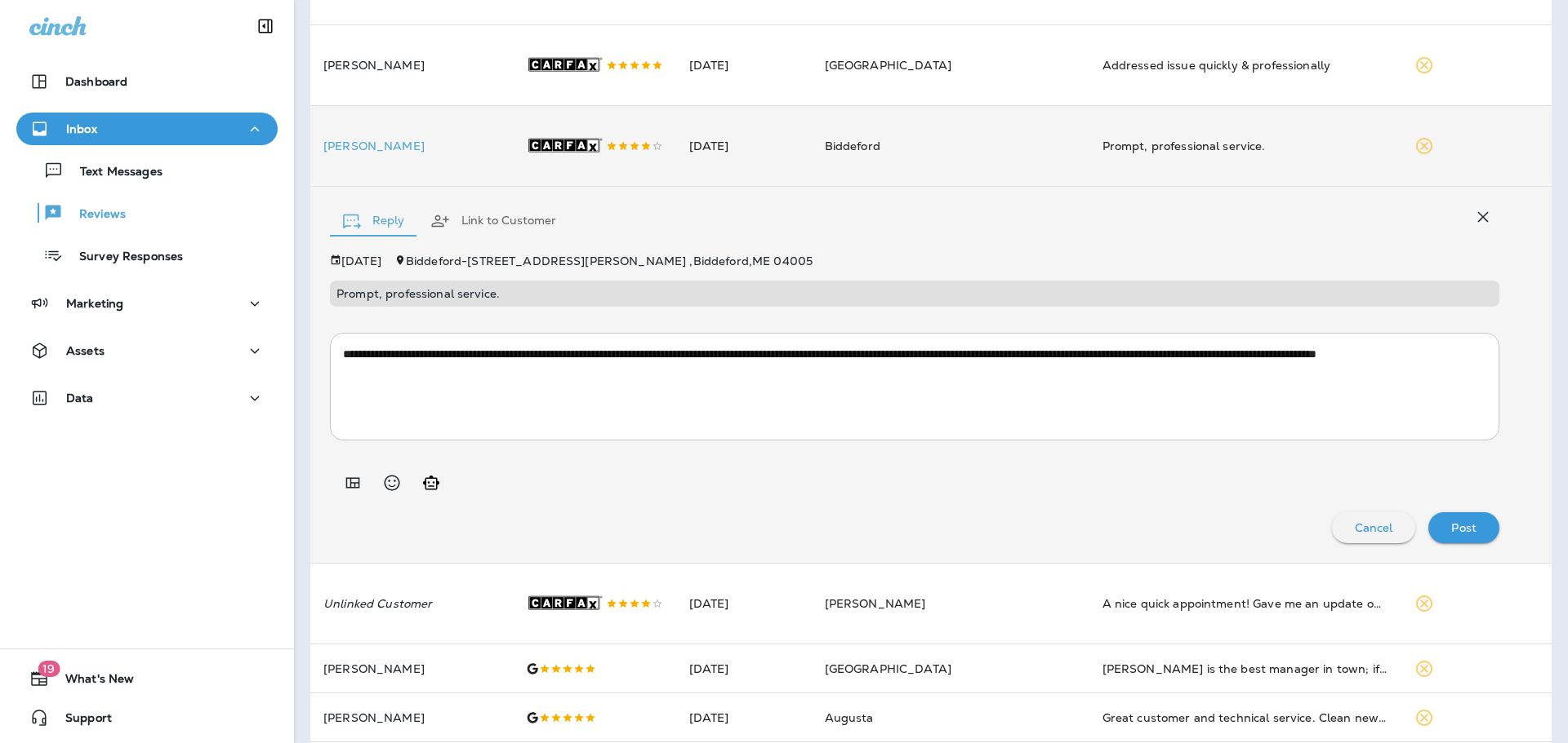
scroll to position [278, 0]
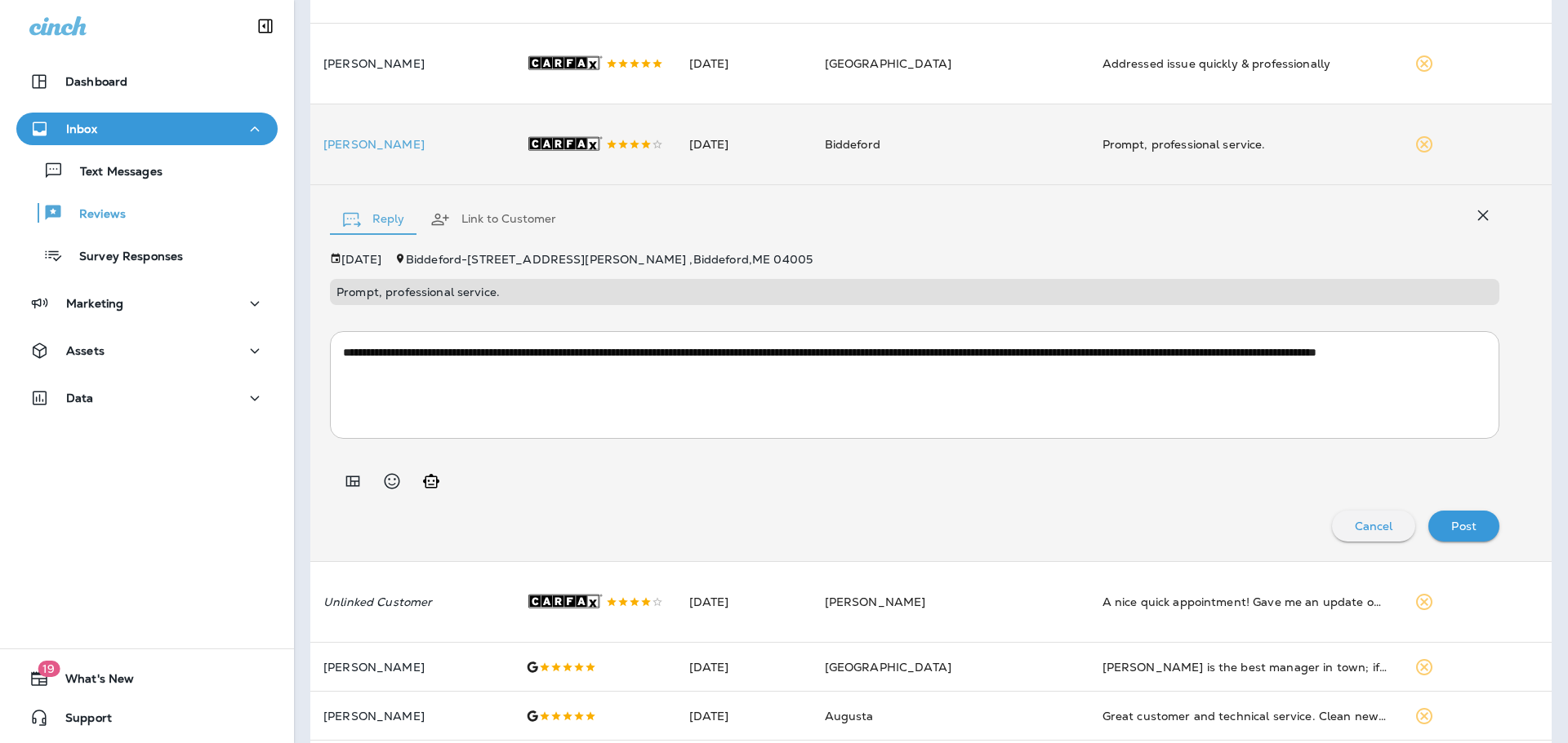
click at [1470, 537] on div "Post" at bounding box center [1463, 526] width 45 height 21
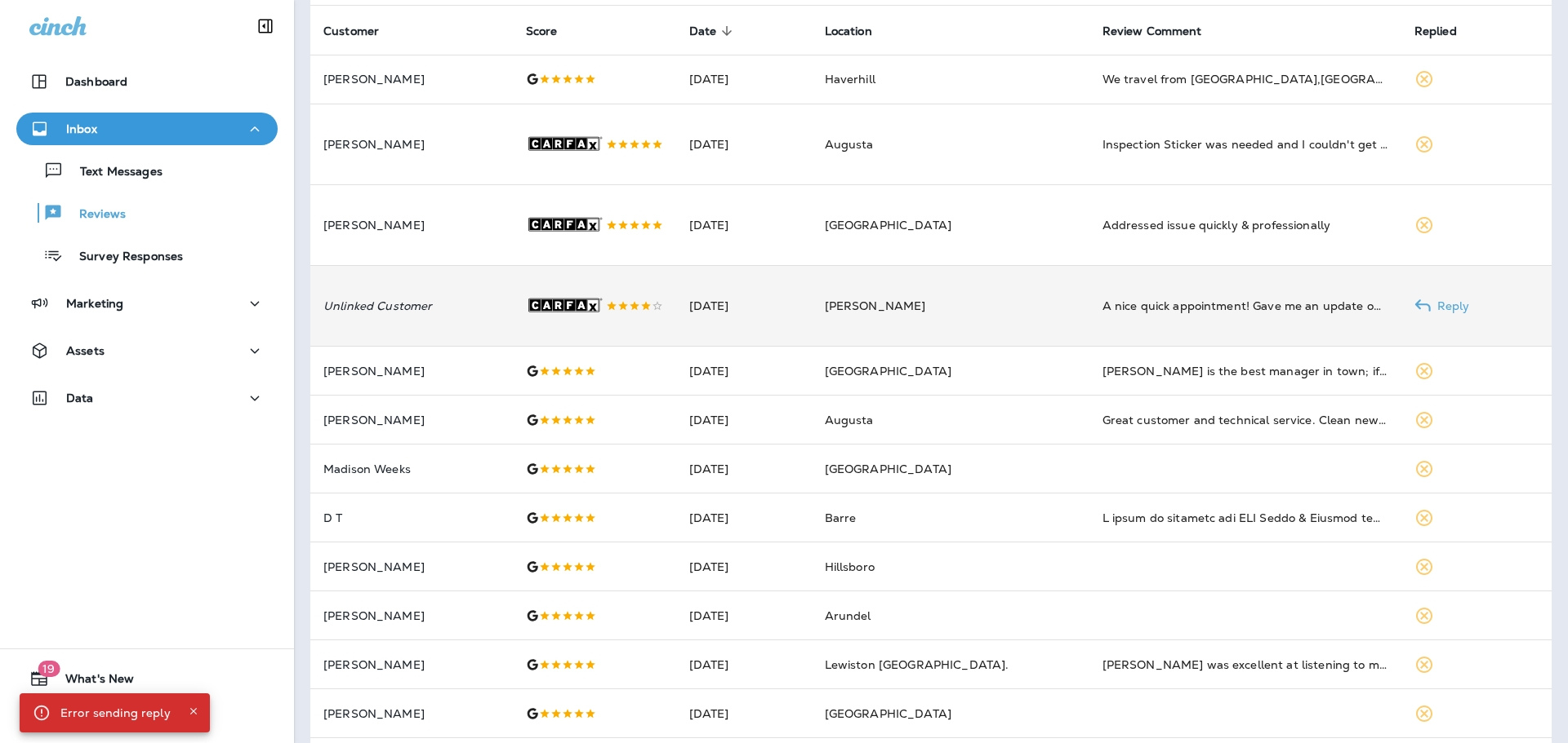
scroll to position [114, 0]
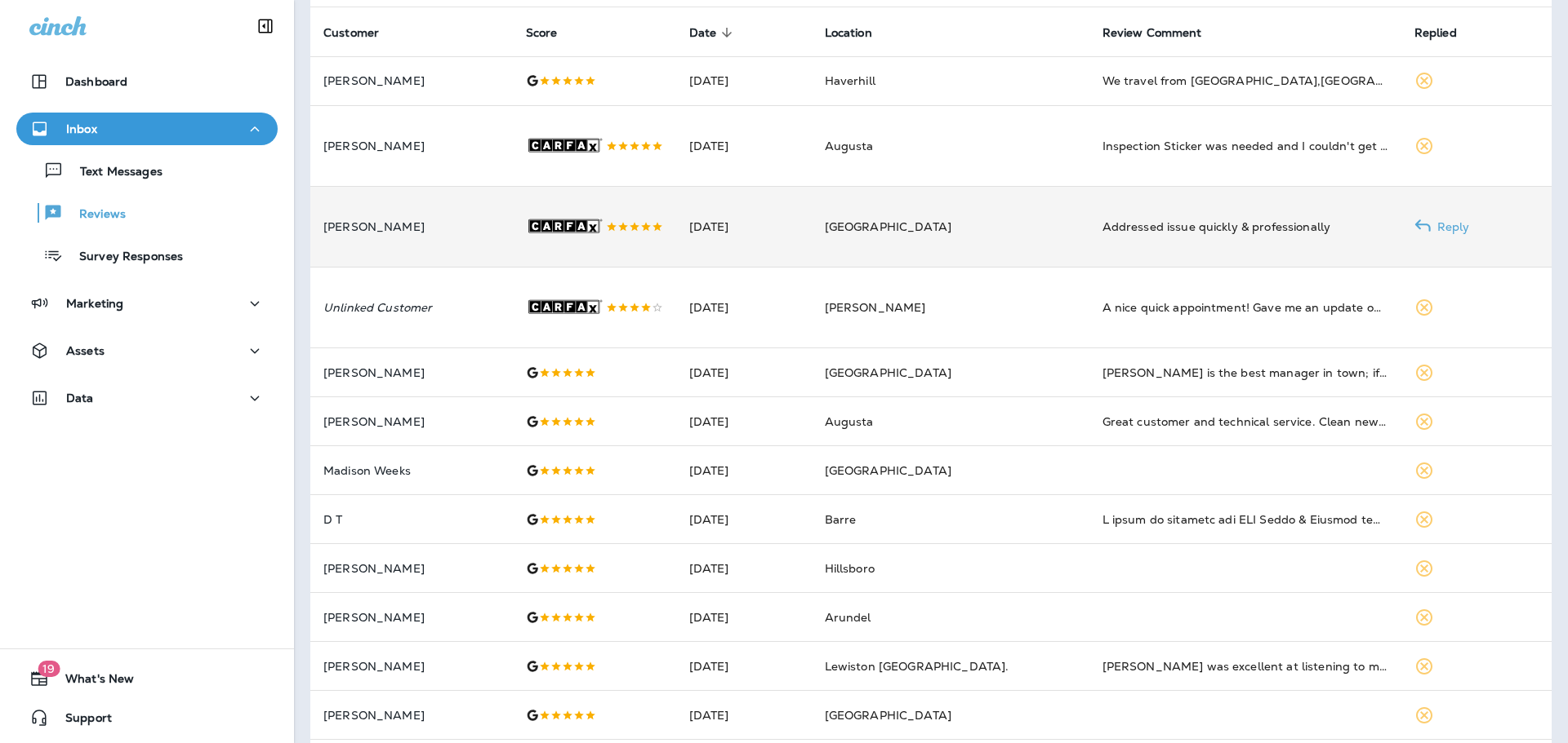
click at [473, 253] on td "[PERSON_NAME]" at bounding box center [411, 226] width 202 height 81
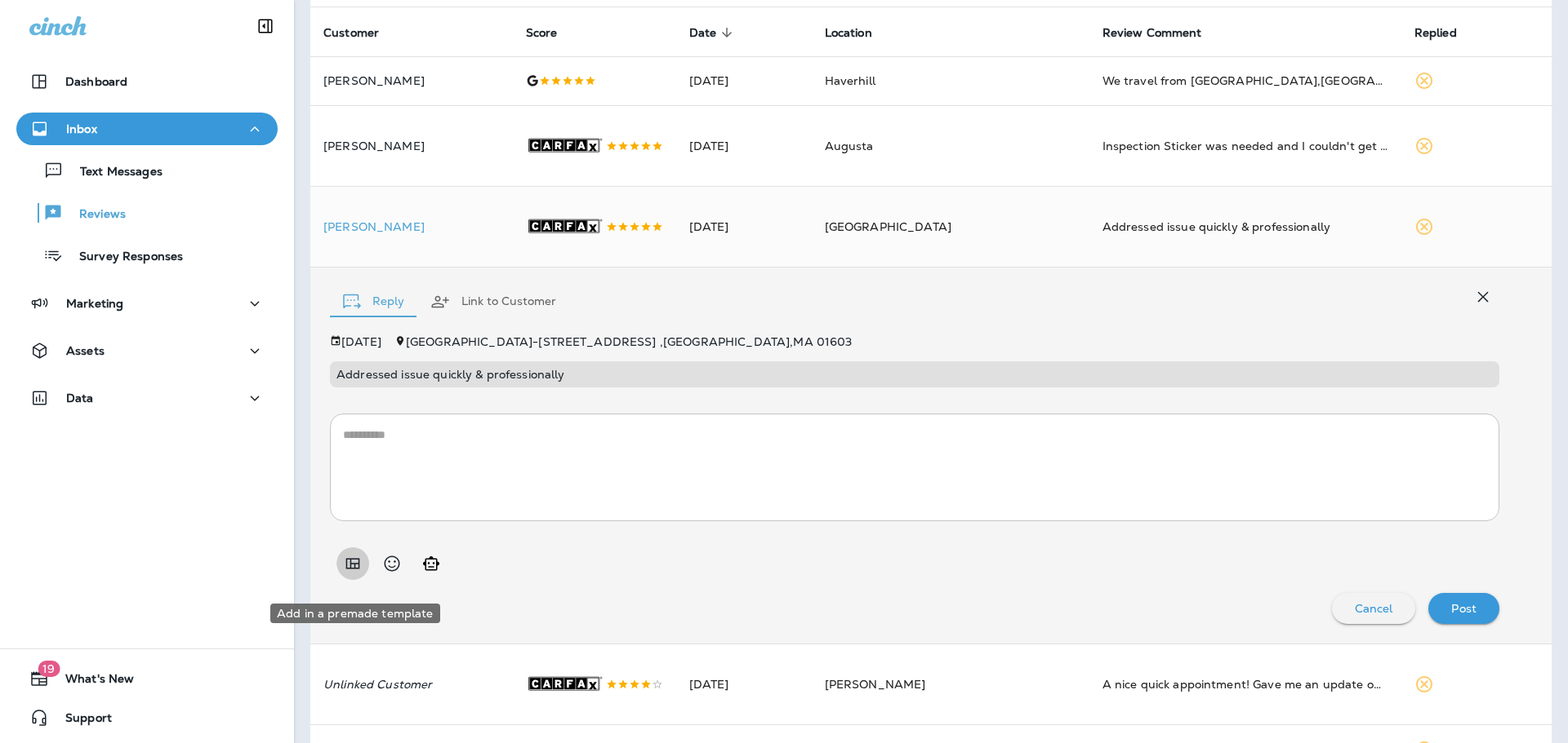
click at [350, 565] on button "Add in a premade template" at bounding box center [352, 564] width 32 height 32
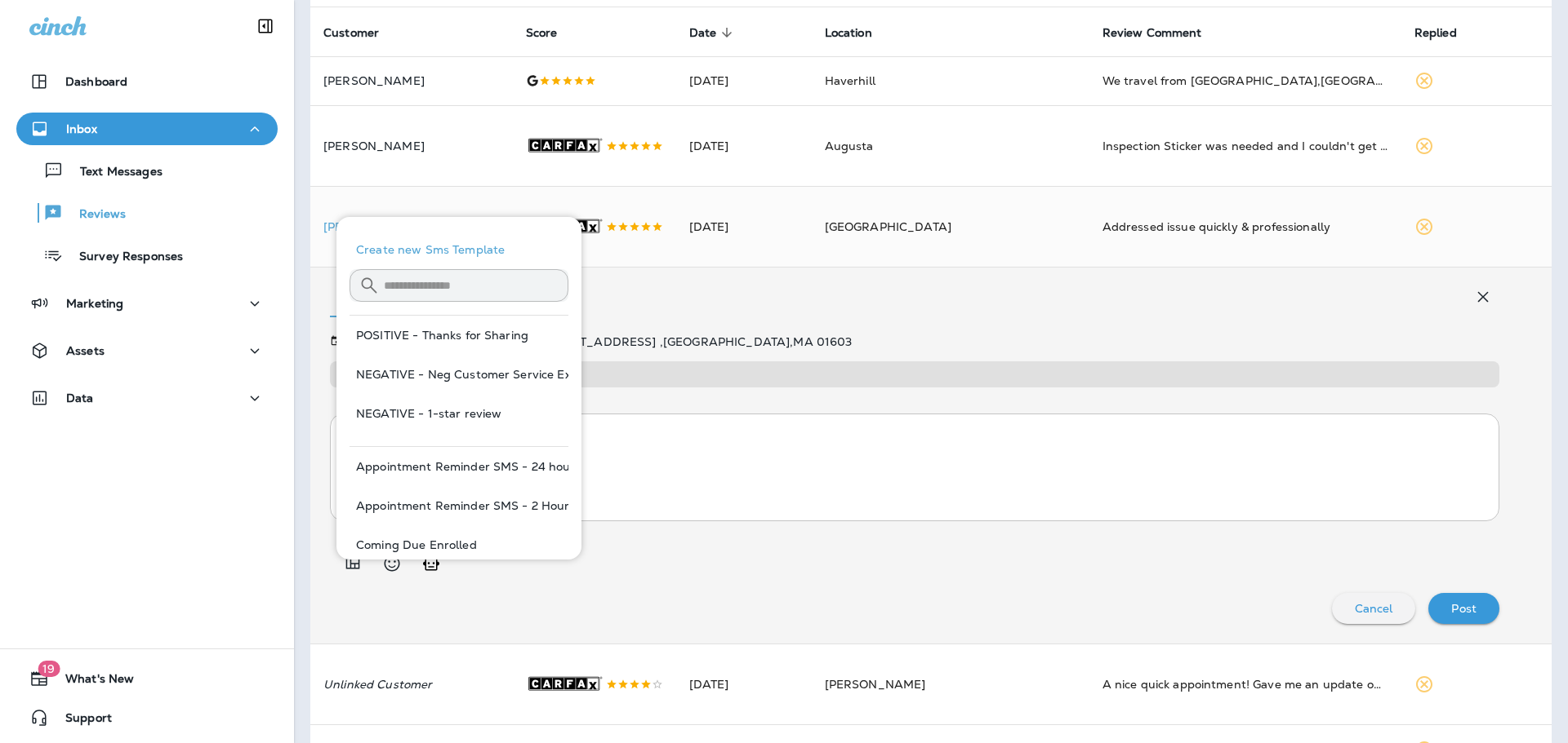
click at [453, 275] on input "text" at bounding box center [476, 286] width 185 height 44
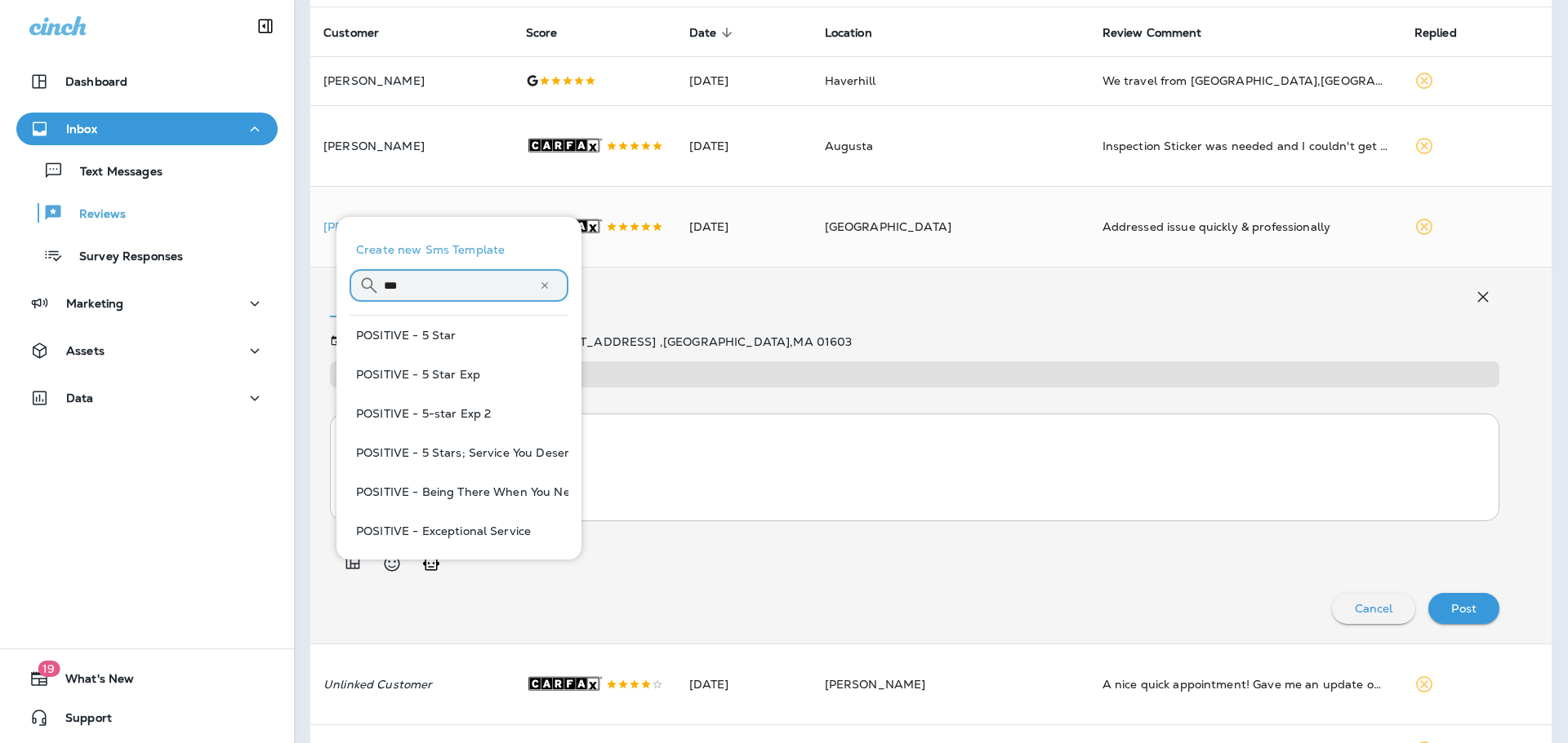
type input "***"
click at [456, 341] on button "POSITIVE - 5 Star" at bounding box center [458, 335] width 219 height 39
type textarea "**********"
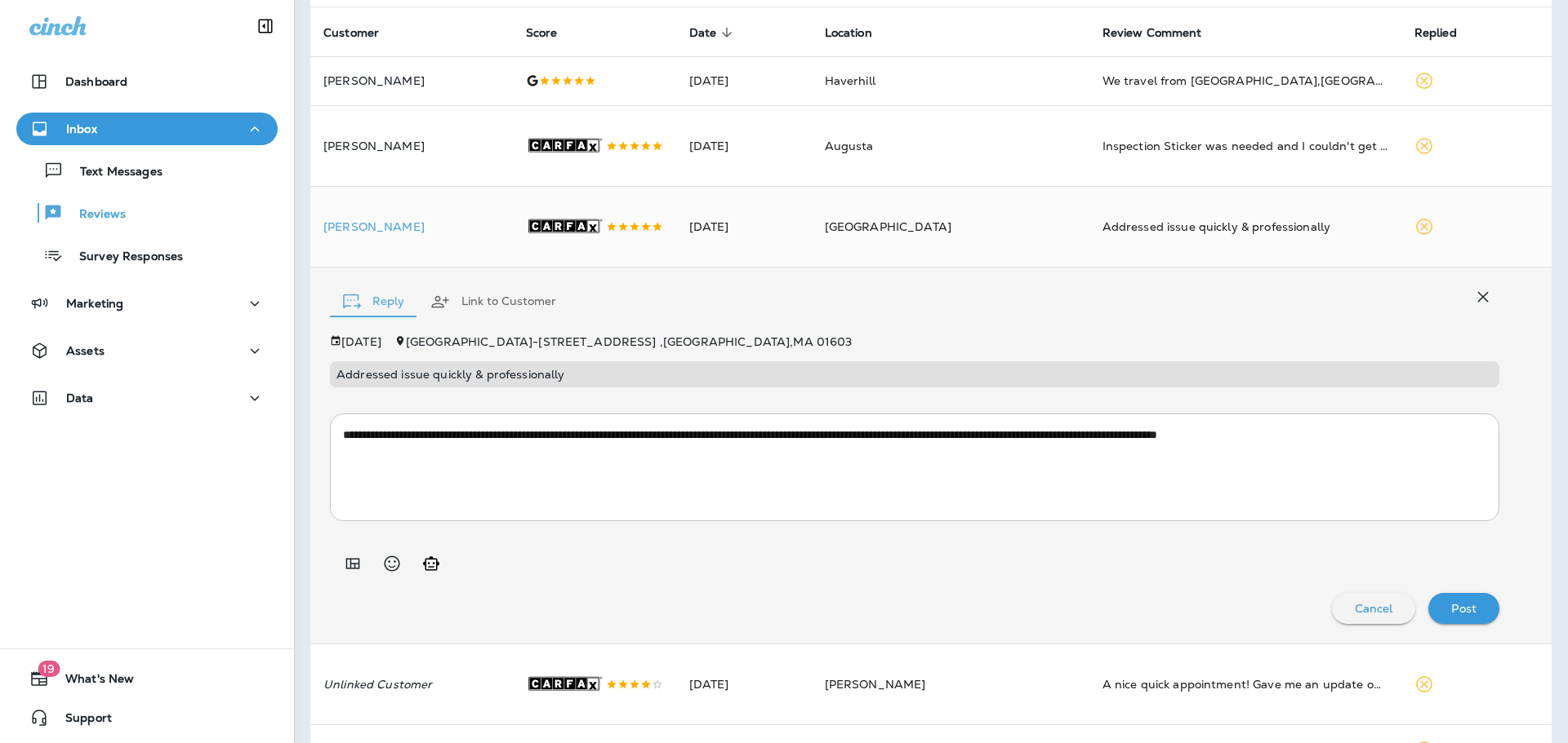
click at [1463, 615] on p "Post" at bounding box center [1463, 608] width 25 height 13
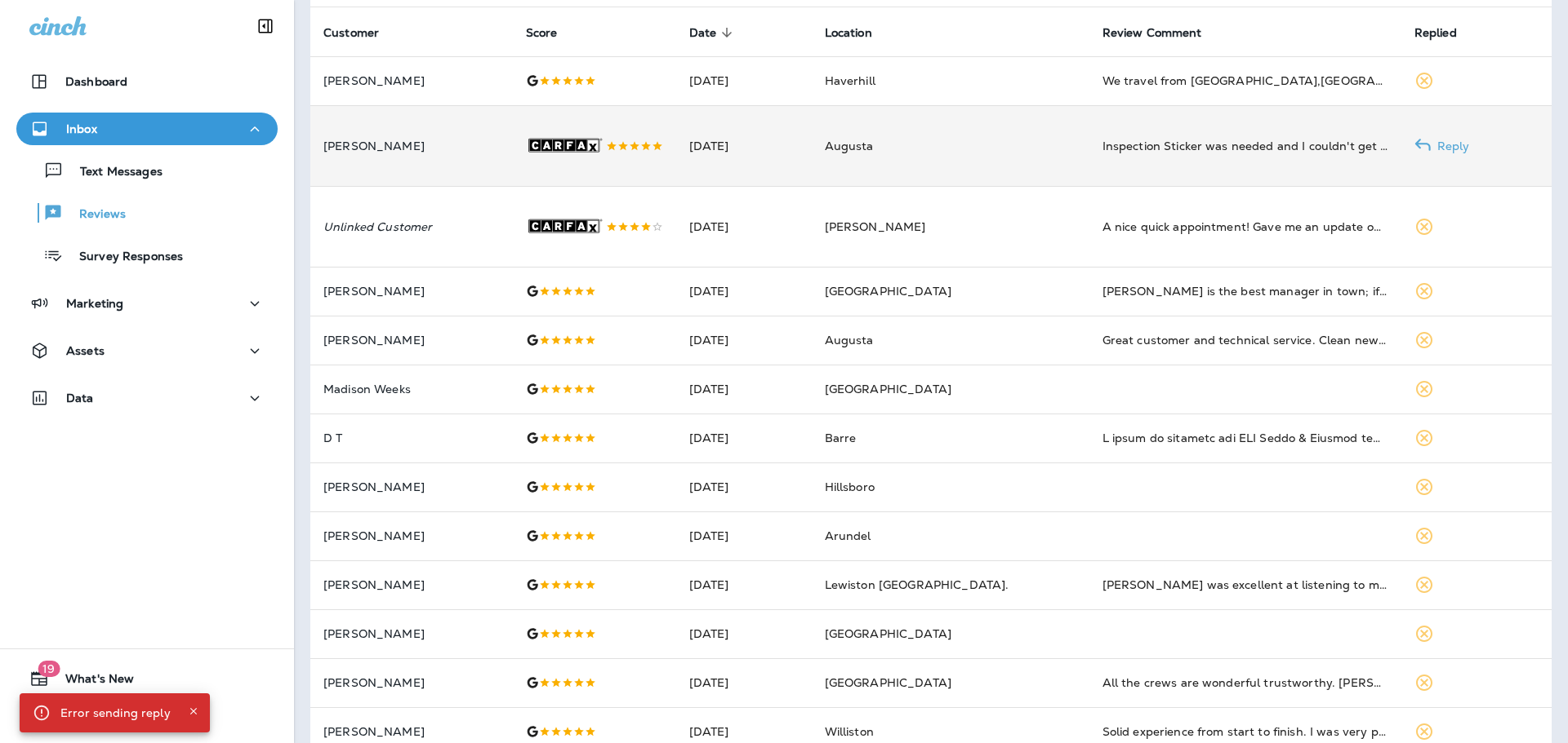
click at [440, 152] on p "[PERSON_NAME]" at bounding box center [411, 145] width 176 height 13
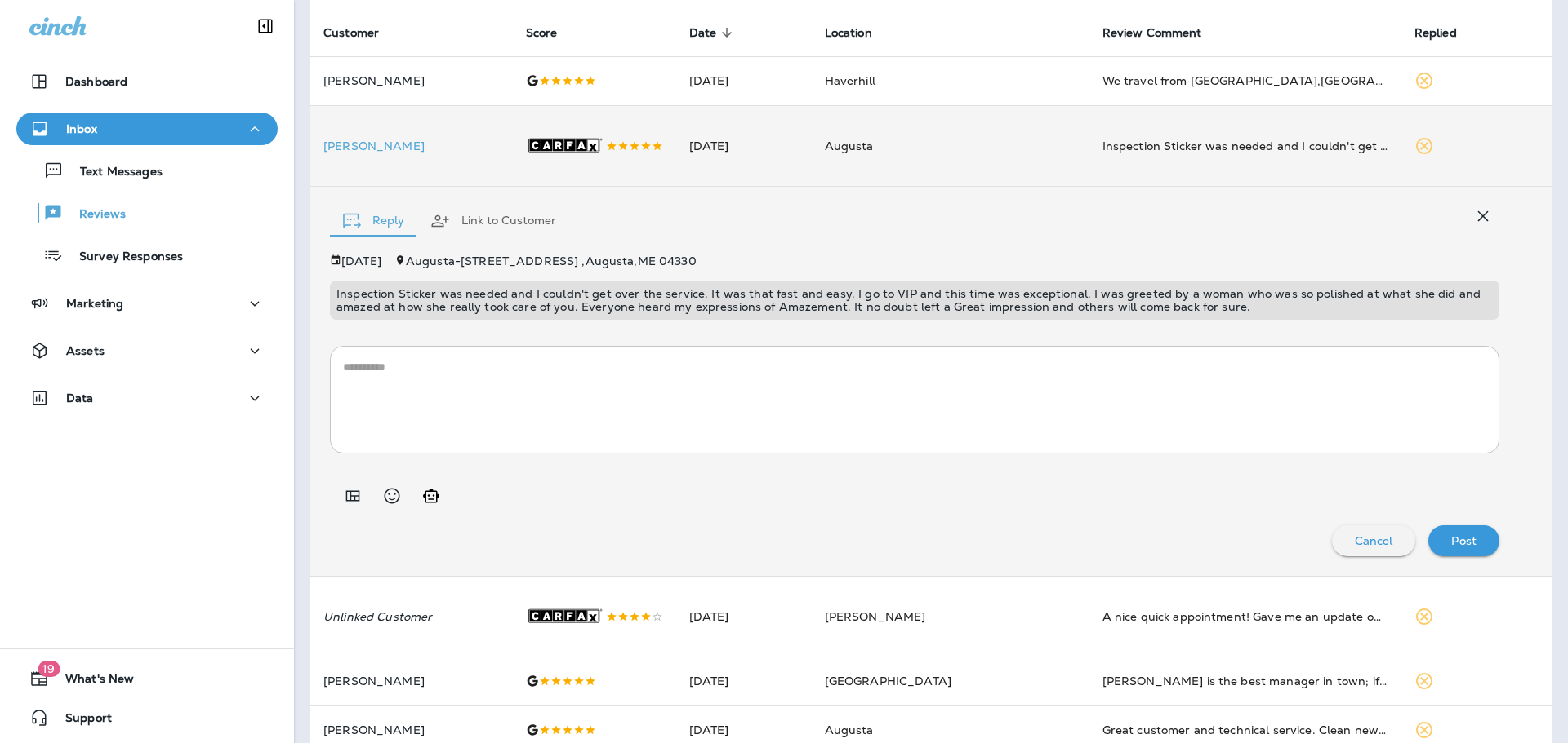
click at [942, 385] on textarea at bounding box center [914, 400] width 1144 height 82
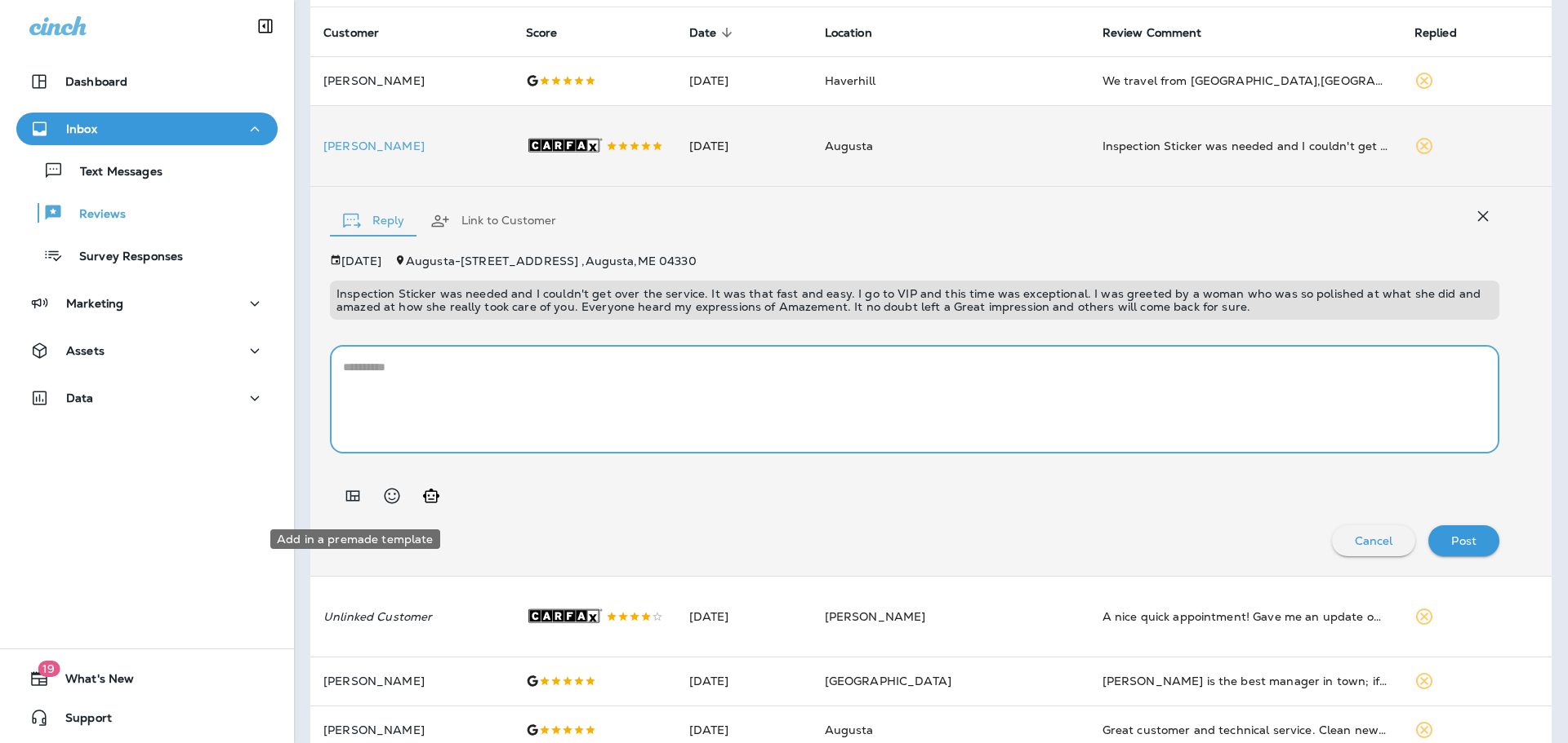
click at [346, 501] on icon "Add in a premade template" at bounding box center [353, 496] width 14 height 10
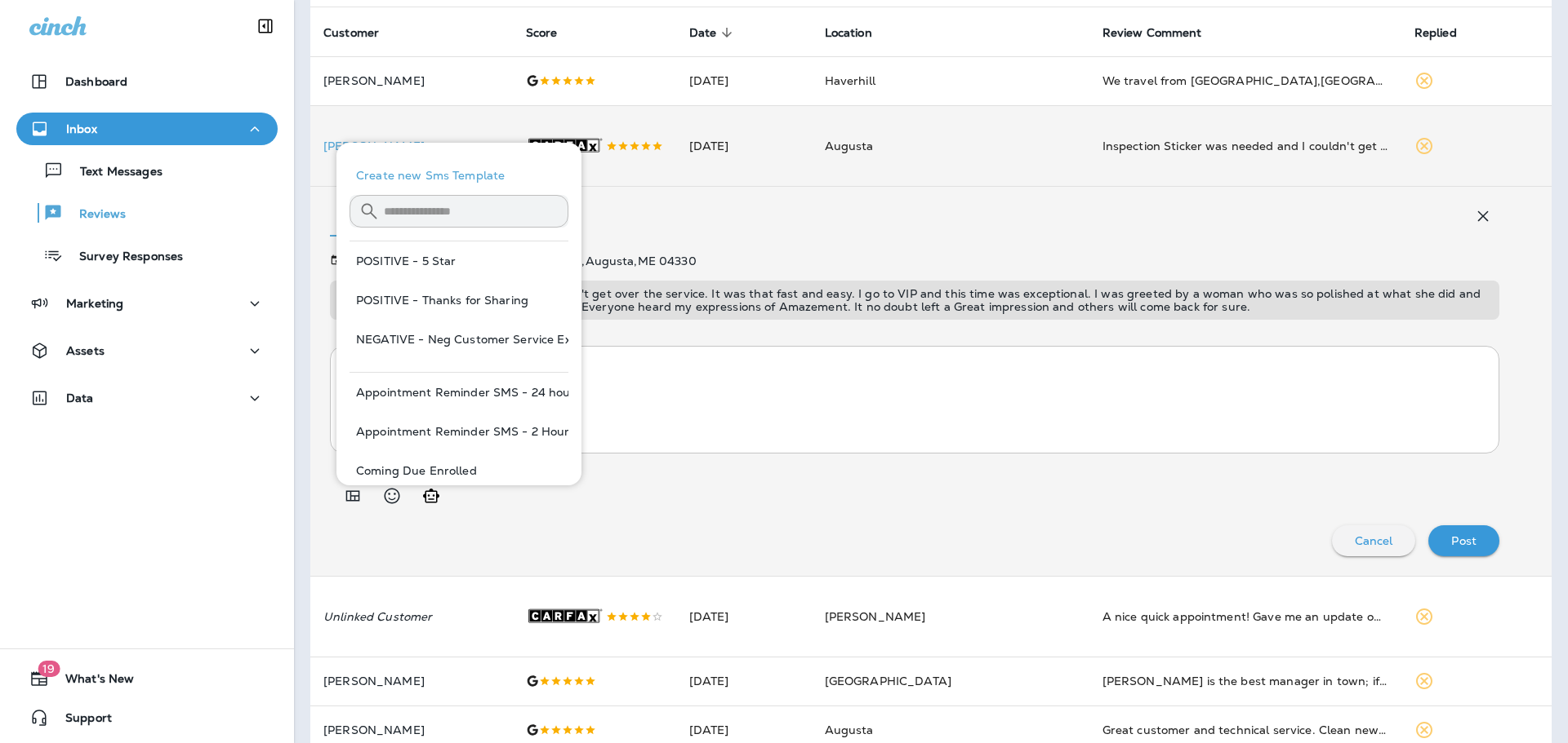
click at [441, 294] on button "POSITIVE - Thanks for Sharing" at bounding box center [458, 300] width 219 height 39
type textarea "**********"
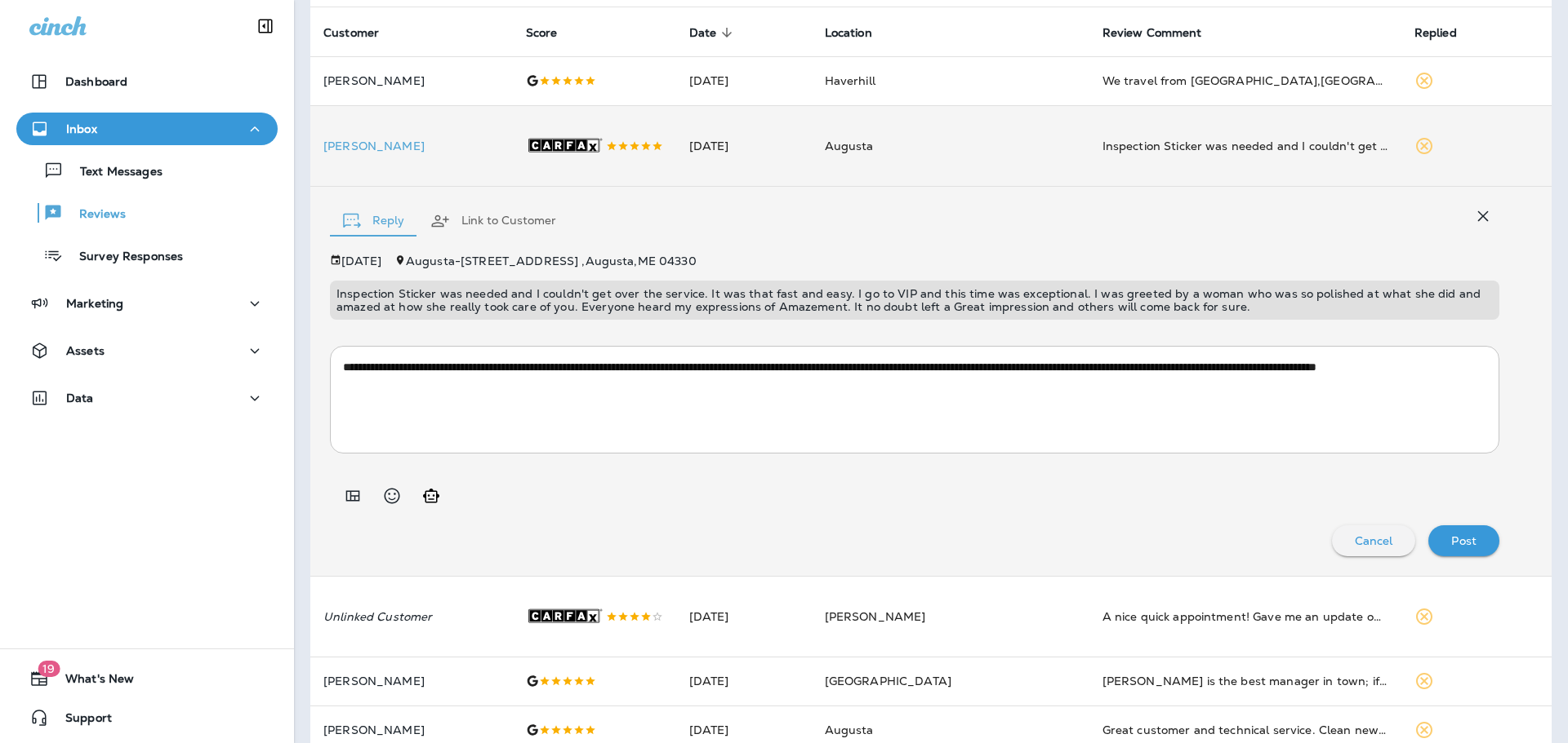
click at [1460, 548] on p "Post" at bounding box center [1463, 541] width 25 height 13
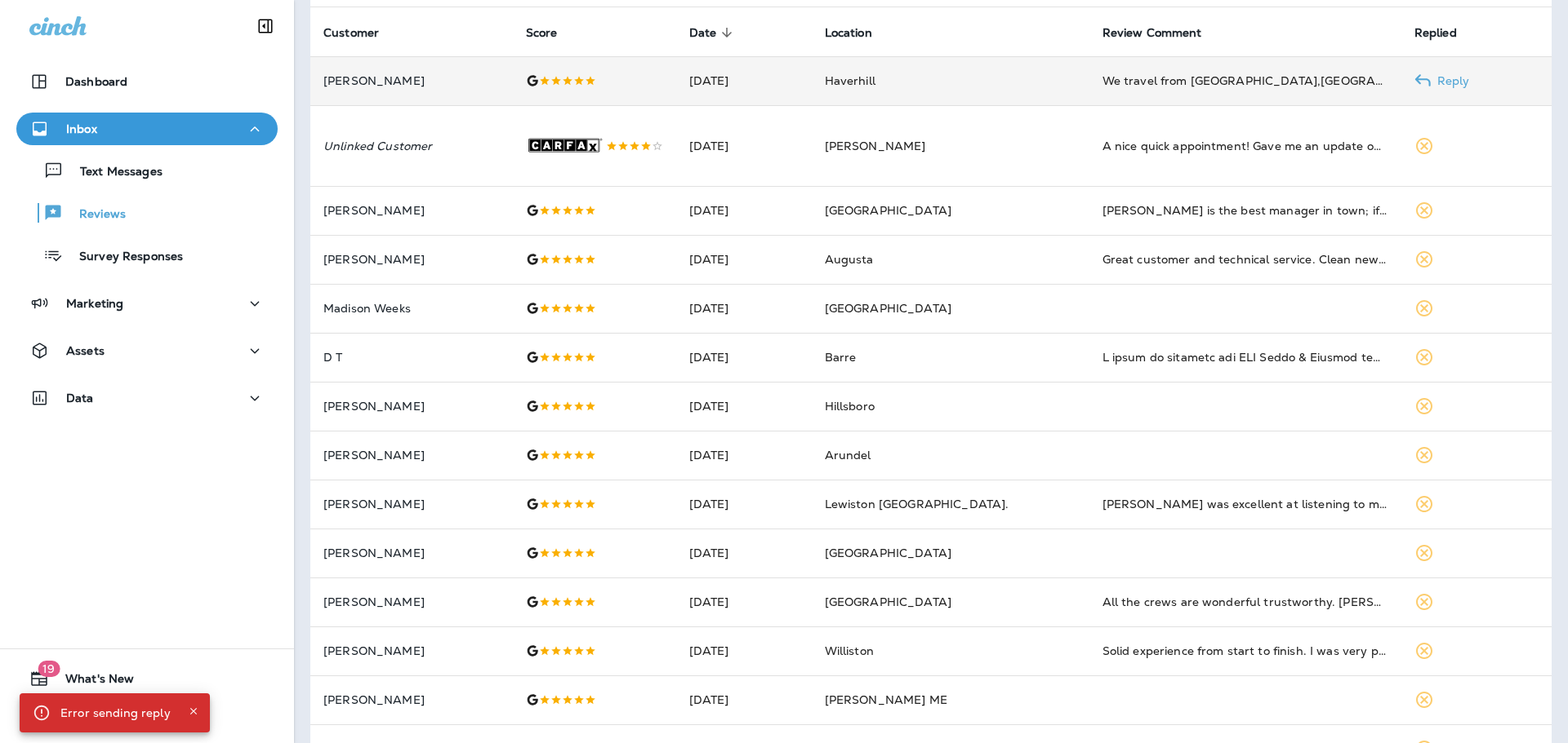
click at [468, 88] on td "[PERSON_NAME]" at bounding box center [411, 81] width 202 height 49
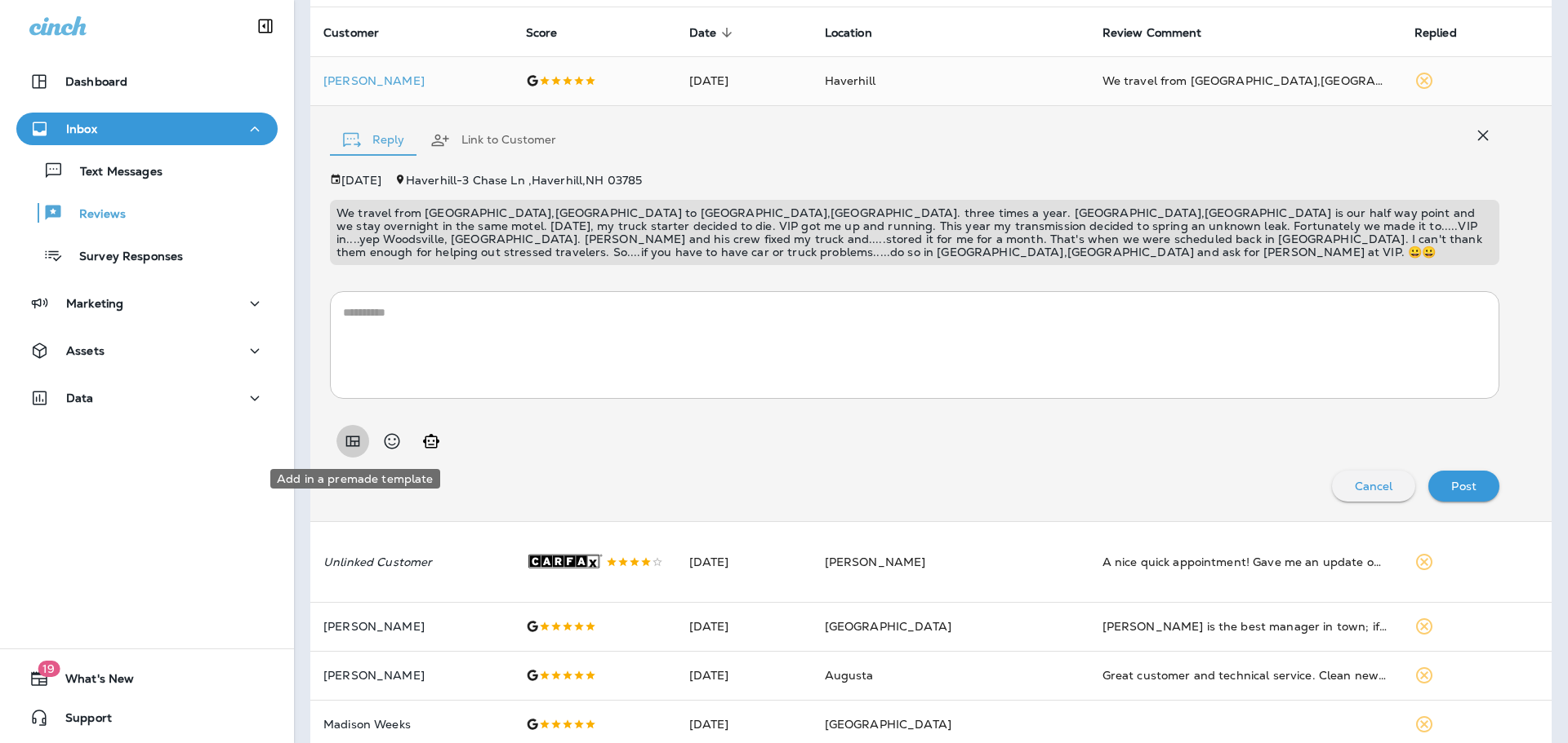
click at [357, 447] on icon "Add in a premade template" at bounding box center [352, 442] width 19 height 19
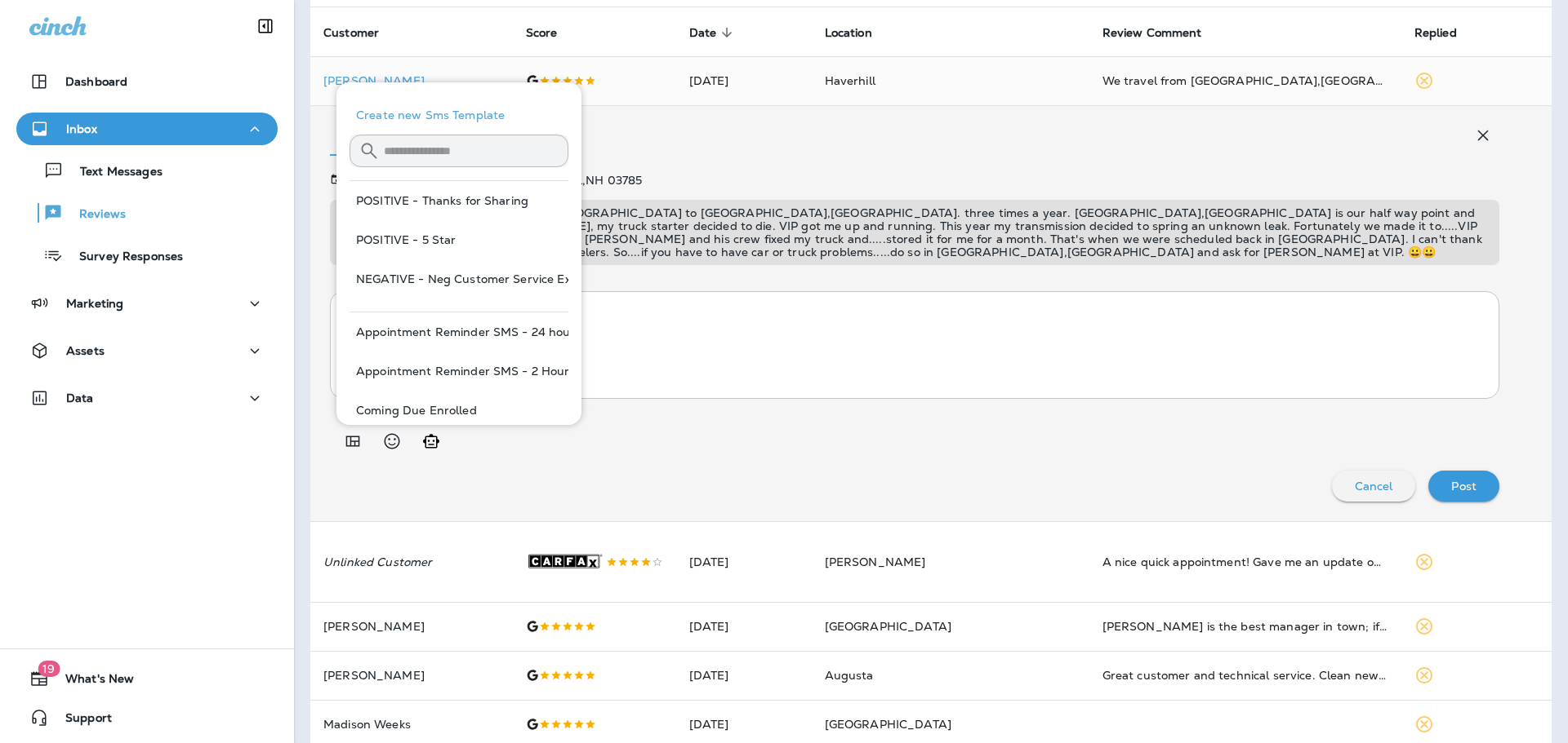
click at [440, 140] on input "text" at bounding box center [476, 151] width 185 height 44
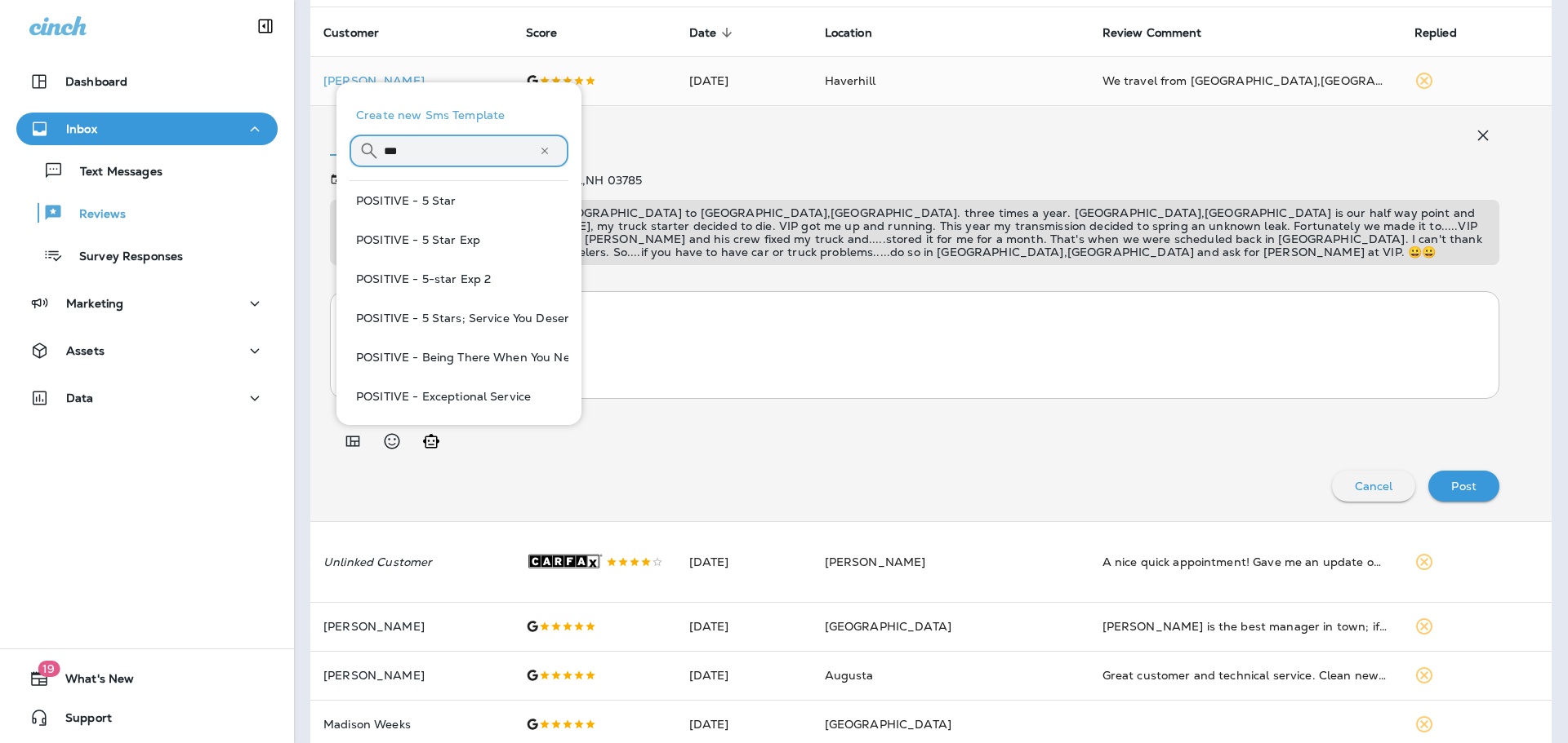
scroll to position [82, 0]
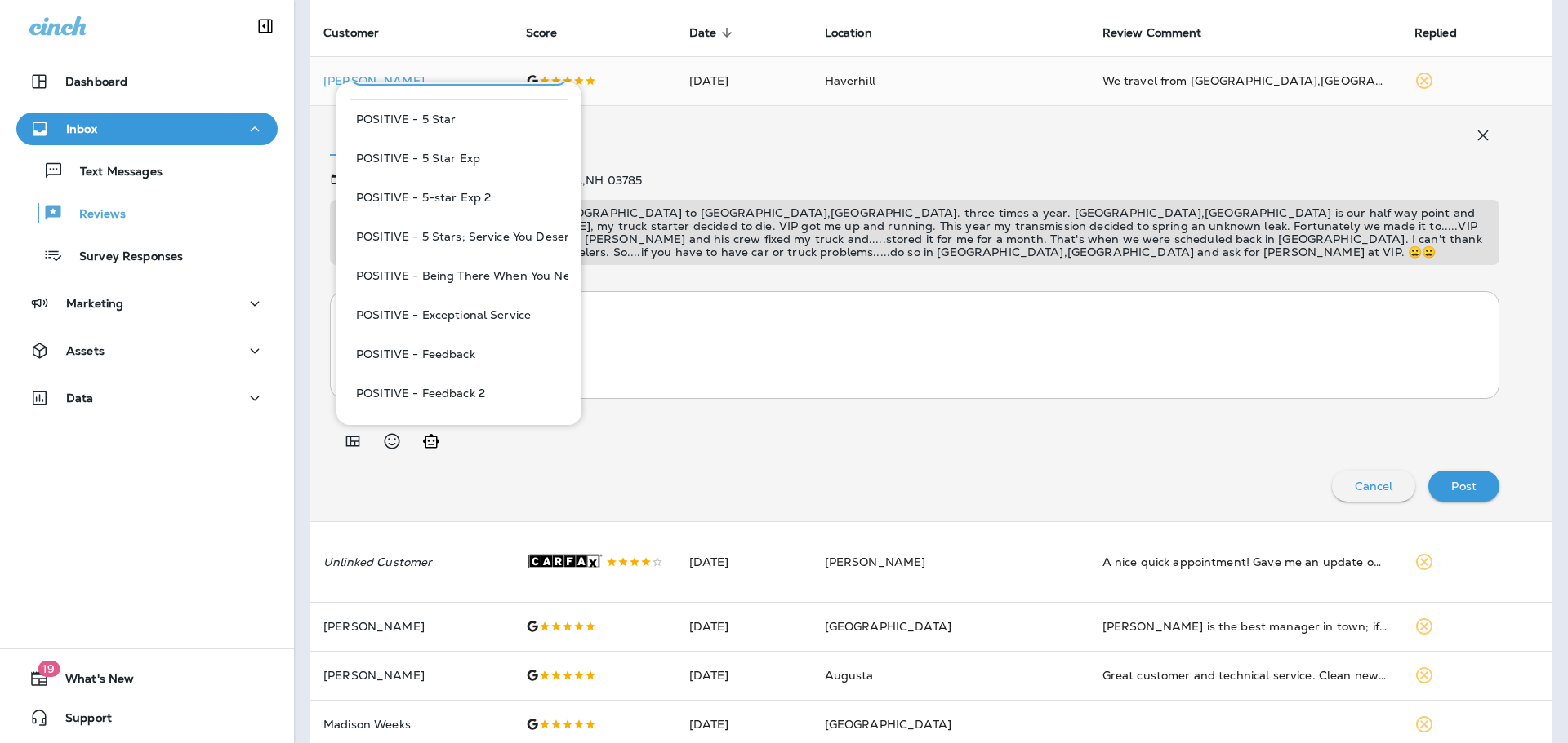
type input "***"
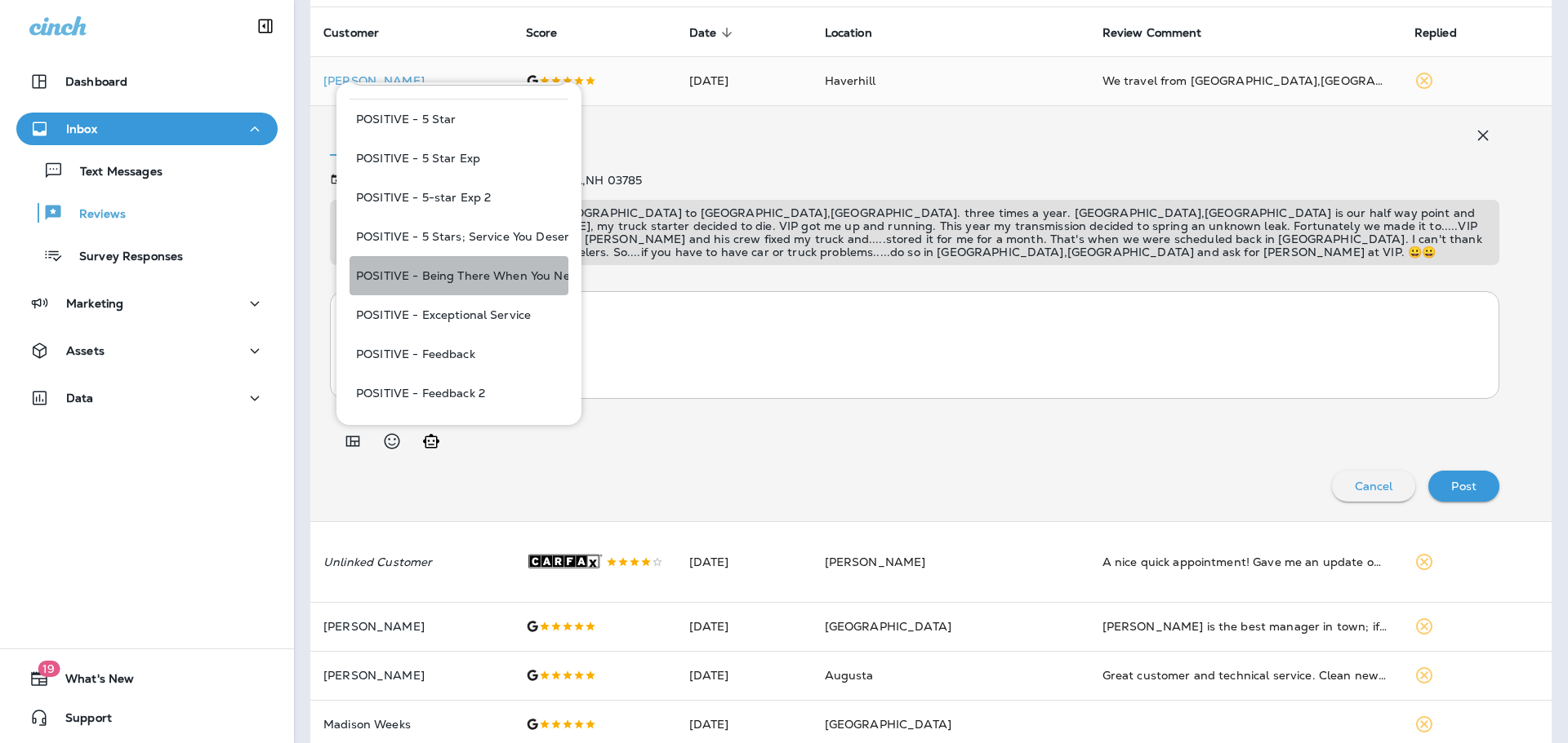
click at [506, 281] on button "POSITIVE - Being There When You Need Us" at bounding box center [458, 275] width 219 height 39
type textarea "**********"
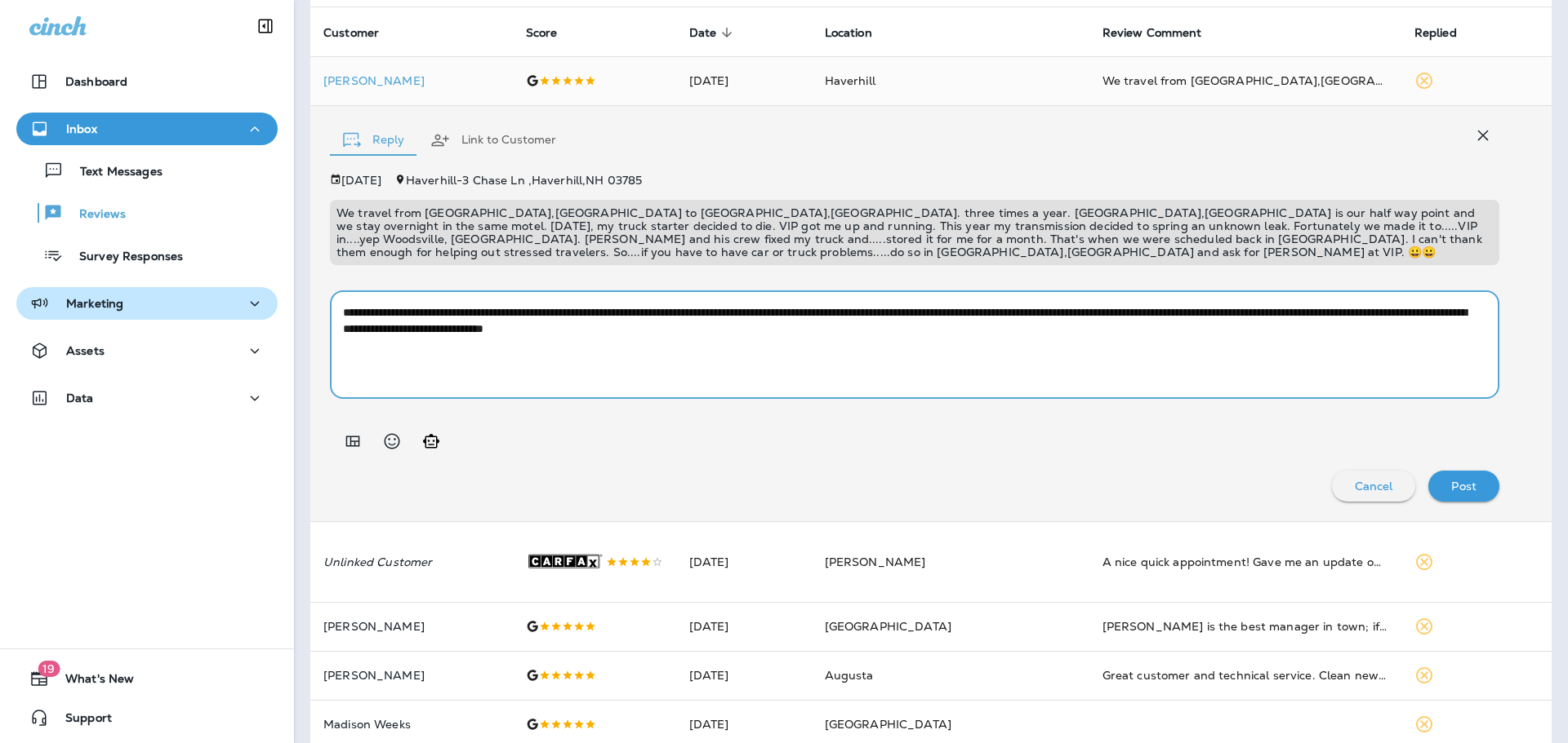
drag, startPoint x: 980, startPoint y: 332, endPoint x: 85, endPoint y: 310, distance: 895.3
click at [85, 310] on div "Dashboard Inbox Text Messages Reviews Survey Responses Marketing Assets Data 19…" at bounding box center [784, 371] width 1568 height 743
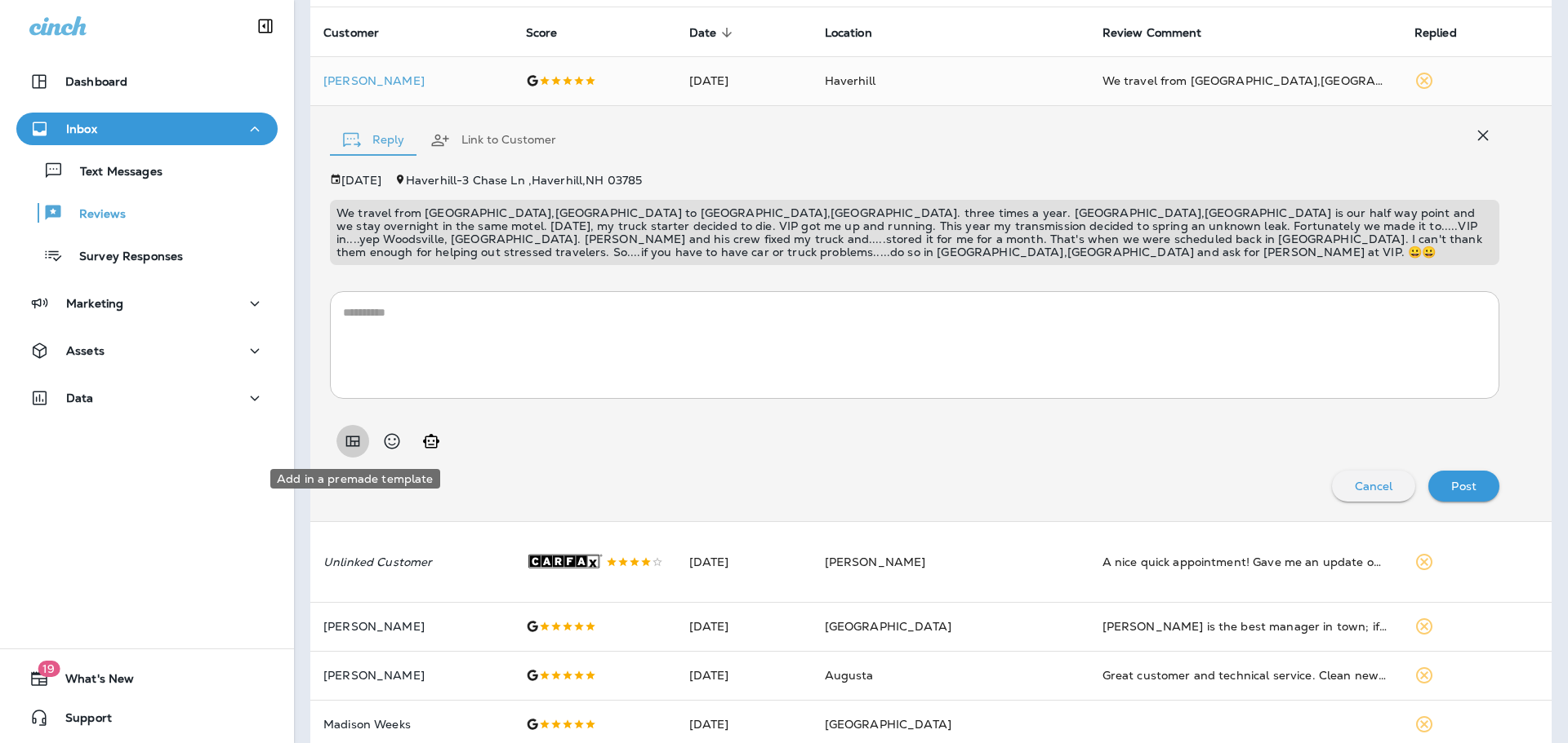
click at [358, 437] on icon "Add in a premade template" at bounding box center [353, 441] width 14 height 10
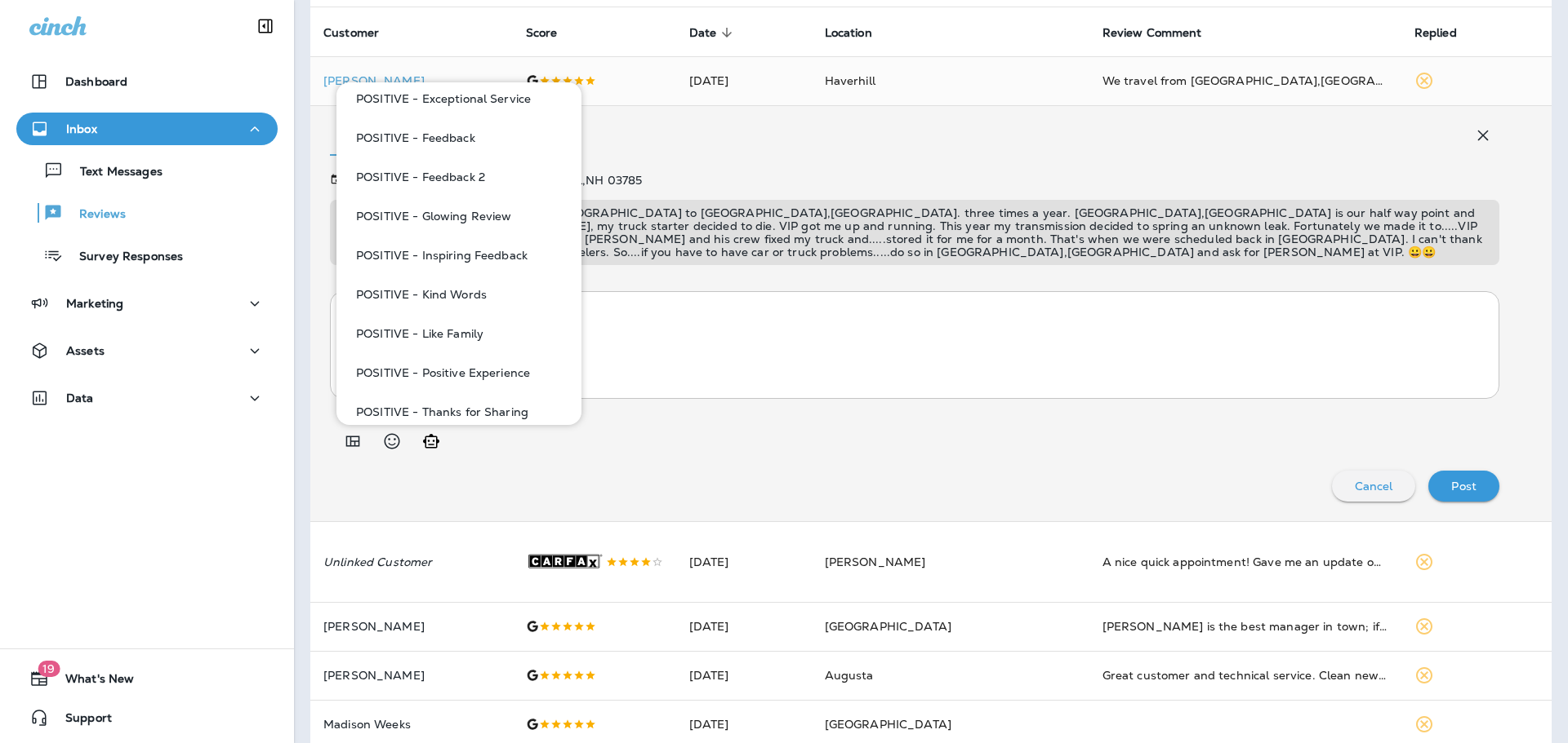
scroll to position [327, 0]
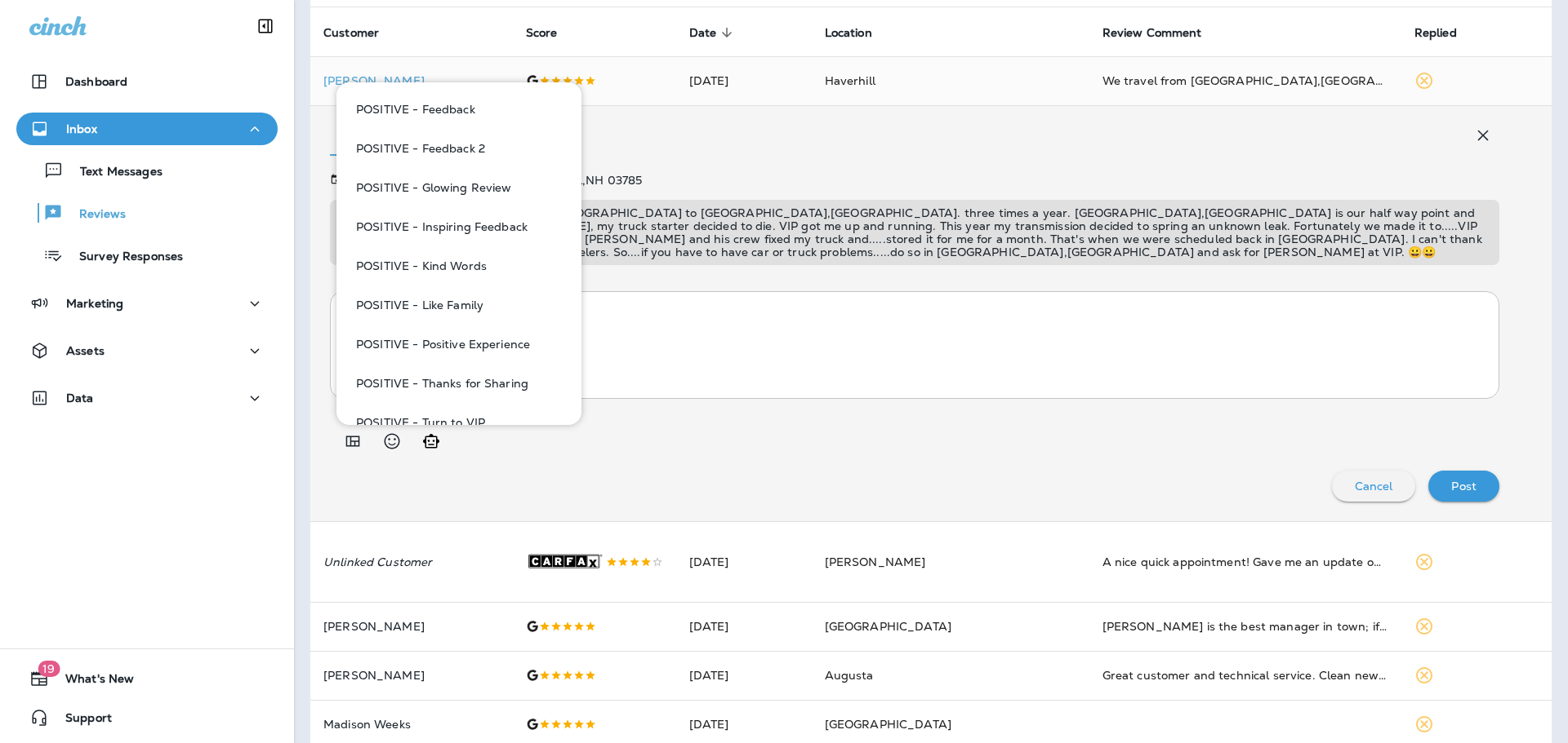
click at [490, 188] on button "POSITIVE - Glowing Review" at bounding box center [458, 187] width 219 height 39
type textarea "**********"
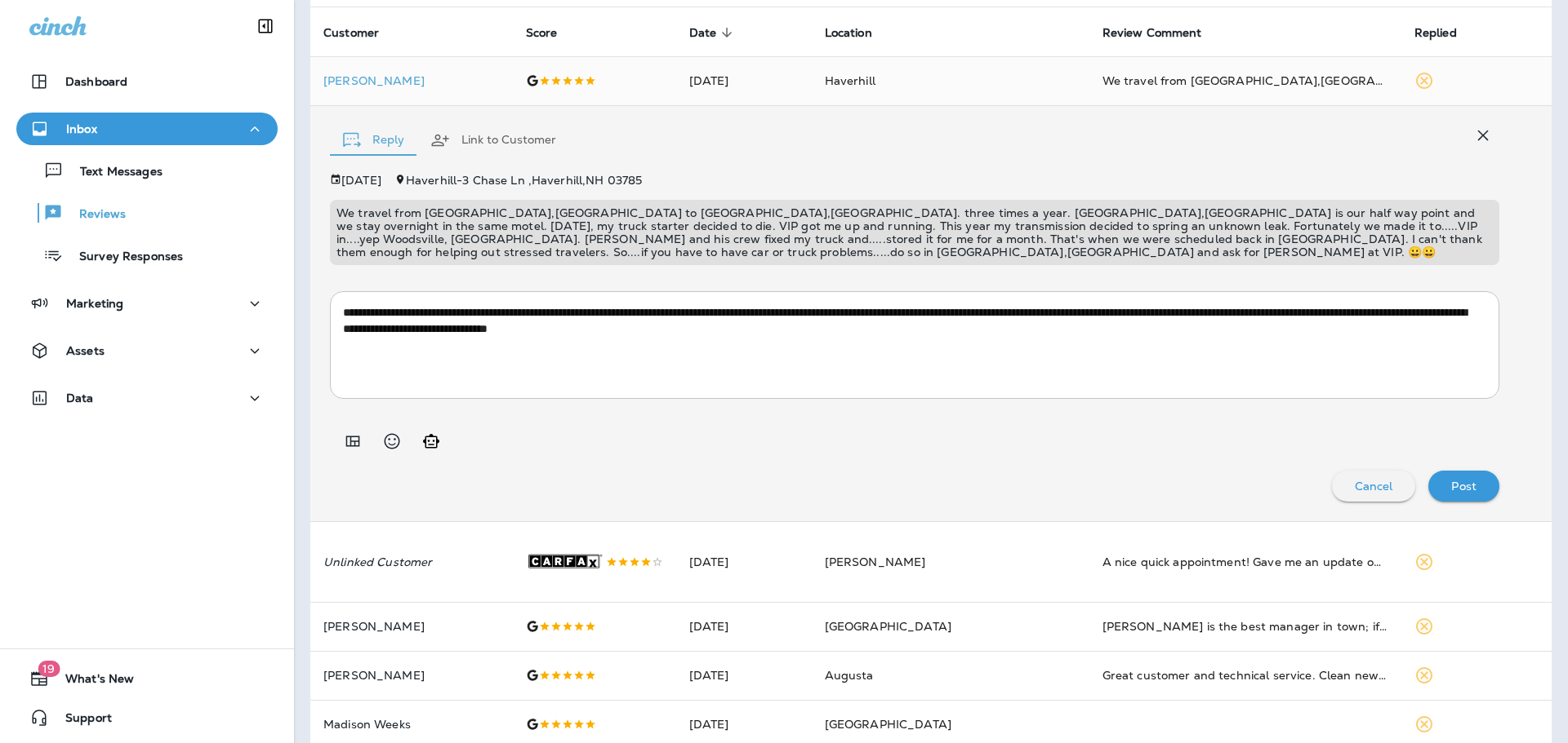
click at [1429, 483] on button "Post" at bounding box center [1464, 487] width 71 height 31
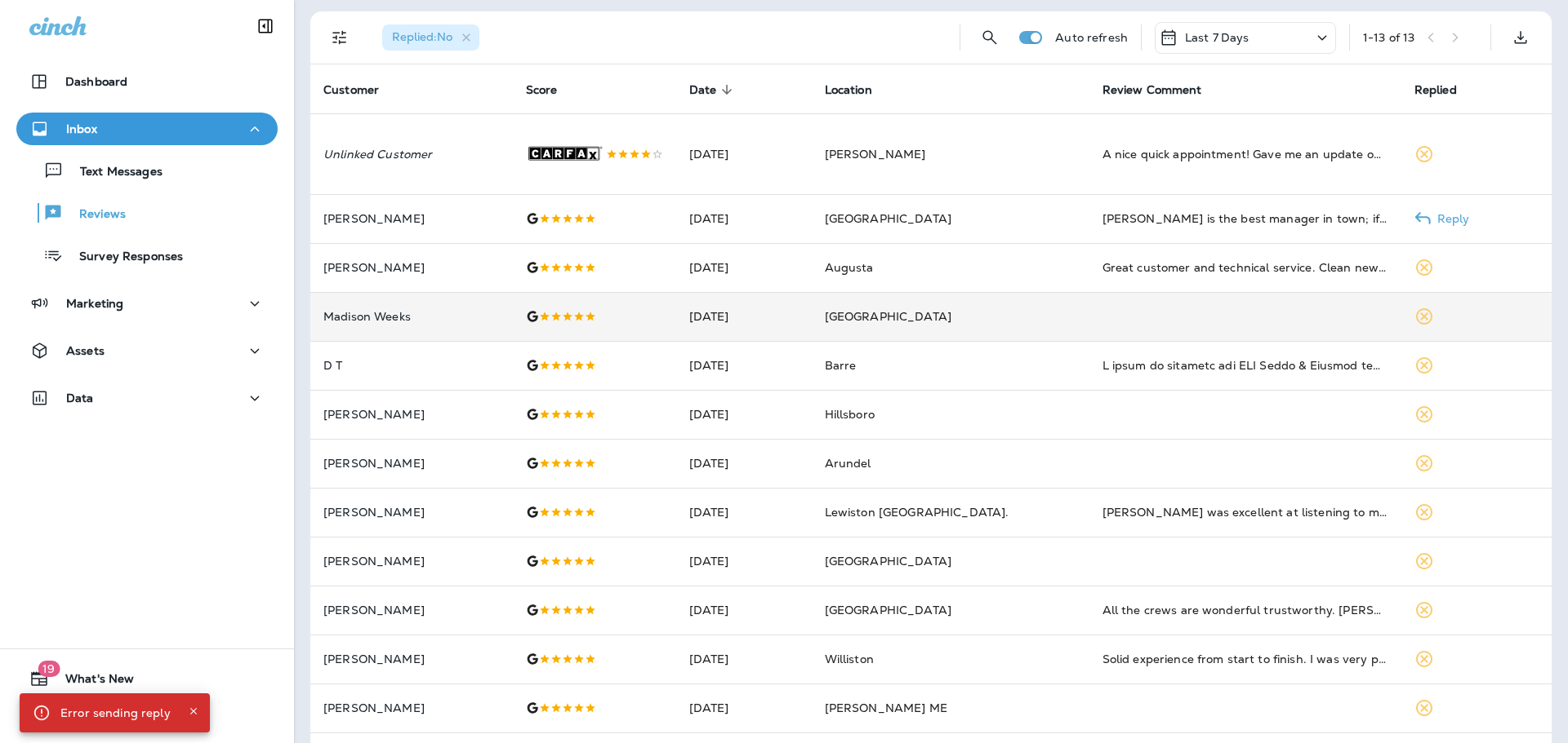
scroll to position [118, 0]
